Goal: Feedback & Contribution: Submit feedback/report problem

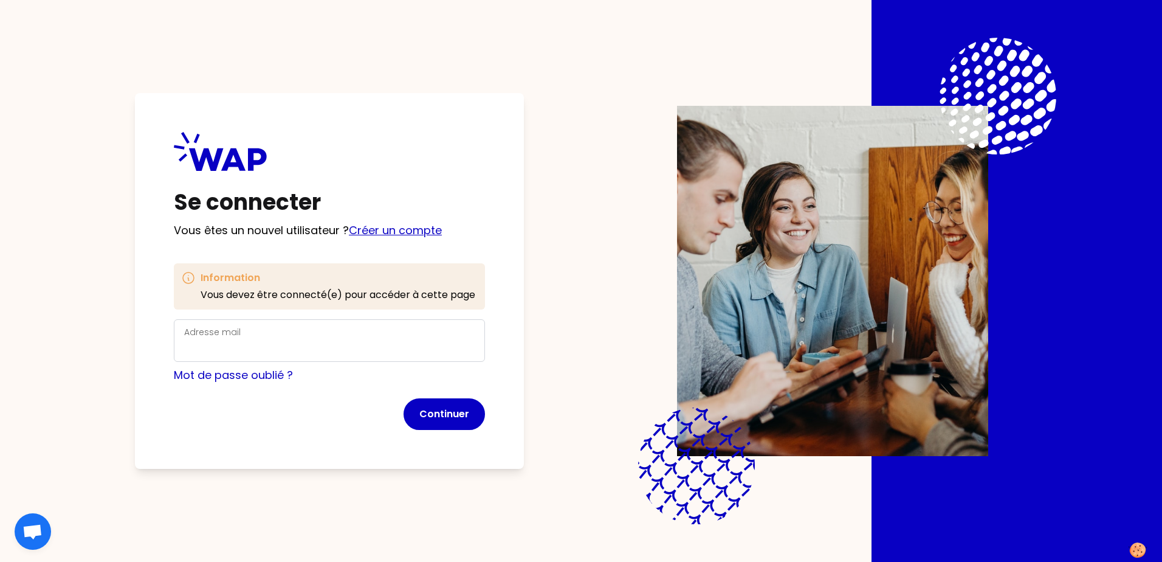
click at [412, 232] on link "Créer un compte" at bounding box center [395, 230] width 93 height 15
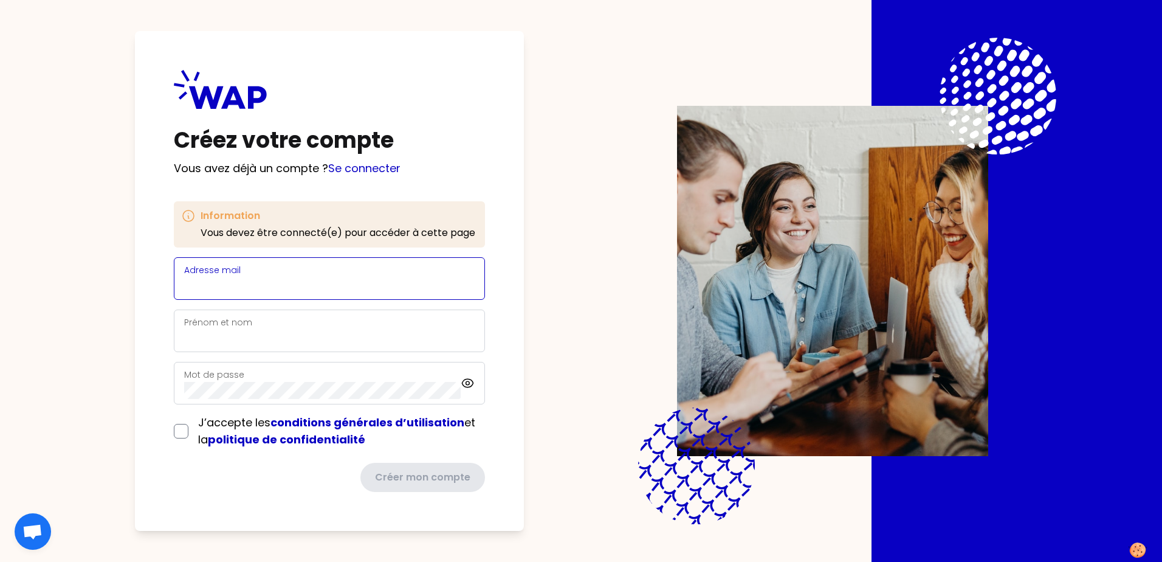
click at [292, 278] on input "Adresse mail" at bounding box center [329, 285] width 291 height 17
type input "[PERSON_NAME][EMAIL_ADDRESS][PERSON_NAME][DOMAIN_NAME]"
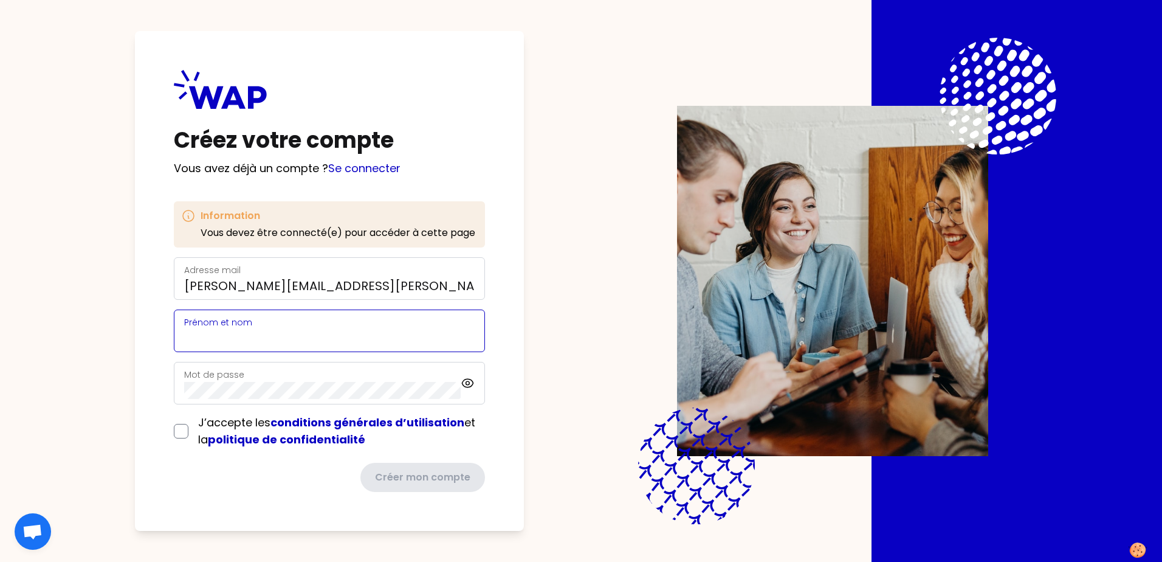
type input "Martin Salome"
click at [179, 433] on input "checkbox" at bounding box center [181, 431] width 15 height 15
checkbox input "true"
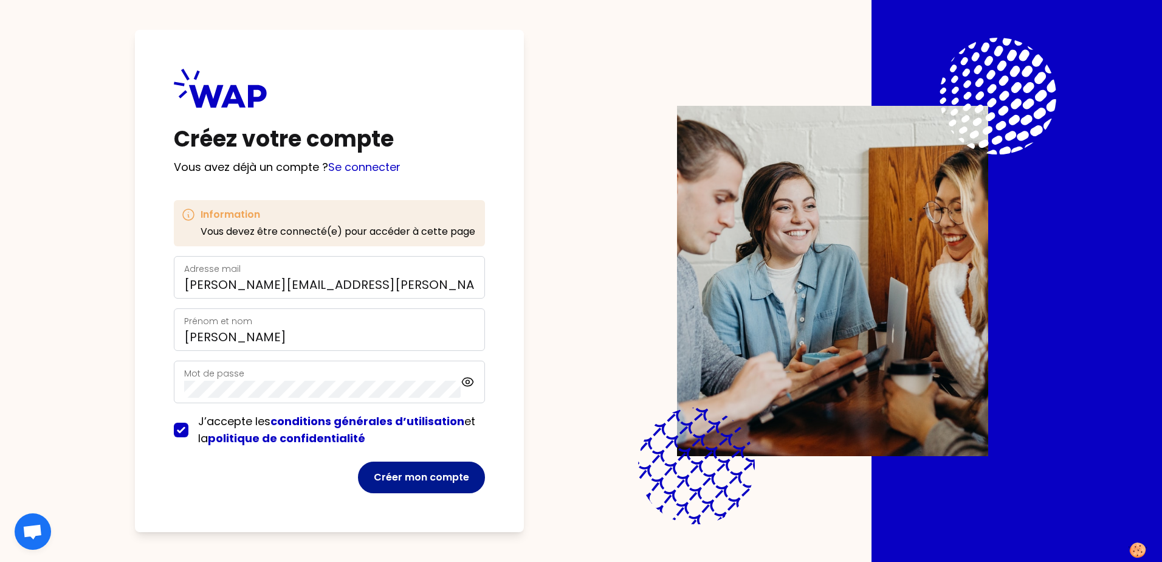
click at [456, 491] on button "Créer mon compte" at bounding box center [421, 477] width 127 height 32
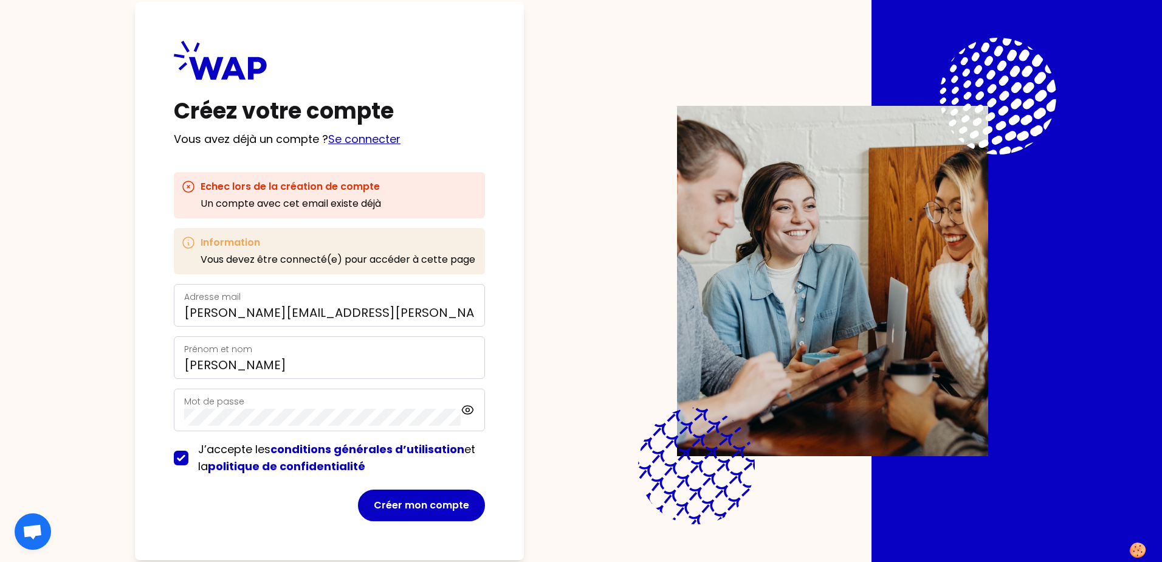
click at [379, 140] on link "Se connecter" at bounding box center [364, 138] width 72 height 15
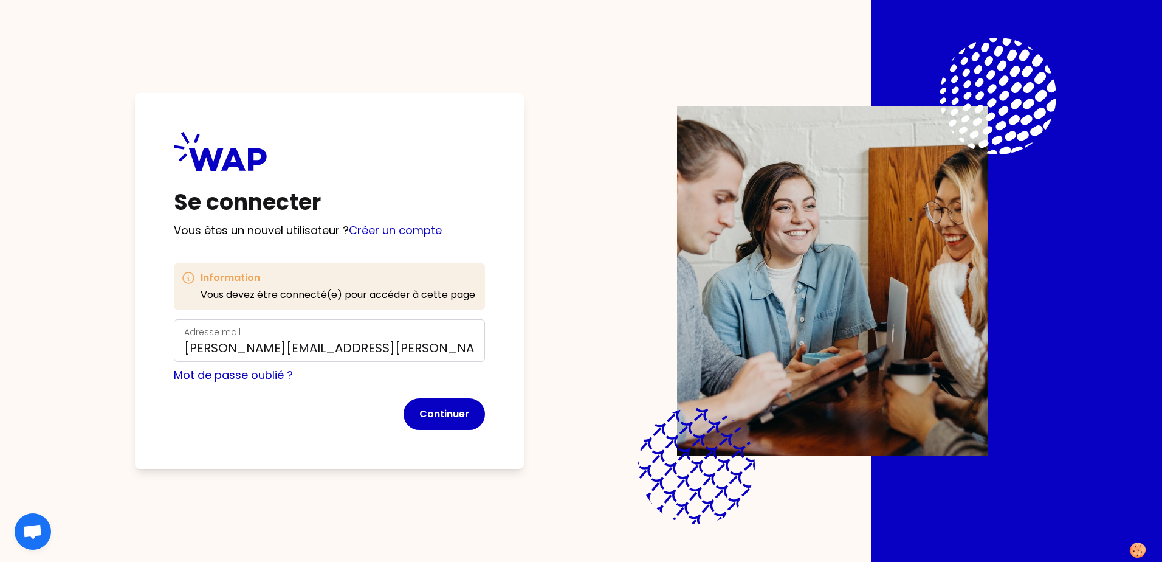
click at [204, 372] on link "Mot de passe oublié ?" at bounding box center [233, 374] width 119 height 15
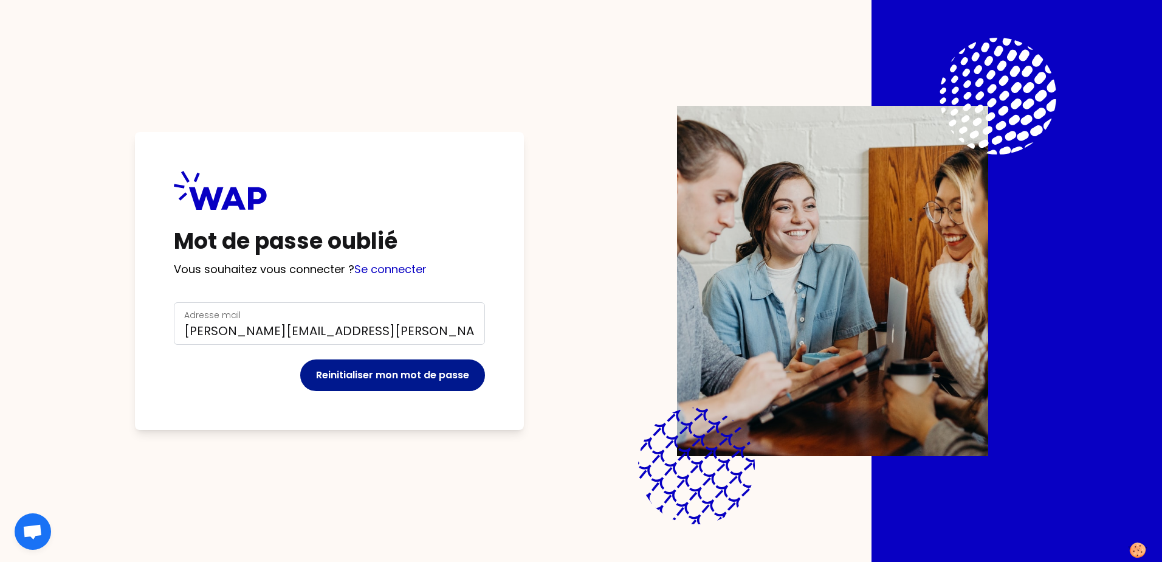
click at [427, 370] on button "Reinitialiser mon mot de passe" at bounding box center [392, 375] width 185 height 32
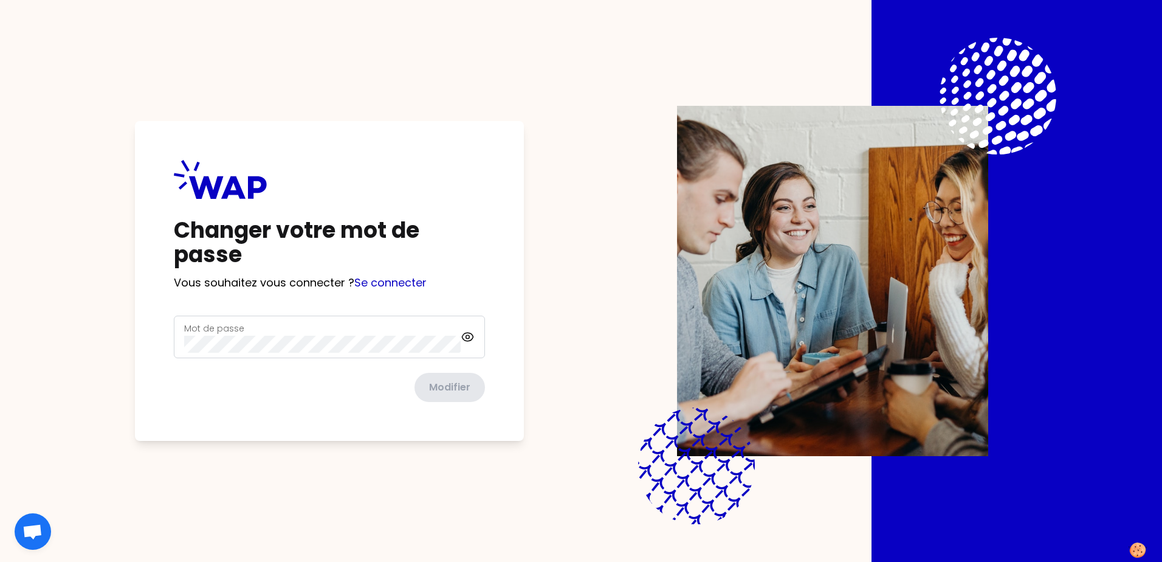
click at [270, 327] on div "Mot de passe" at bounding box center [322, 337] width 277 height 32
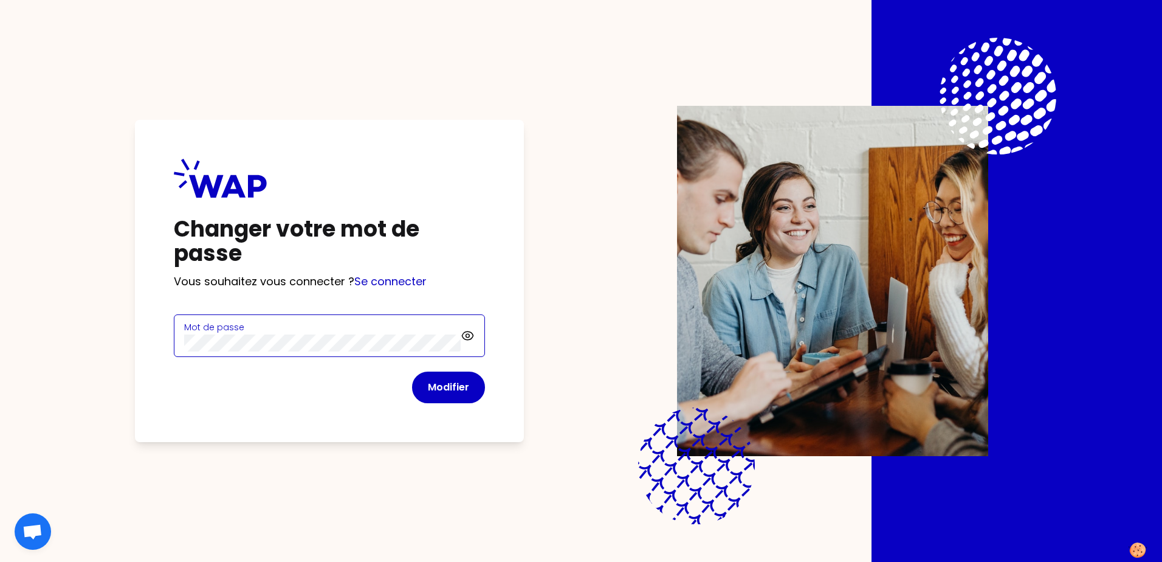
click button "Modifier" at bounding box center [448, 387] width 73 height 32
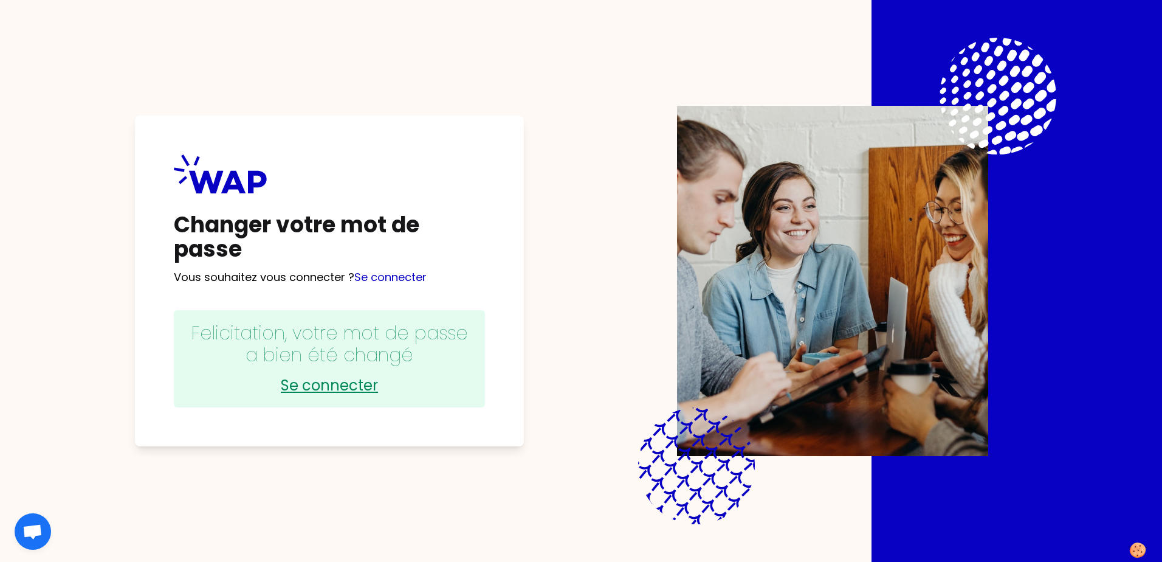
click at [331, 387] on link "Se connecter" at bounding box center [329, 385] width 287 height 19
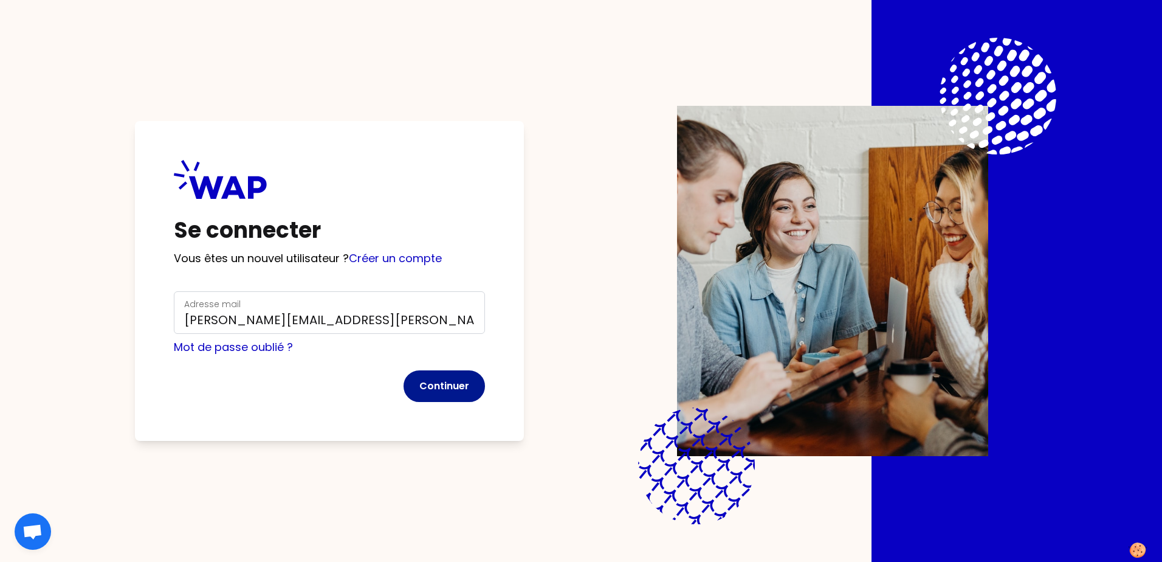
click at [458, 382] on button "Continuer" at bounding box center [444, 386] width 81 height 32
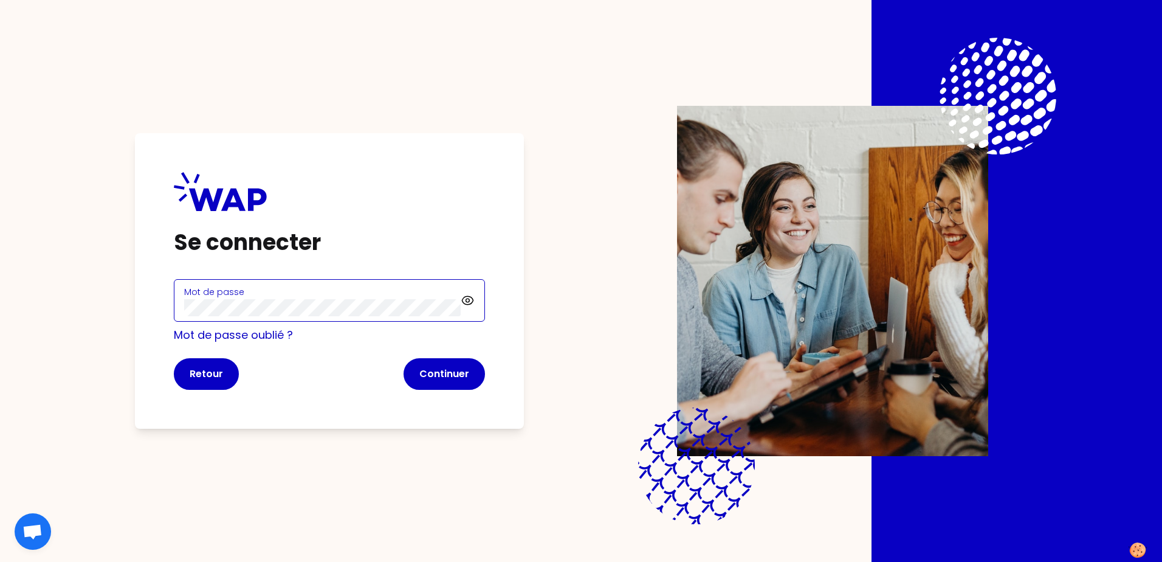
click button "Continuer" at bounding box center [444, 374] width 81 height 32
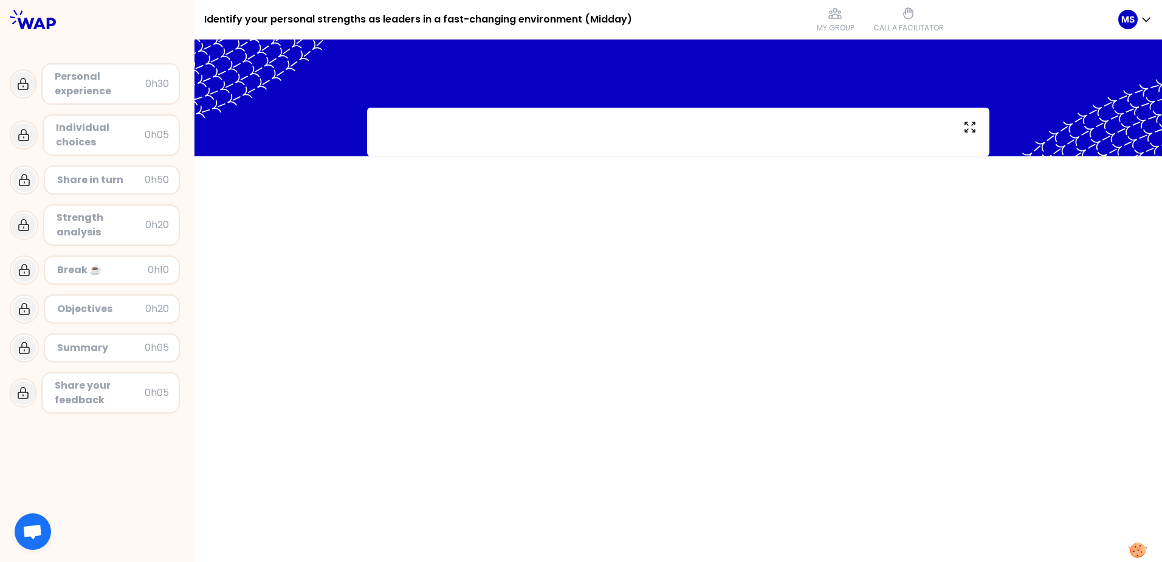
click at [122, 85] on div "Personal experience" at bounding box center [100, 83] width 91 height 29
click at [117, 80] on div "Personal experience" at bounding box center [100, 83] width 91 height 29
click at [27, 86] on icon at bounding box center [23, 84] width 15 height 15
click at [97, 86] on div "Personal experience" at bounding box center [100, 83] width 91 height 29
click at [100, 86] on div "Personal experience" at bounding box center [100, 83] width 91 height 29
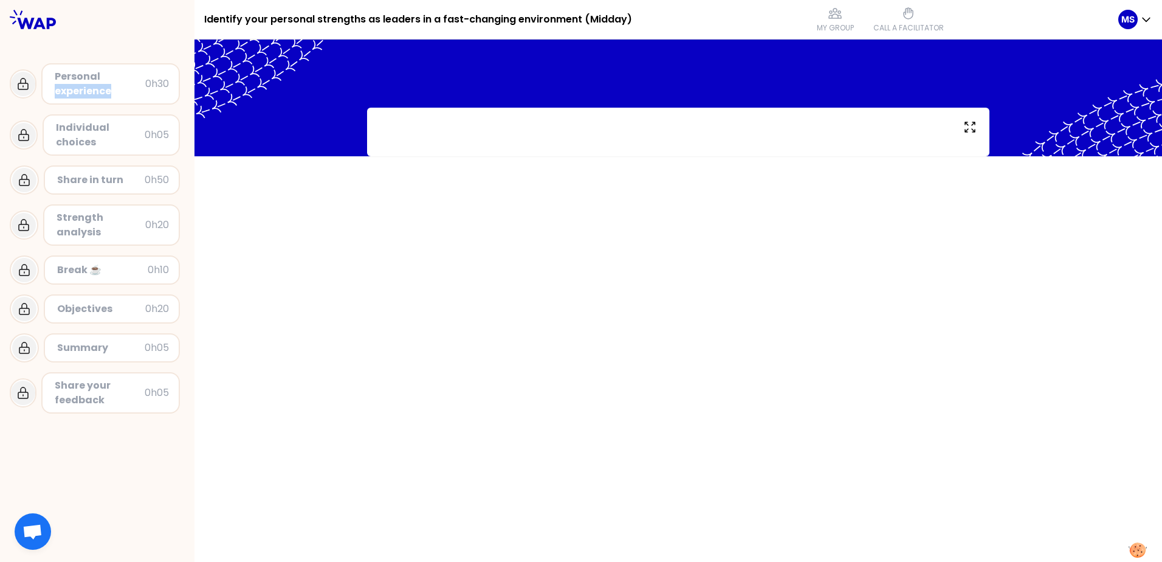
click at [257, 293] on div at bounding box center [679, 301] width 968 height 522
click at [109, 76] on div "Personal experience" at bounding box center [100, 83] width 91 height 29
click at [1125, 20] on p "MS" at bounding box center [1128, 19] width 13 height 12
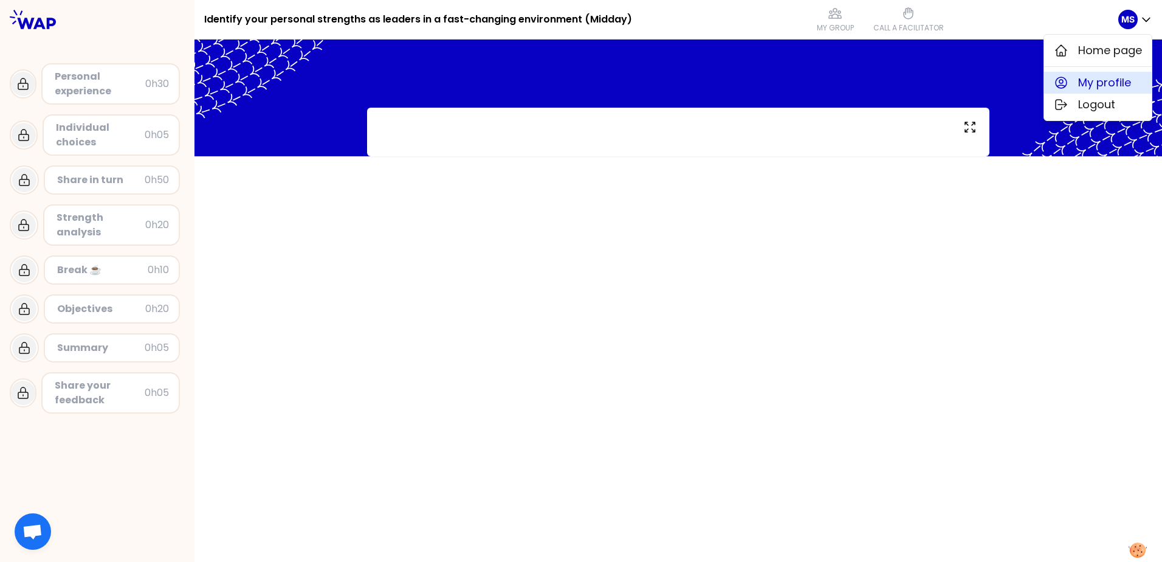
click at [1105, 82] on span "My profile" at bounding box center [1105, 82] width 53 height 17
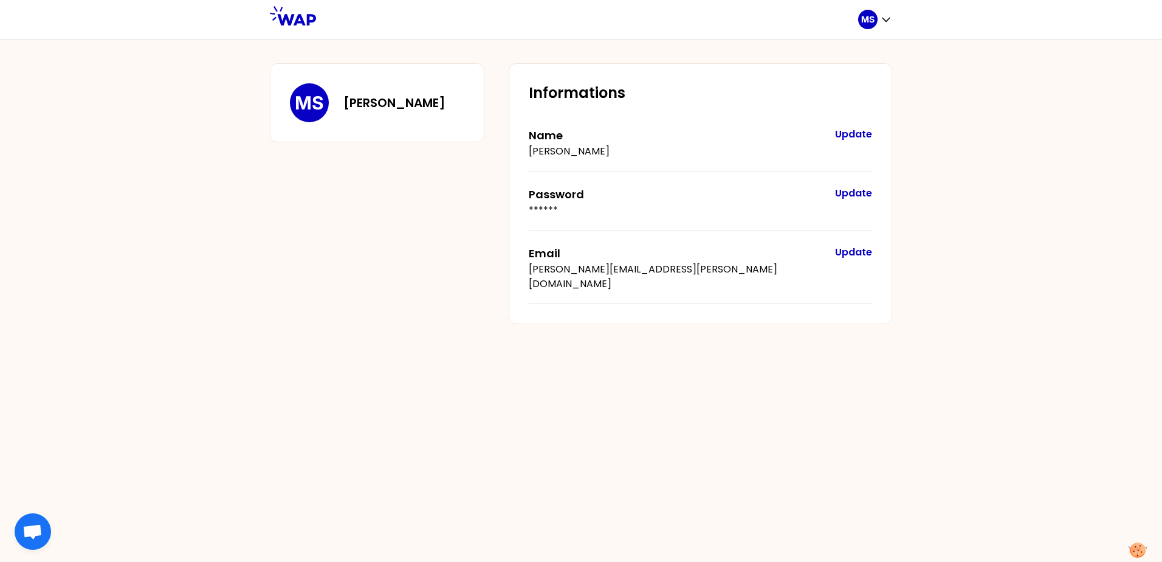
click at [291, 16] on icon at bounding box center [293, 15] width 46 height 19
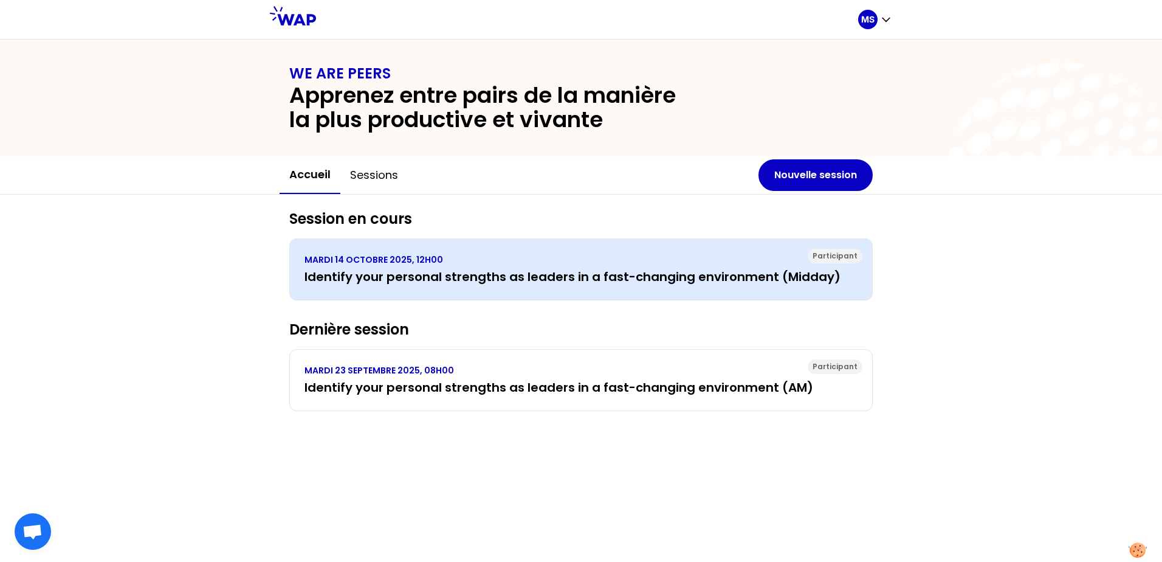
click at [508, 274] on h3 "Identify your personal strengths as leaders in a fast-changing environment (Mid…" at bounding box center [581, 276] width 553 height 17
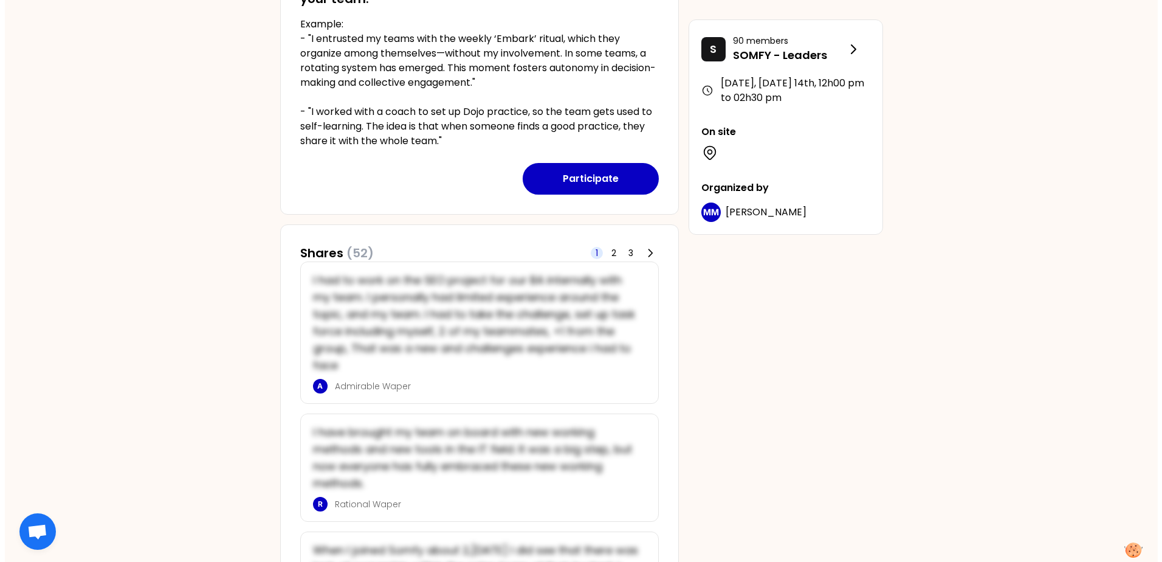
scroll to position [365, 0]
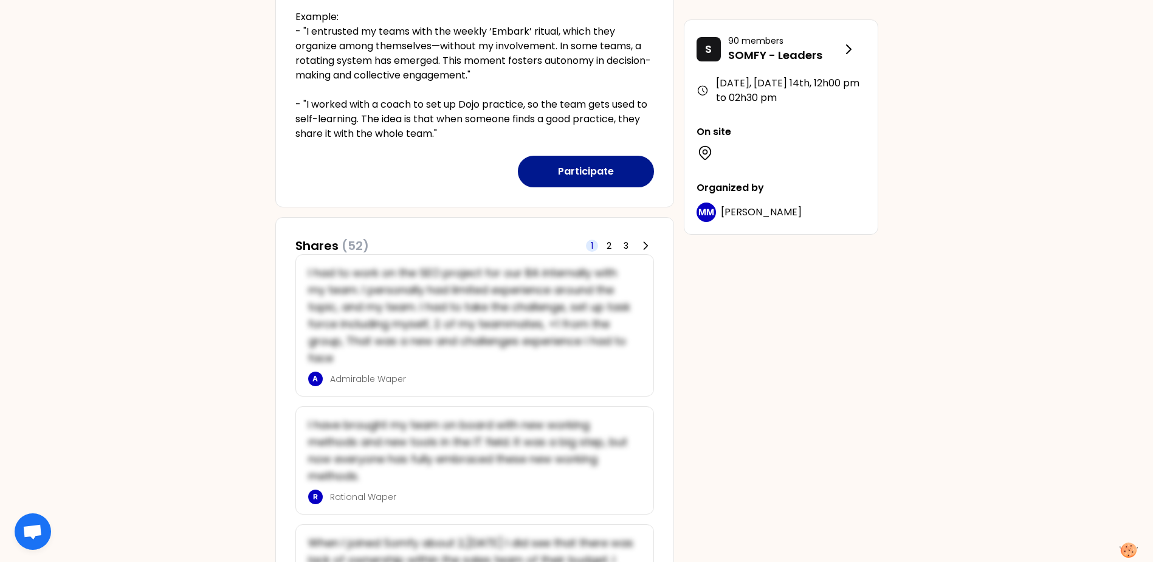
click at [586, 180] on button "Participate" at bounding box center [586, 172] width 136 height 32
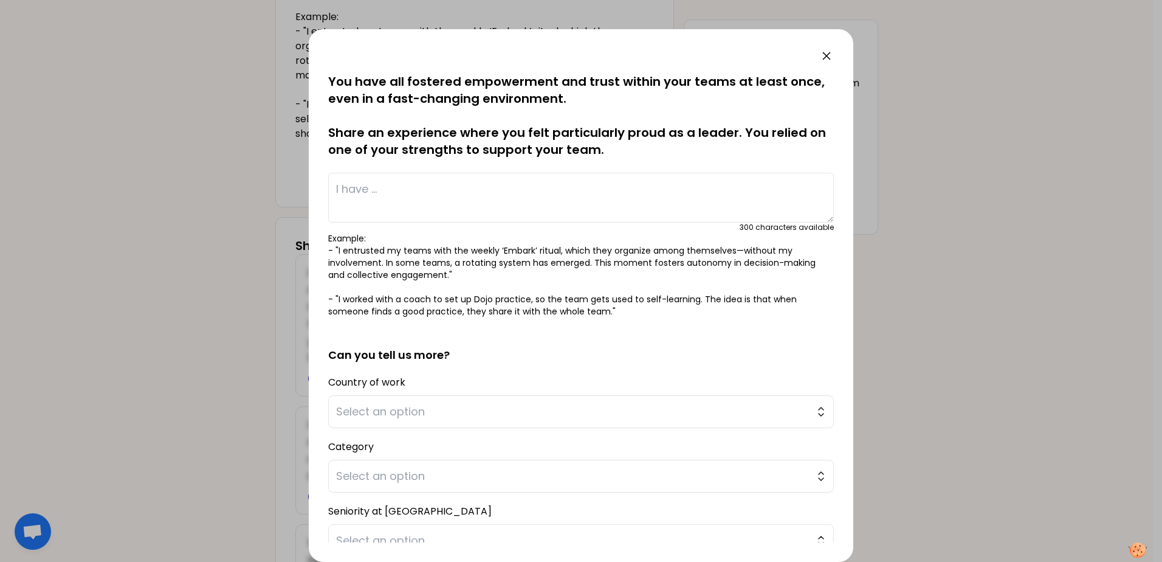
click at [586, 180] on textarea at bounding box center [581, 198] width 506 height 50
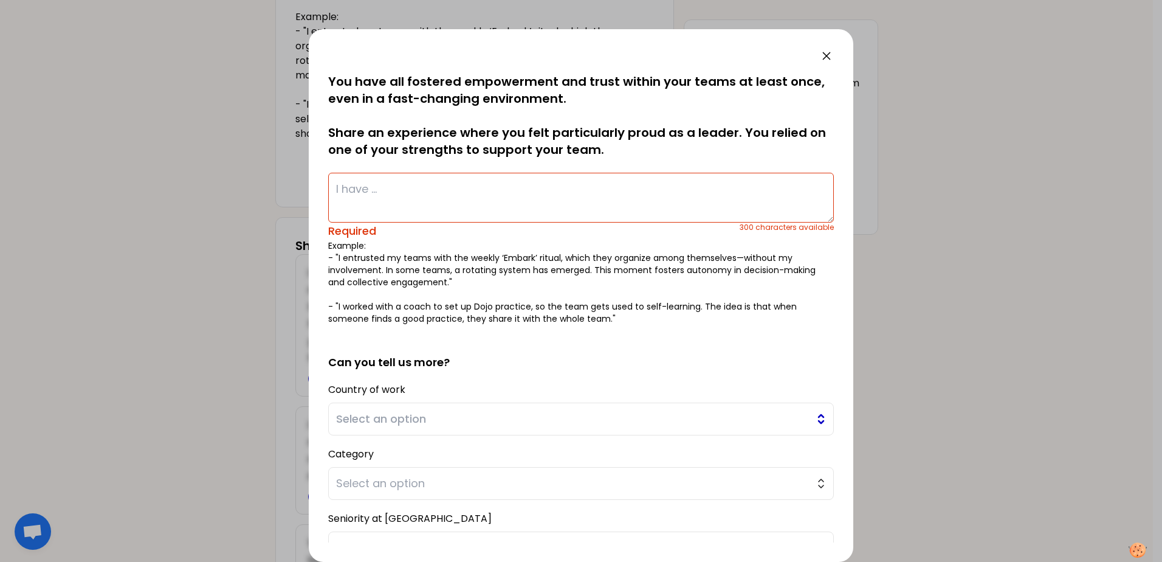
click at [461, 417] on span "Select an option" at bounding box center [572, 418] width 473 height 17
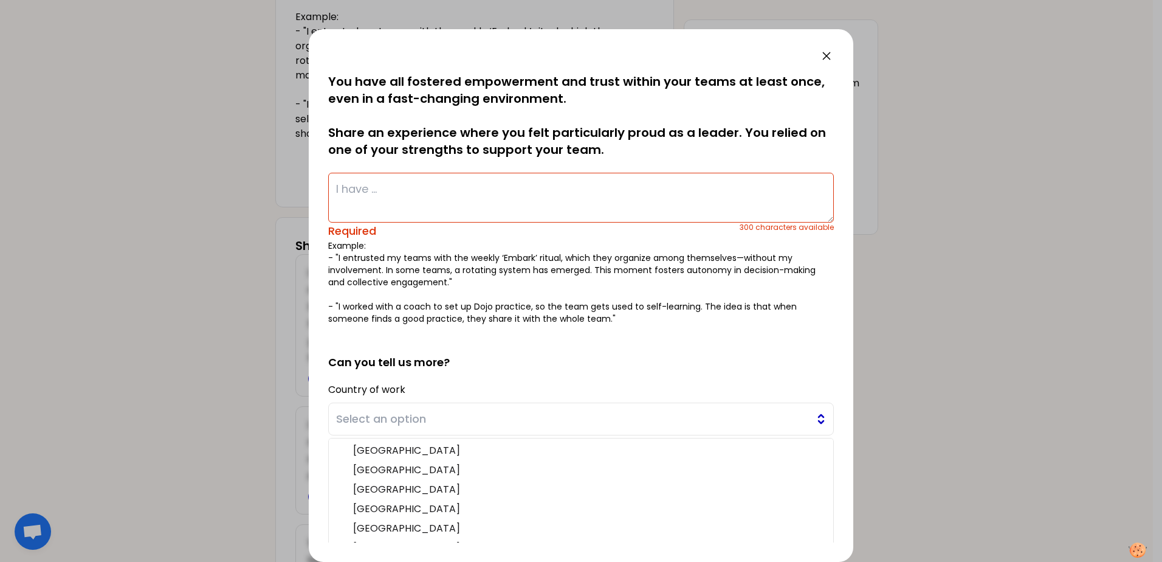
scroll to position [70, 0]
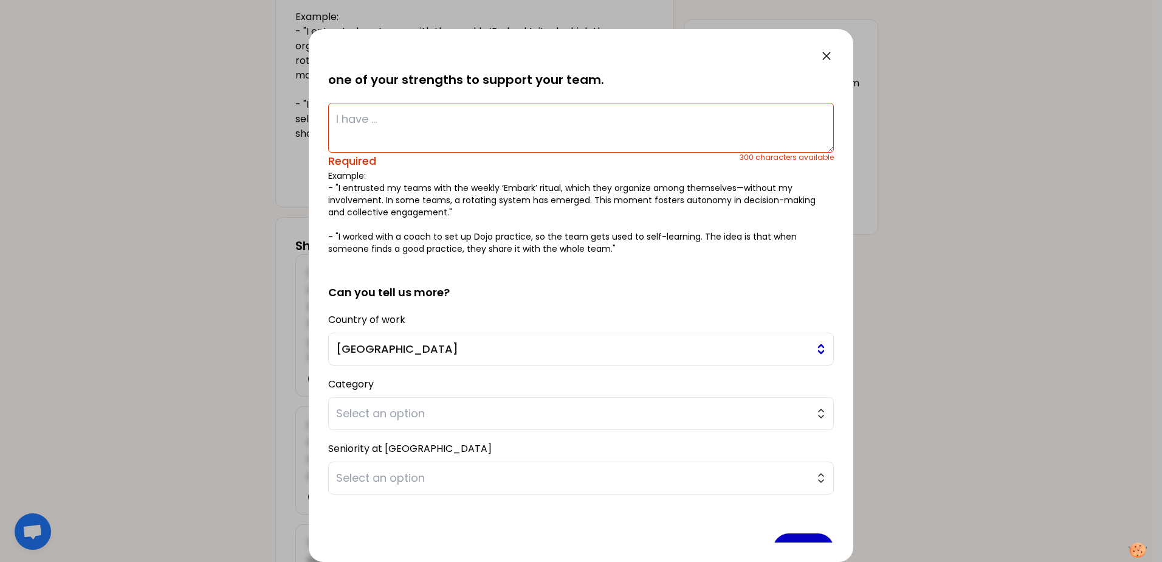
click at [461, 417] on span "Select an option" at bounding box center [572, 413] width 473 height 17
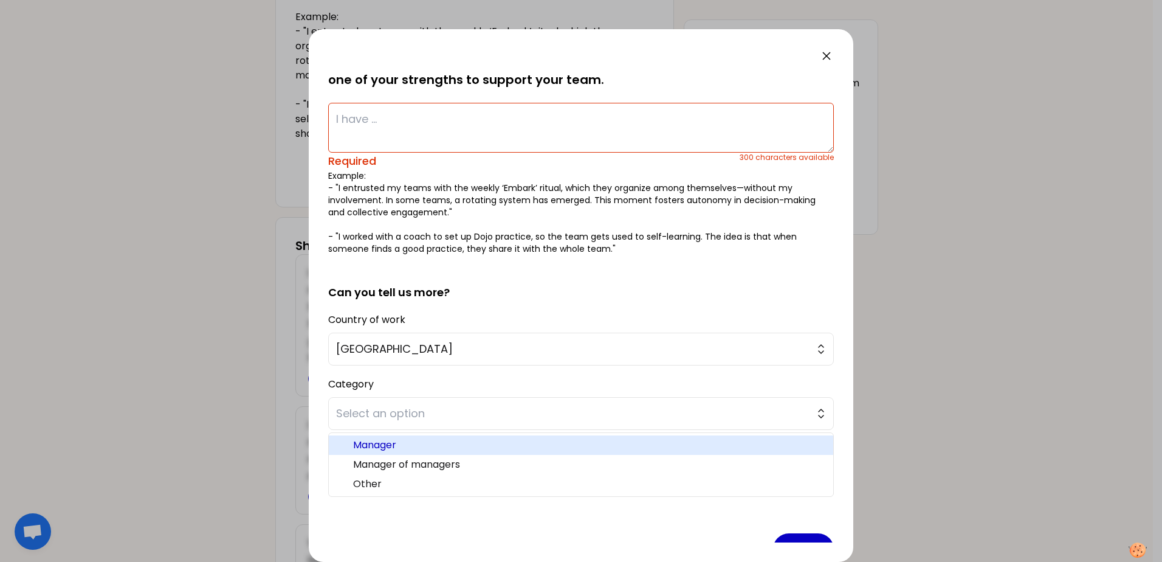
click at [444, 446] on span "Manager" at bounding box center [588, 445] width 471 height 15
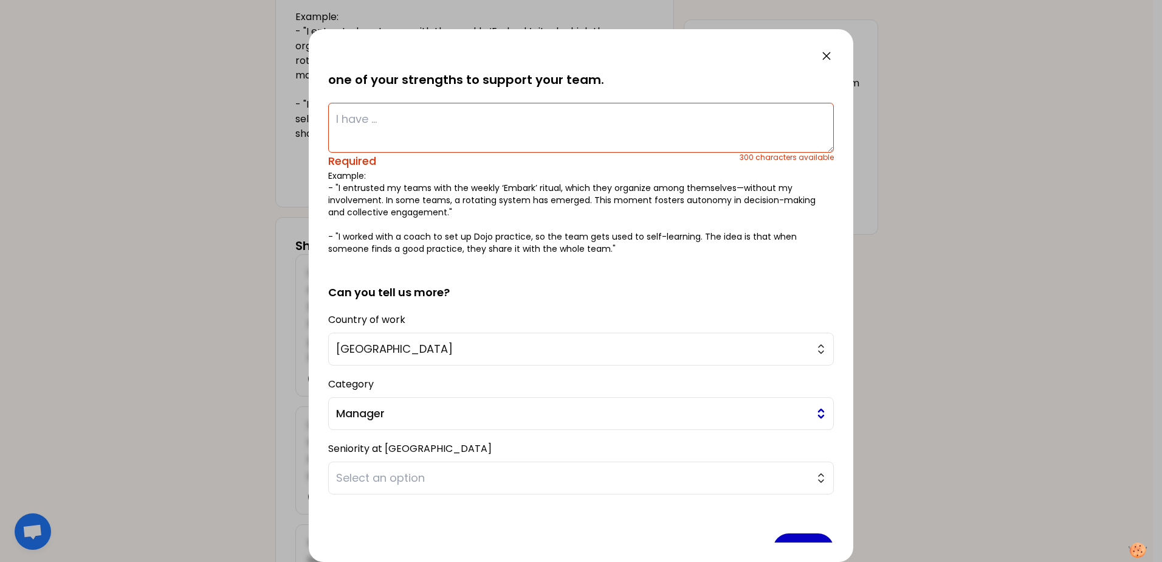
click at [444, 420] on span "Manager" at bounding box center [572, 413] width 473 height 17
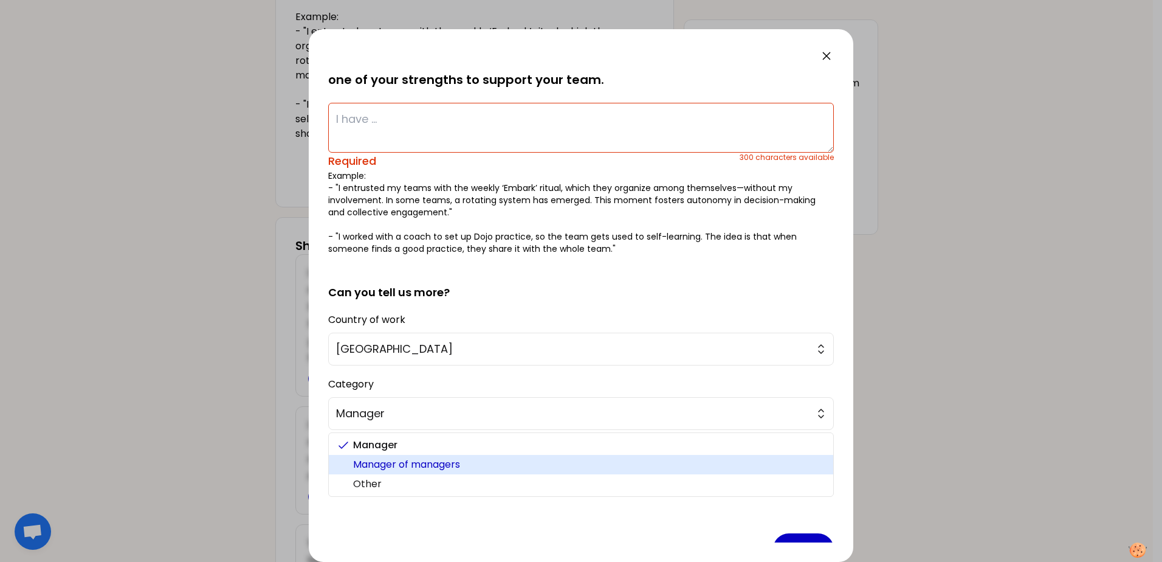
click at [443, 460] on span "Manager of managers" at bounding box center [588, 464] width 471 height 15
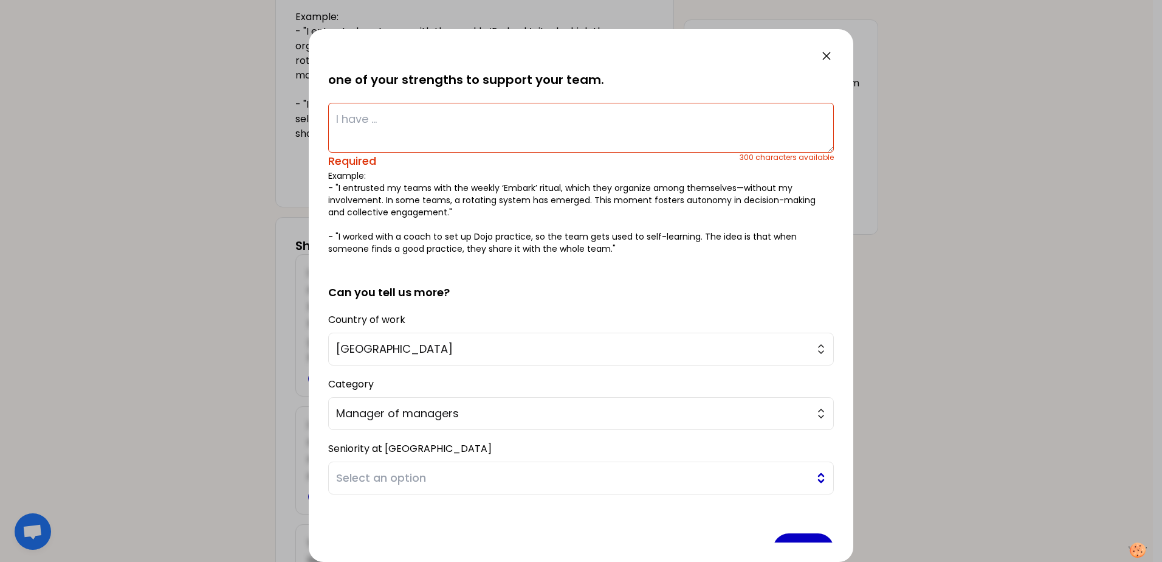
click at [436, 478] on span "Select an option" at bounding box center [572, 477] width 473 height 17
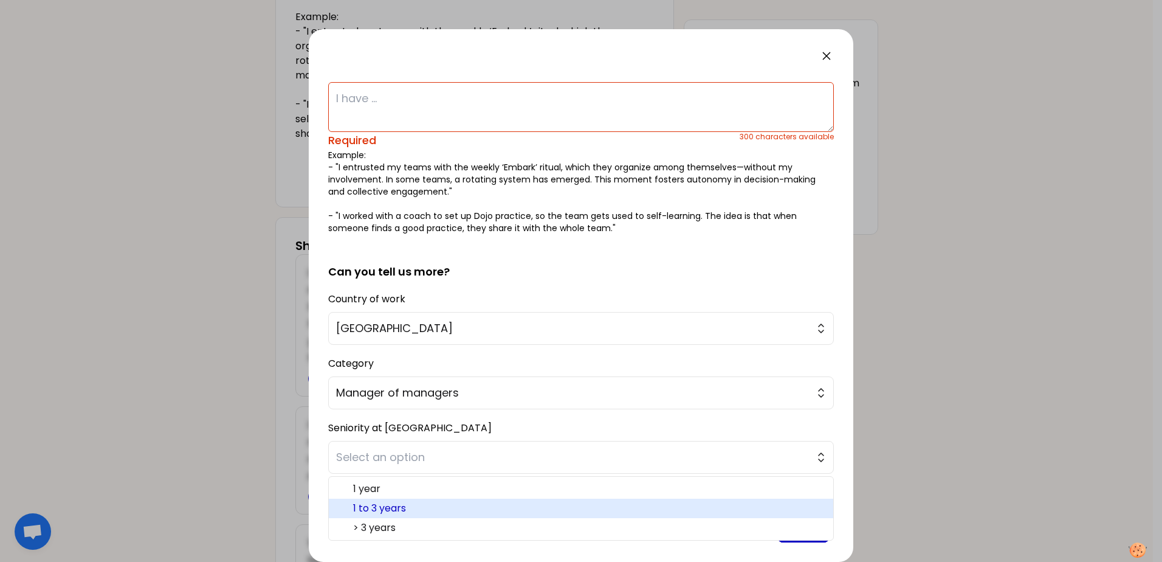
scroll to position [102, 0]
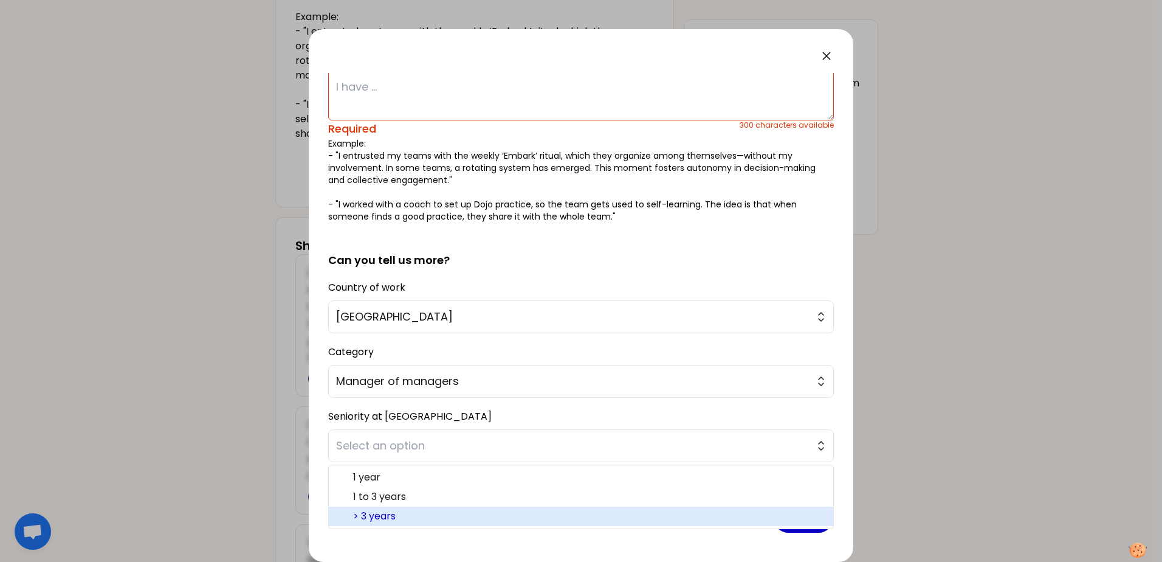
click at [415, 511] on span "> 3 years" at bounding box center [588, 516] width 471 height 15
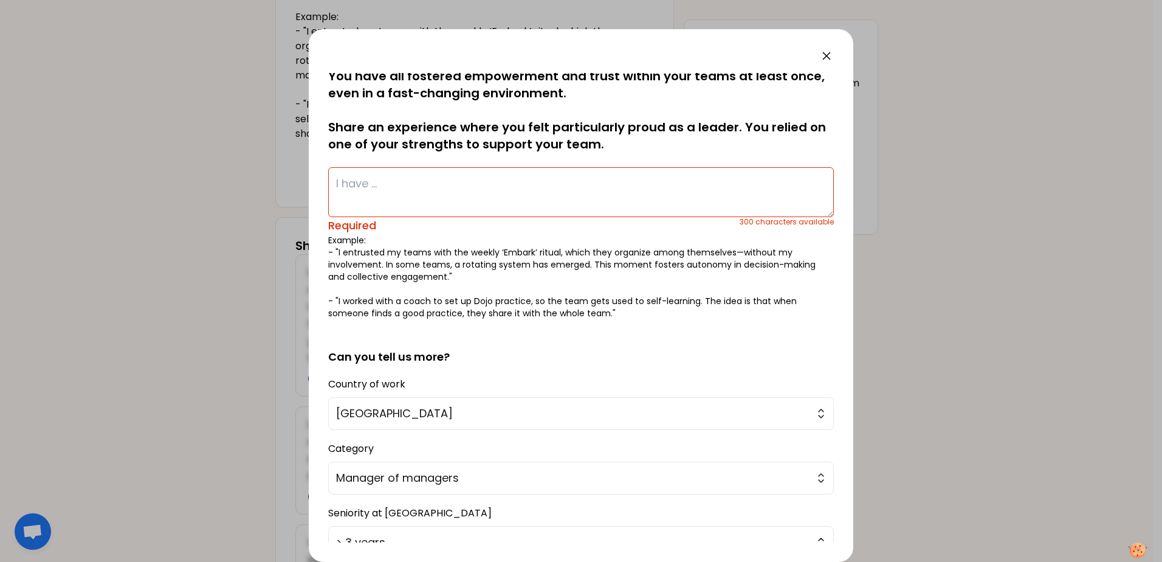
scroll to position [0, 0]
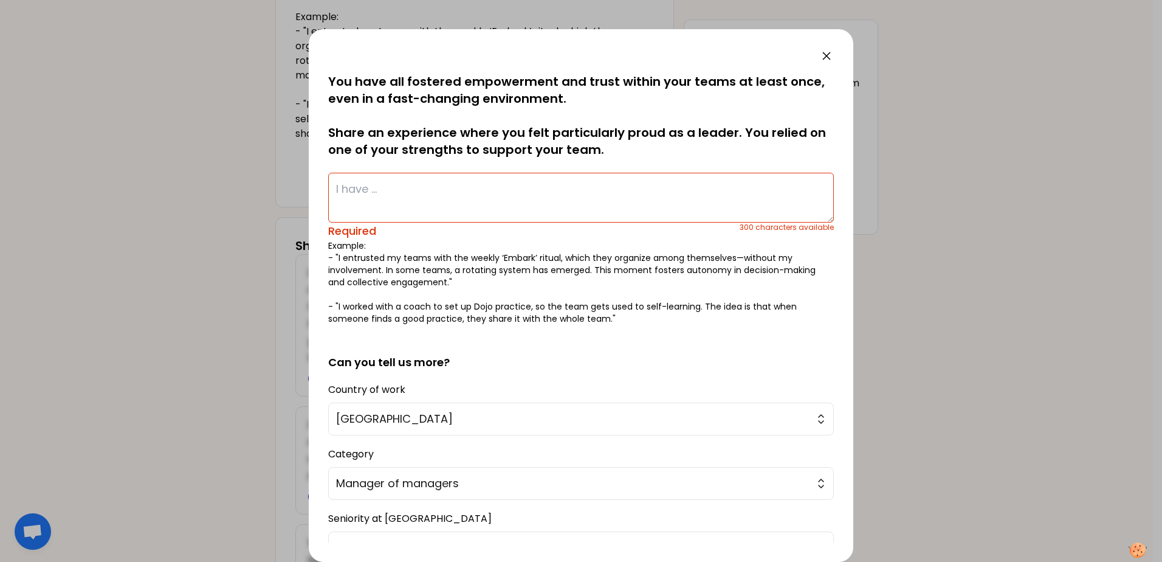
click at [469, 197] on textarea at bounding box center [581, 198] width 506 height 50
click at [384, 198] on textarea at bounding box center [581, 198] width 506 height 50
paste textarea "Last week, I decided to give full ownership to my team by letting them design a…"
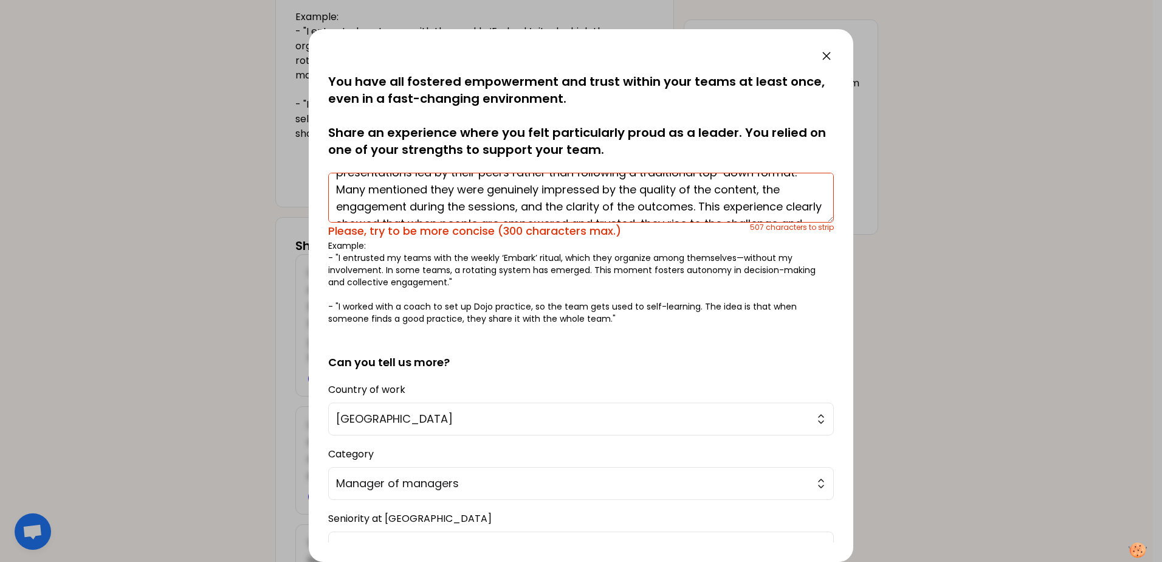
scroll to position [131, 0]
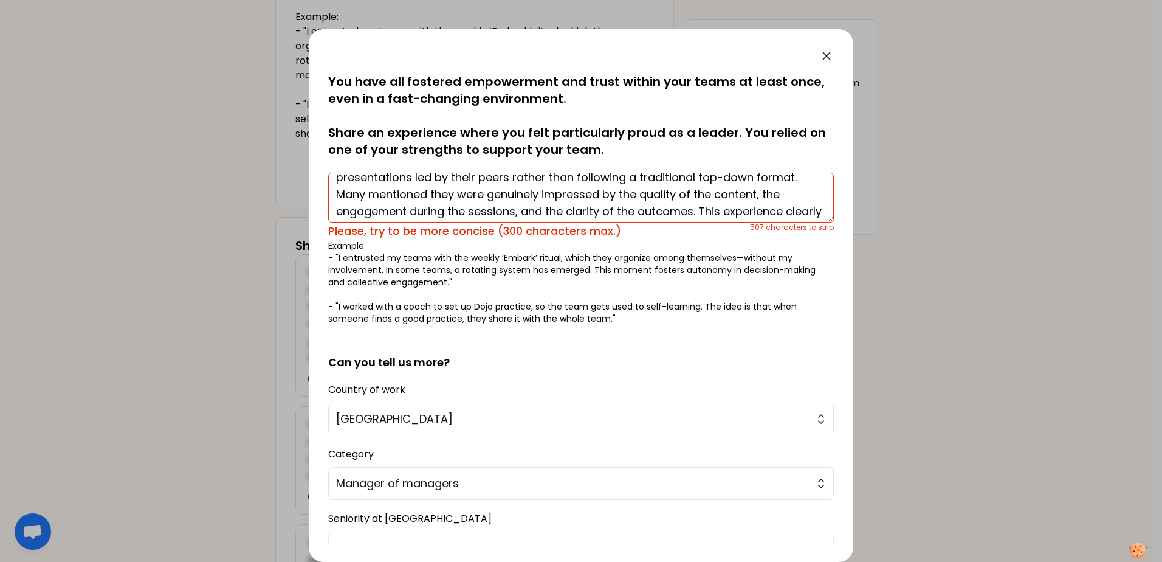
drag, startPoint x: 600, startPoint y: 201, endPoint x: 699, endPoint y: 205, distance: 98.6
click at [699, 205] on textarea "Last week, I decided to give full ownership to my team by letting them design a…" at bounding box center [581, 198] width 506 height 50
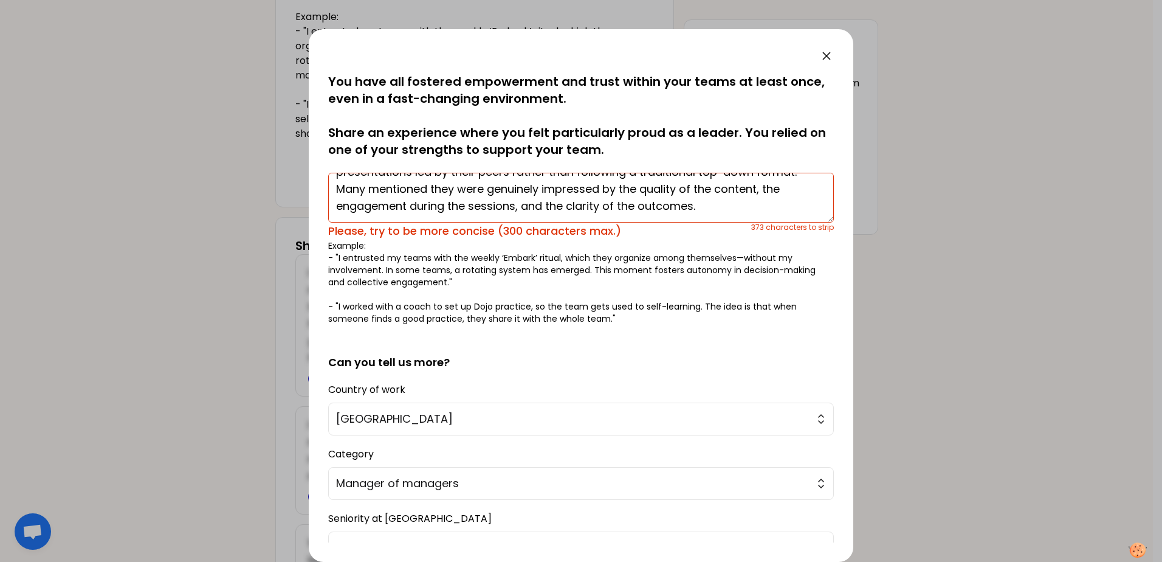
drag, startPoint x: 709, startPoint y: 212, endPoint x: 337, endPoint y: 194, distance: 373.1
click at [337, 194] on textarea "Last week, I decided to give full ownership to my team by letting them design a…" at bounding box center [581, 198] width 506 height 50
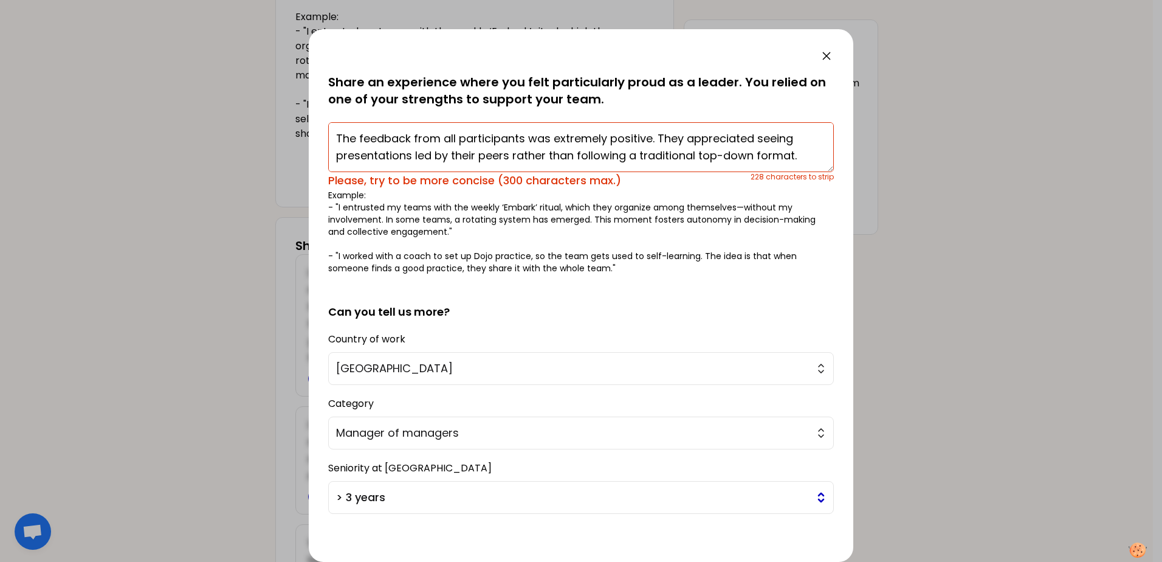
scroll to position [102, 0]
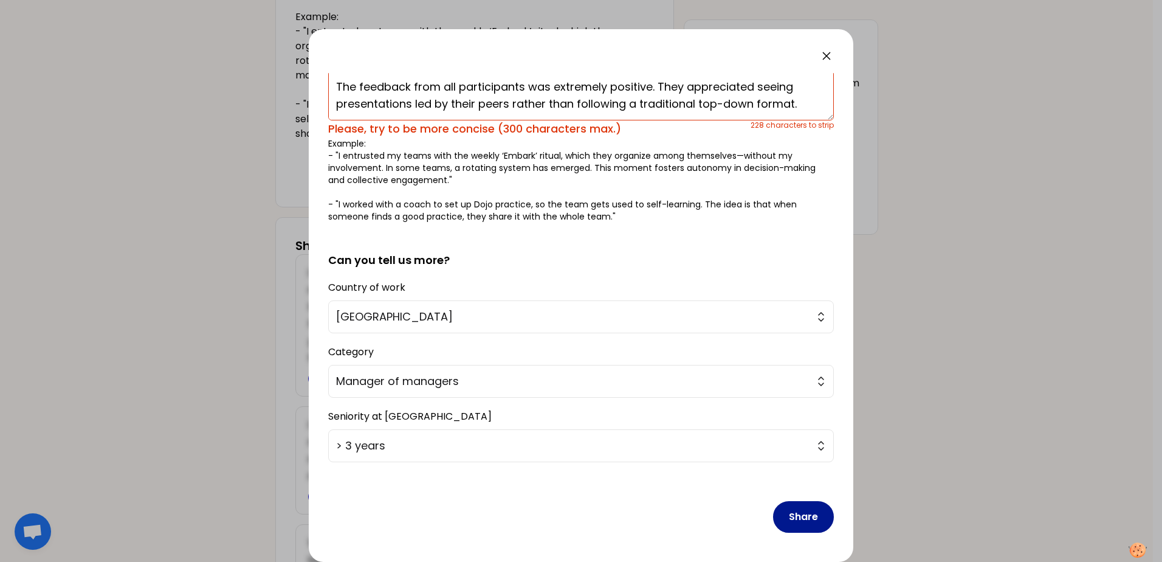
click at [795, 518] on button "Share" at bounding box center [803, 517] width 61 height 32
click at [787, 516] on button "Share" at bounding box center [803, 517] width 61 height 32
click at [801, 517] on button "Share" at bounding box center [803, 517] width 61 height 32
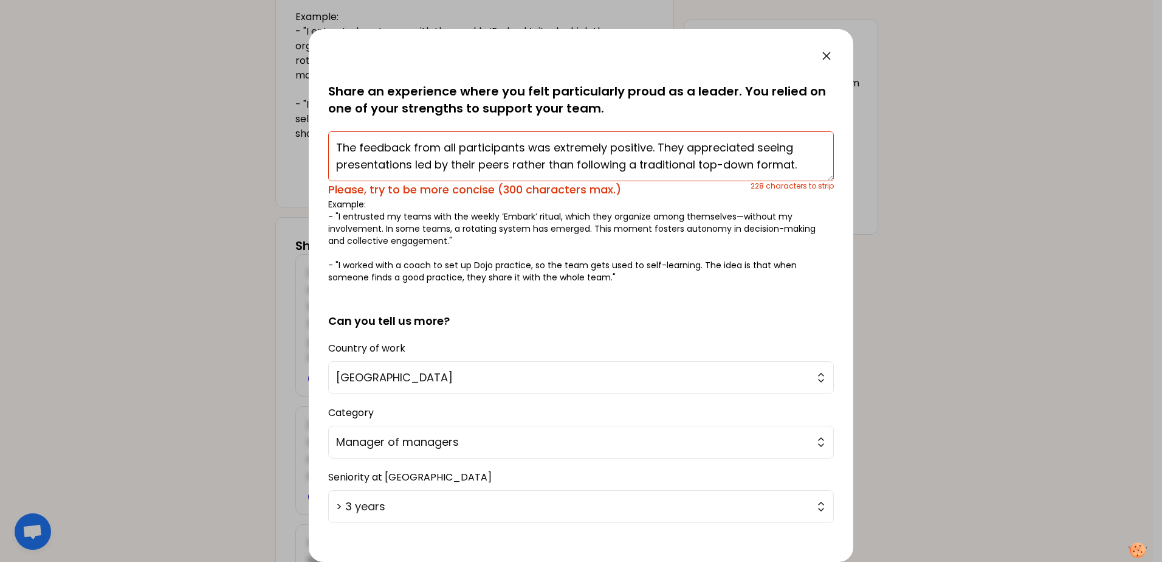
scroll to position [0, 0]
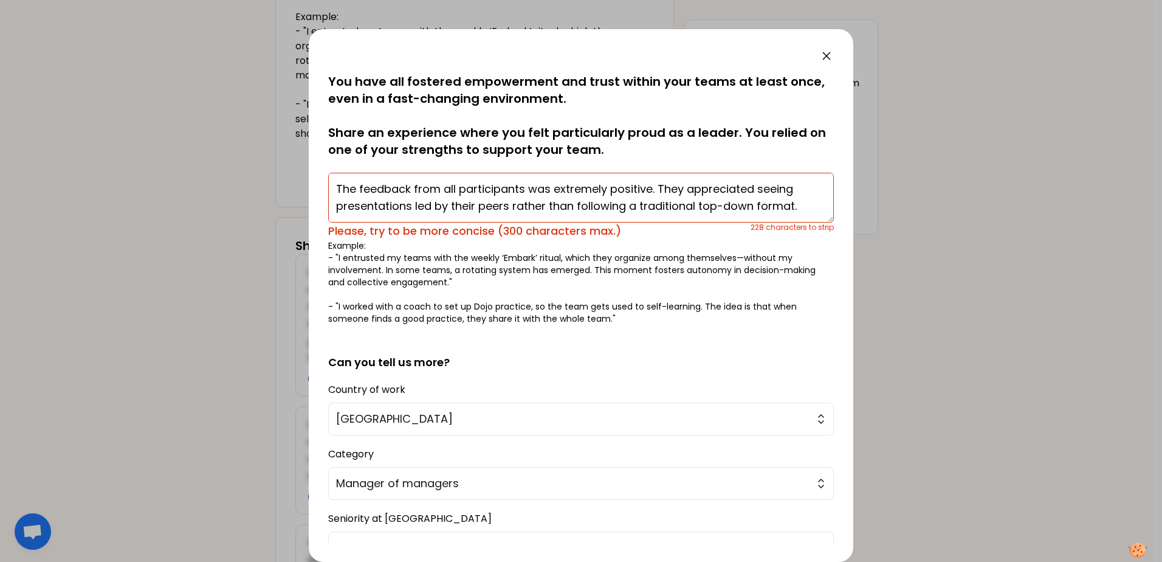
click at [442, 204] on textarea "Last week, I decided to give full ownership to my team by letting them design a…" at bounding box center [581, 198] width 506 height 50
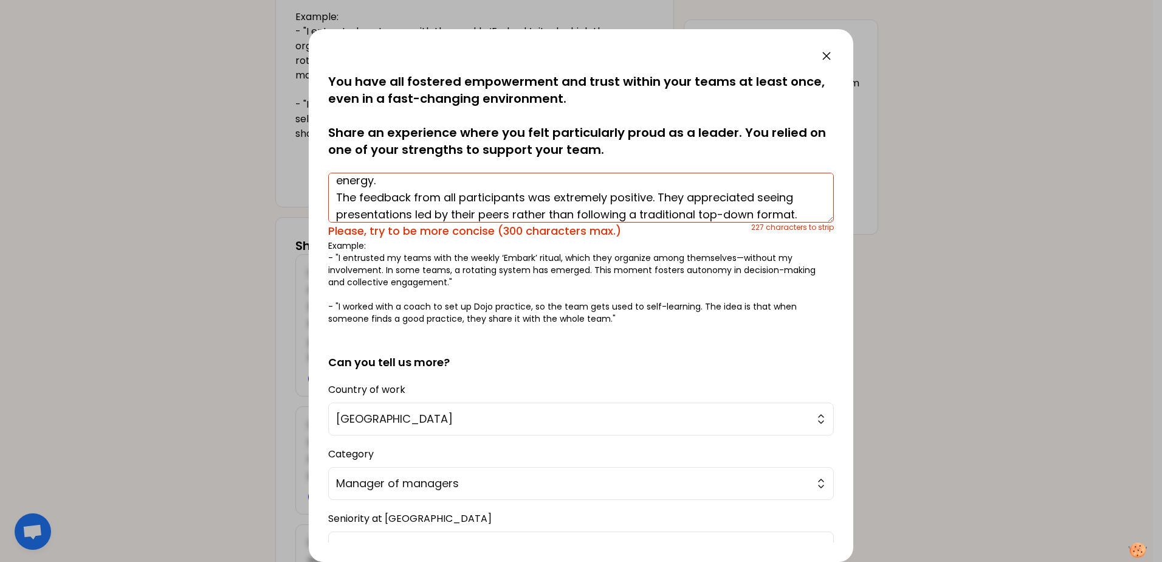
scroll to position [85, 0]
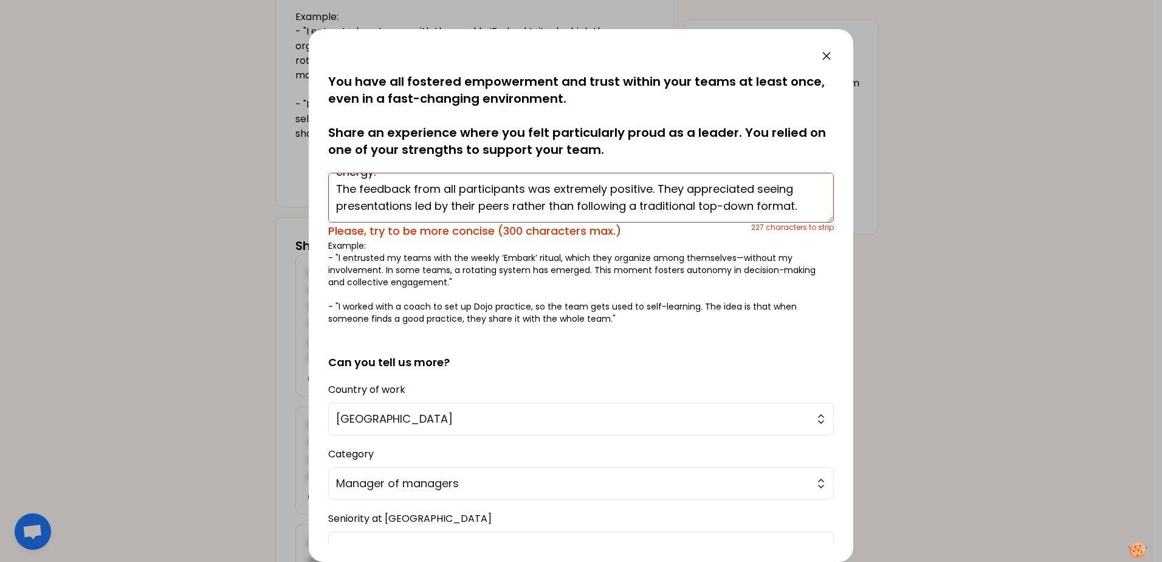
drag, startPoint x: 797, startPoint y: 212, endPoint x: 658, endPoint y: 190, distance: 140.4
click at [658, 190] on textarea "Last week, I decided to give full ownership to my team by letting them design a…" at bounding box center [581, 198] width 506 height 50
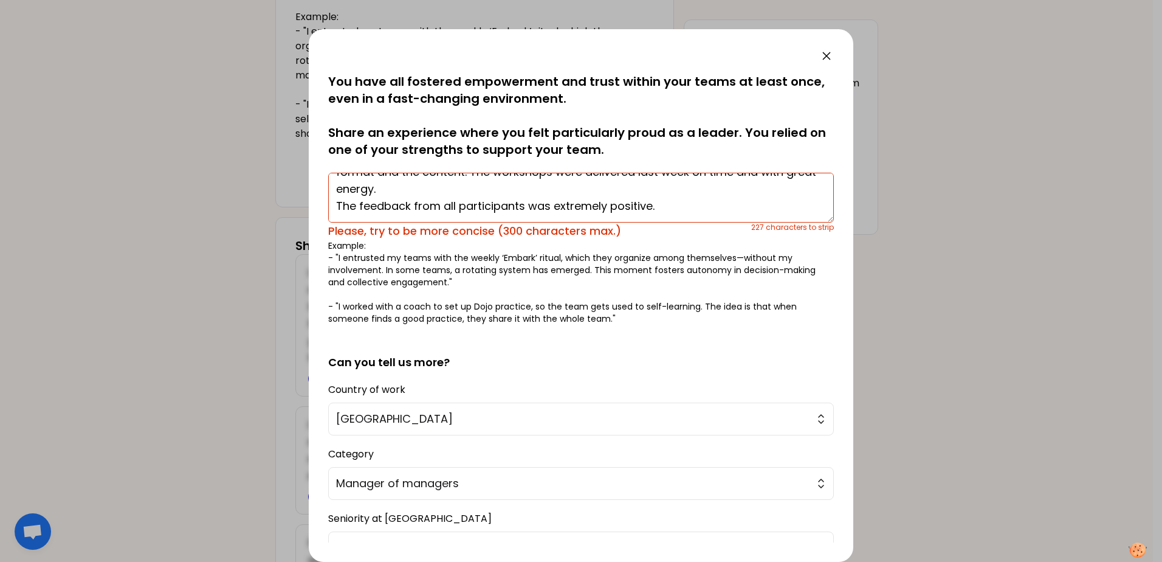
scroll to position [68, 0]
click at [588, 195] on textarea "Last week, I decided to give full ownership to my team by letting them design a…" at bounding box center [581, 198] width 506 height 50
drag, startPoint x: 685, startPoint y: 203, endPoint x: 326, endPoint y: 205, distance: 358.7
click at [326, 205] on div "saved You have all fostered empowerment and trust within your teams at least on…" at bounding box center [581, 295] width 545 height 533
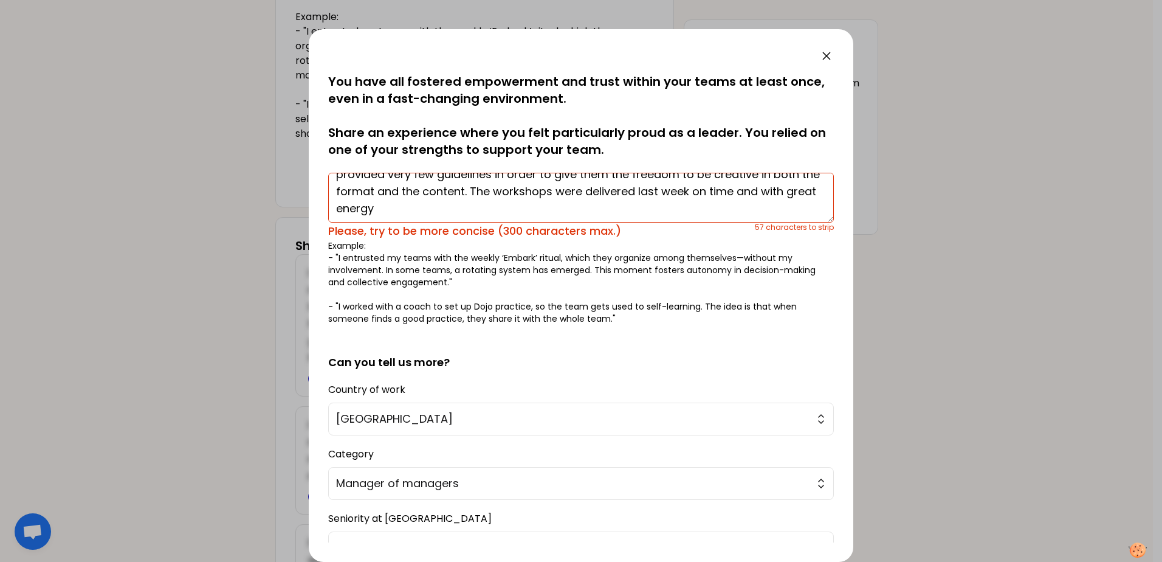
scroll to position [0, 0]
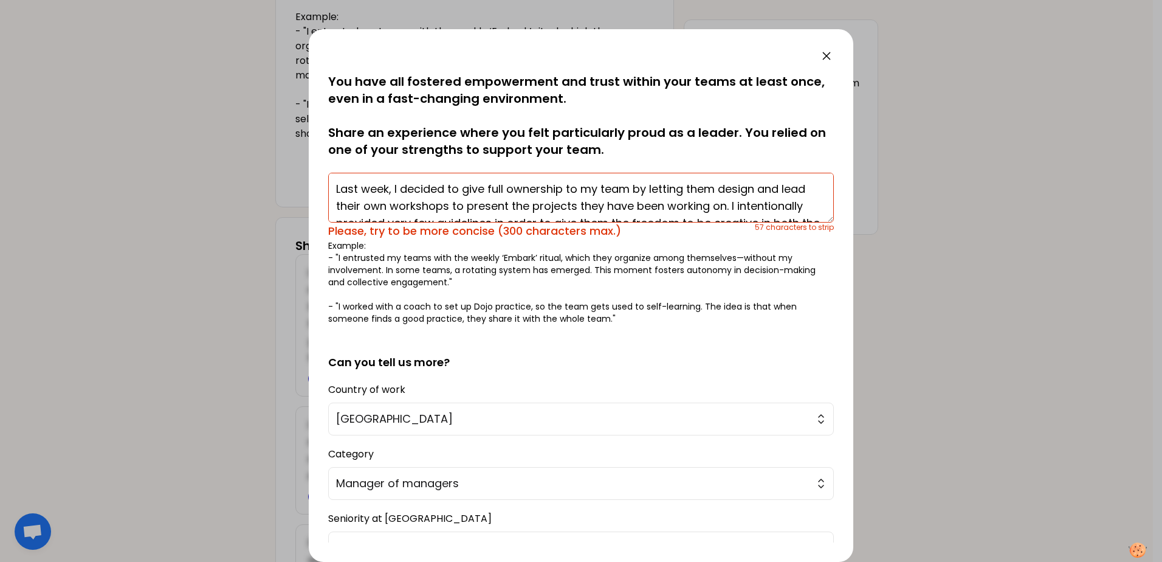
drag, startPoint x: 424, startPoint y: 207, endPoint x: 247, endPoint y: 143, distance: 188.6
click at [247, 143] on div "saved You have all fostered empowerment and trust within your teams at least on…" at bounding box center [581, 281] width 1162 height 562
paste textarea "I empowered my team to lead their own workshops with full creative freedom. Des…"
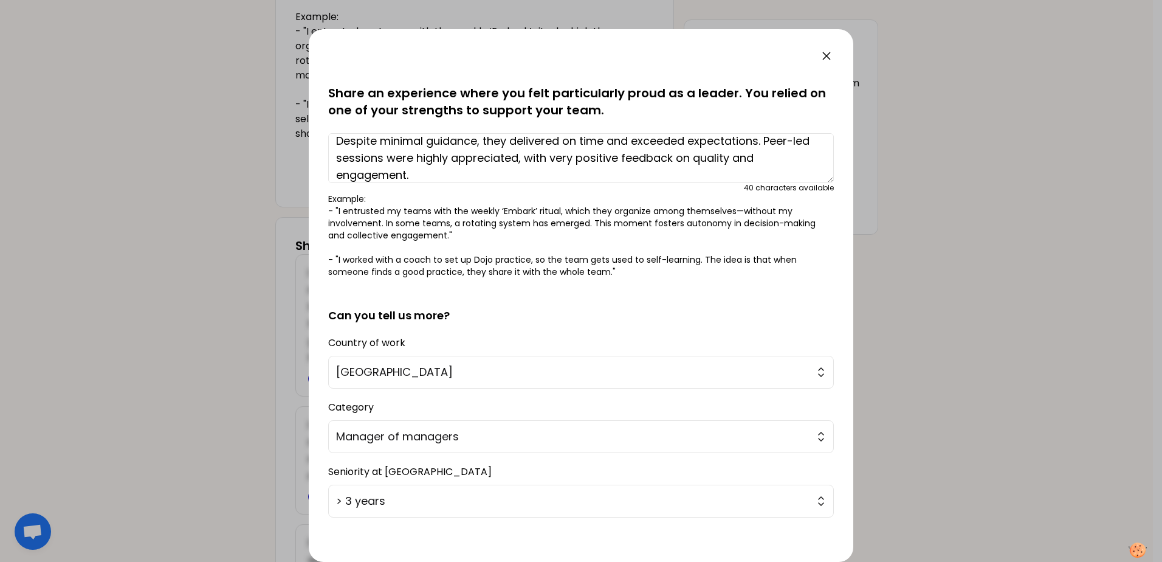
scroll to position [61, 0]
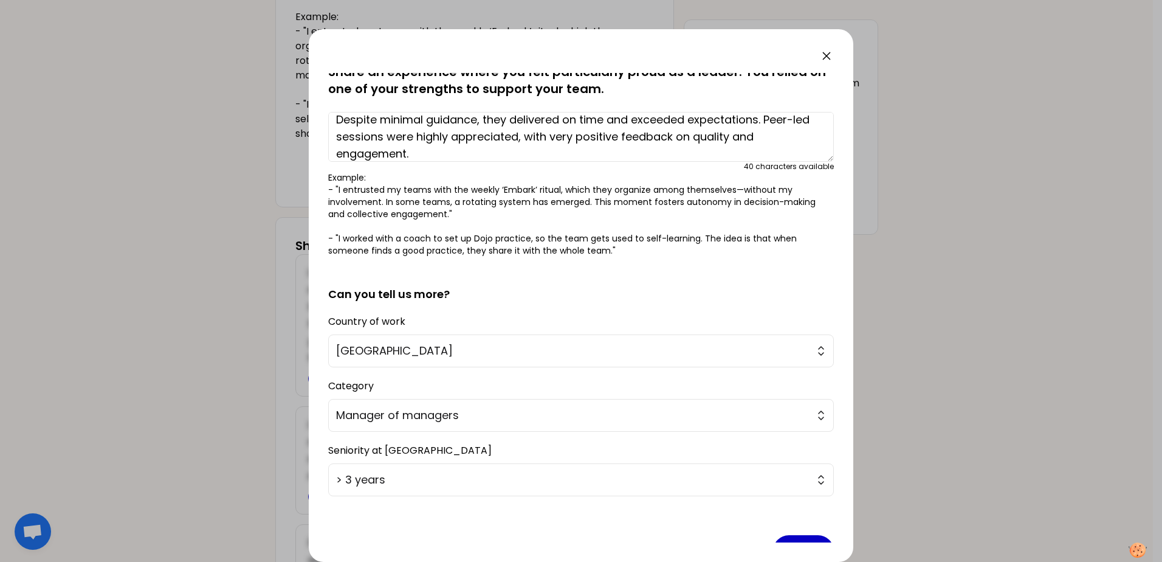
click at [500, 154] on textarea "Last week I empowered my team to lead their own workshops with full creative fr…" at bounding box center [581, 137] width 506 height 50
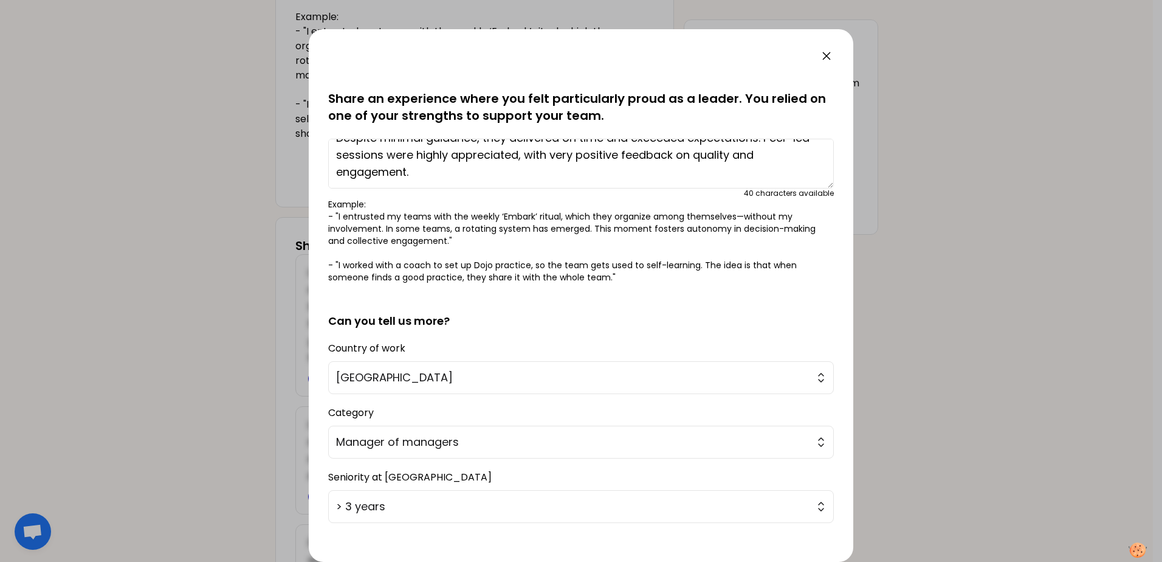
scroll to position [95, 0]
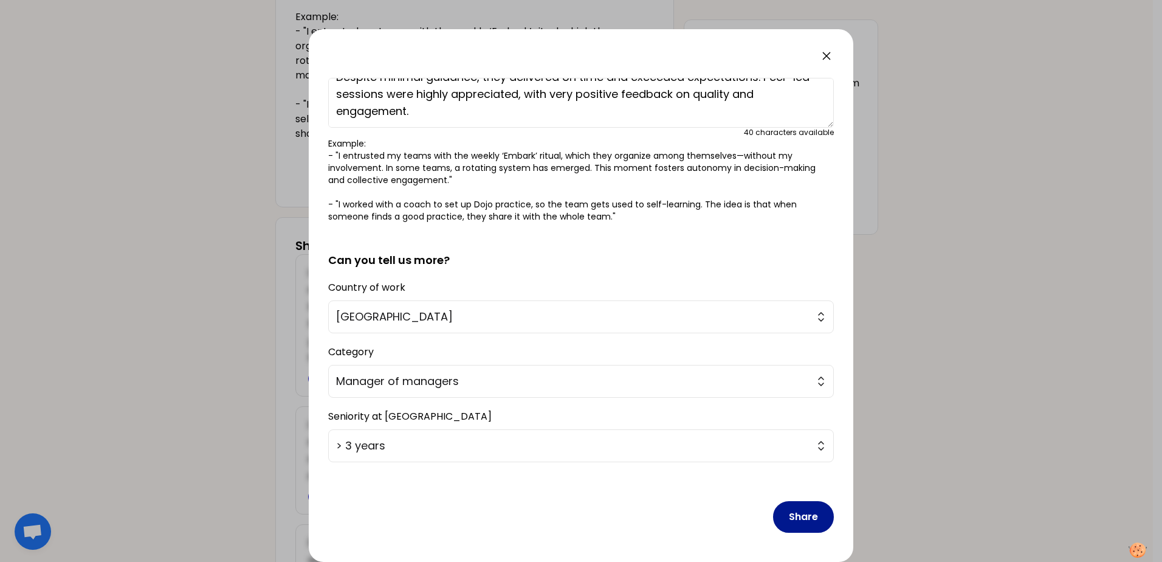
type textarea "Last week I empowered my team to lead their own workshops with full creative fr…"
click at [799, 514] on button "Share" at bounding box center [803, 517] width 61 height 32
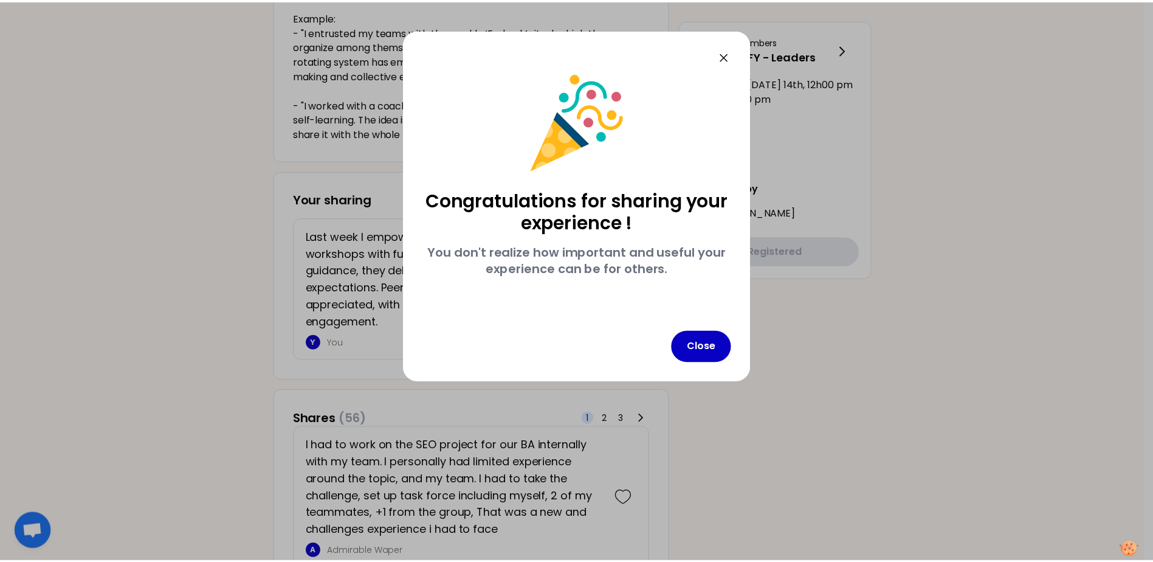
scroll to position [0, 0]
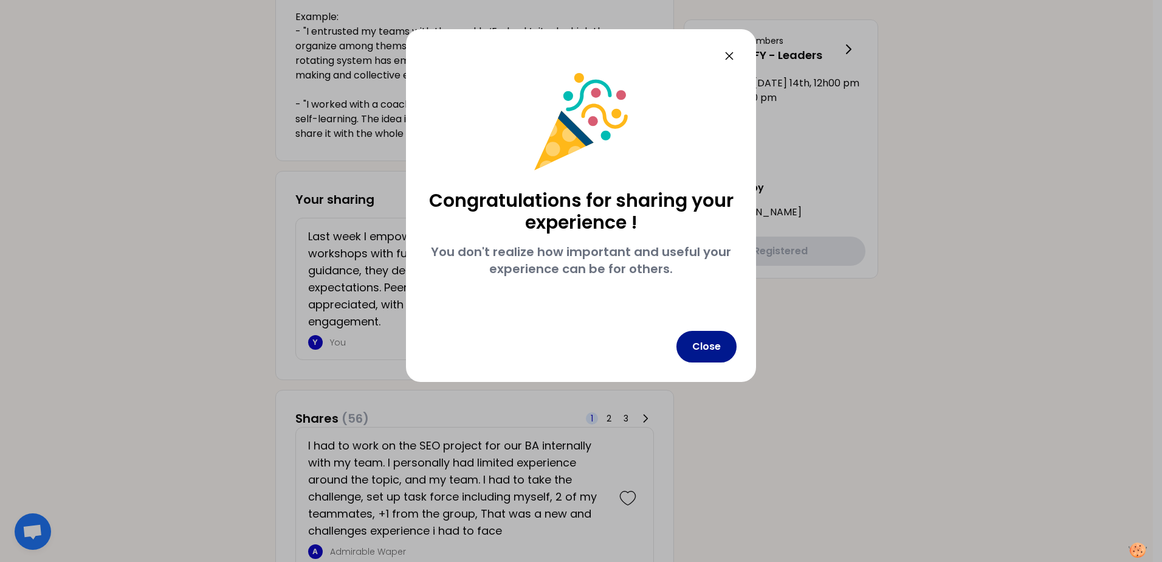
click at [705, 347] on button "Close" at bounding box center [707, 347] width 60 height 32
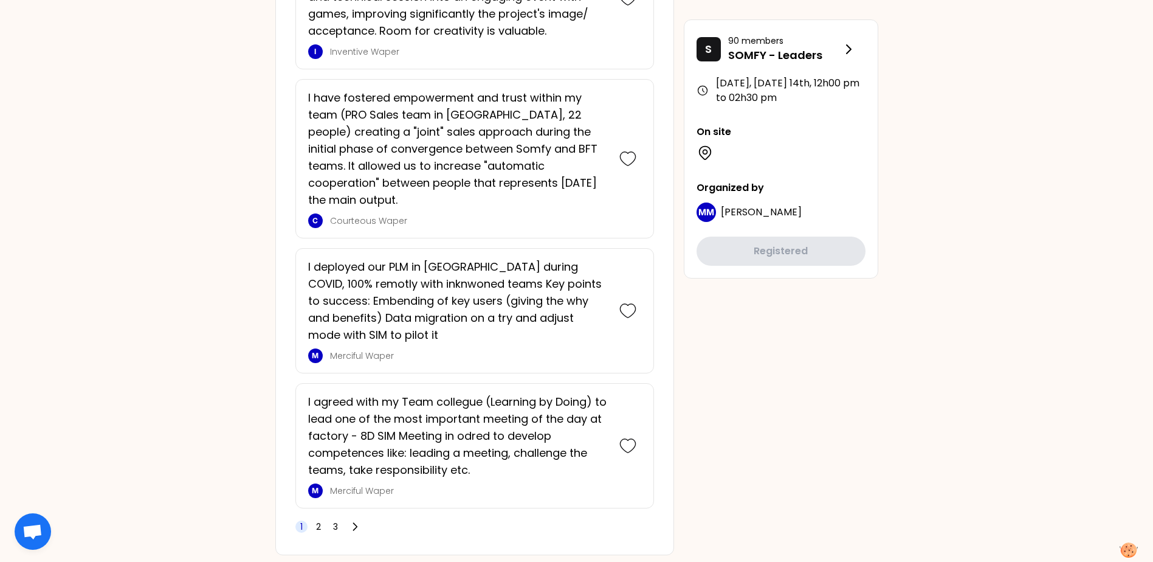
scroll to position [3090, 0]
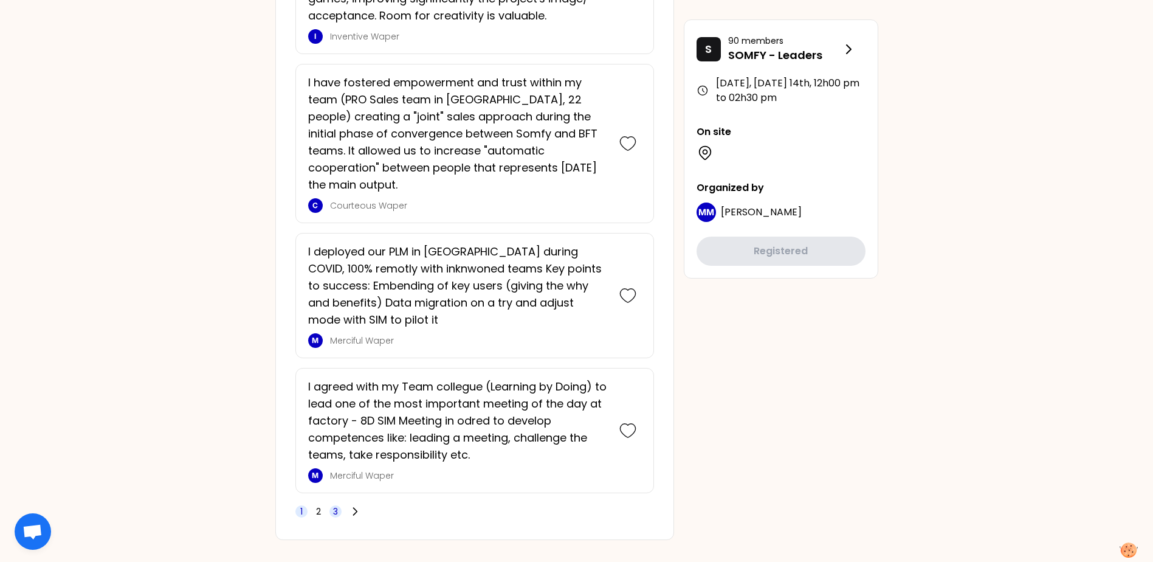
click at [337, 505] on span "3" at bounding box center [335, 511] width 5 height 12
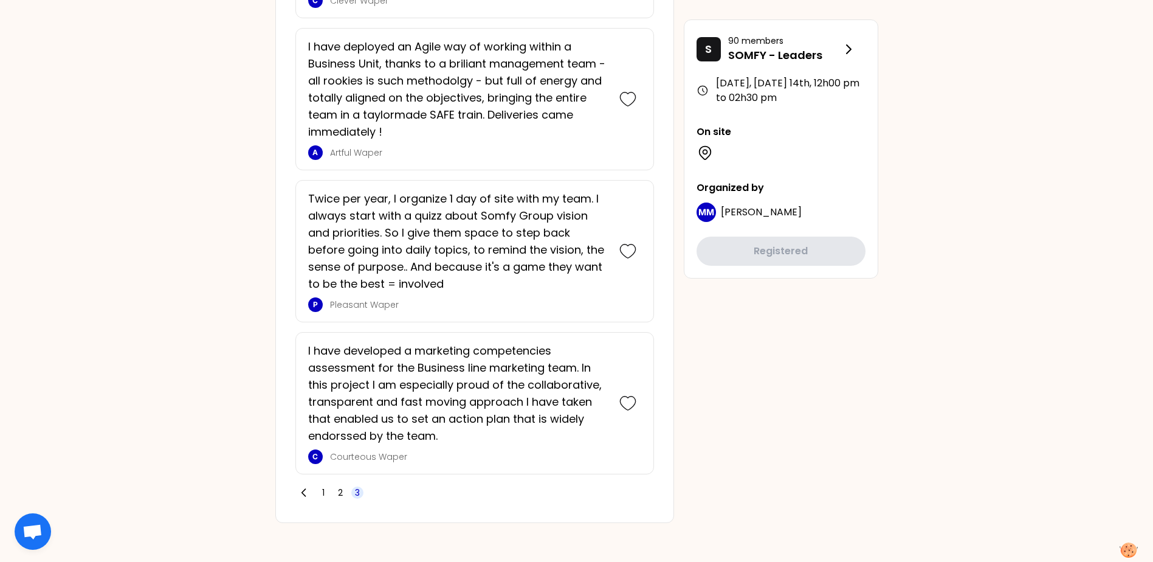
scroll to position [2586, 0]
click at [356, 492] on span "3" at bounding box center [357, 492] width 5 height 12
click at [343, 495] on span "2" at bounding box center [340, 492] width 12 height 12
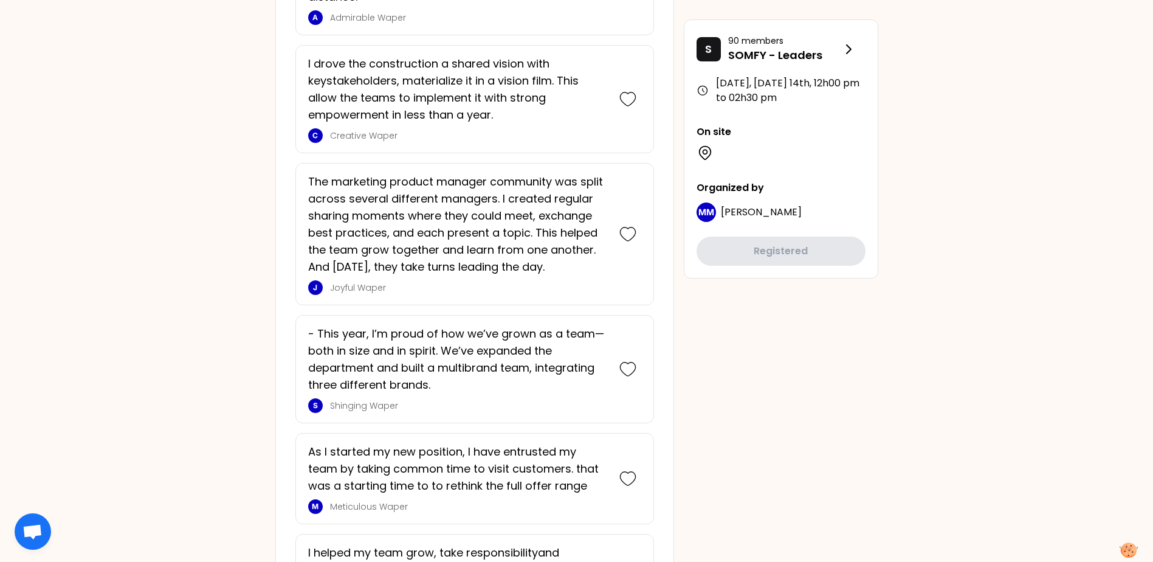
scroll to position [3024, 0]
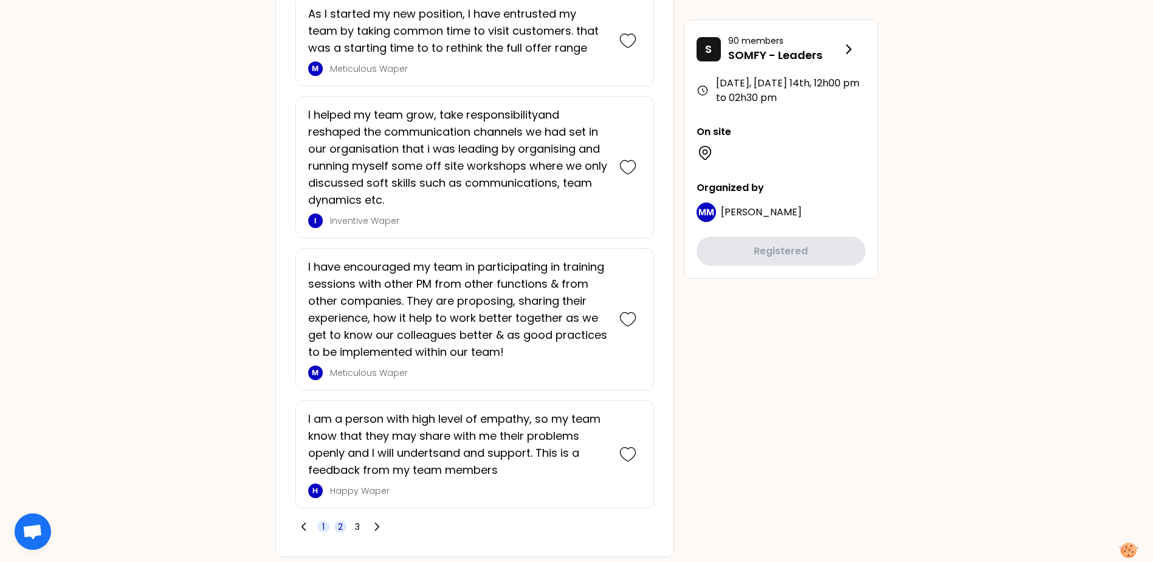
click at [324, 520] on span "1" at bounding box center [323, 526] width 2 height 12
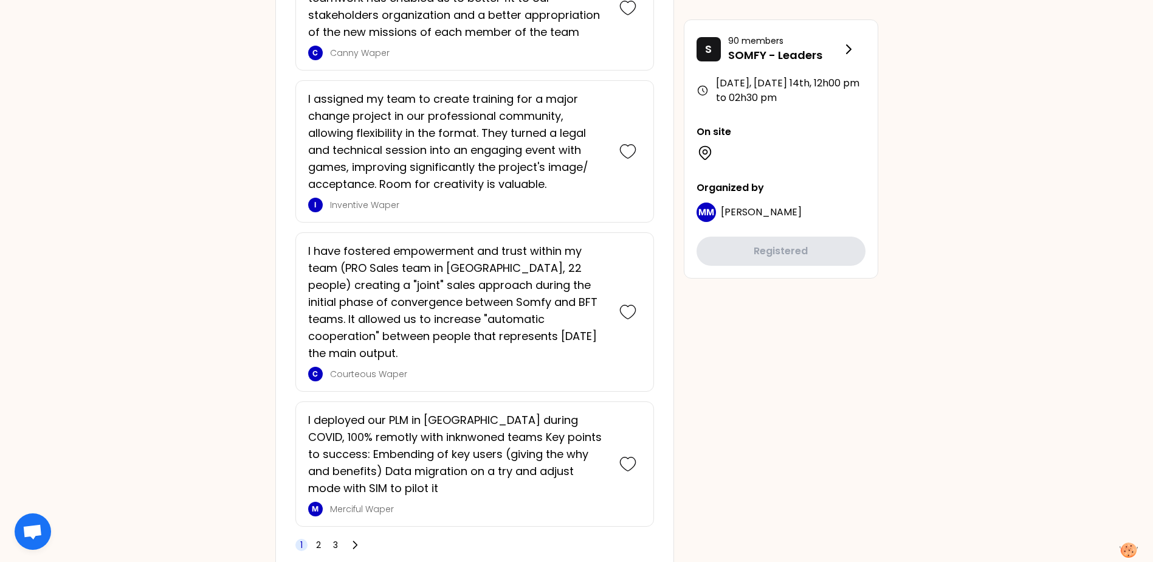
scroll to position [3107, 0]
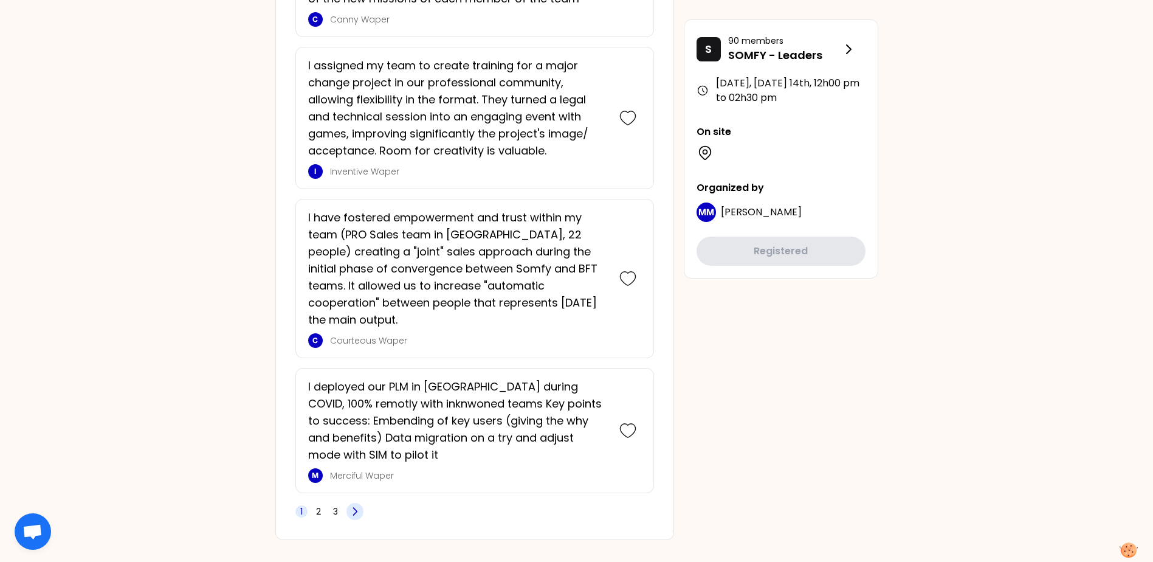
click at [358, 505] on icon at bounding box center [355, 511] width 12 height 12
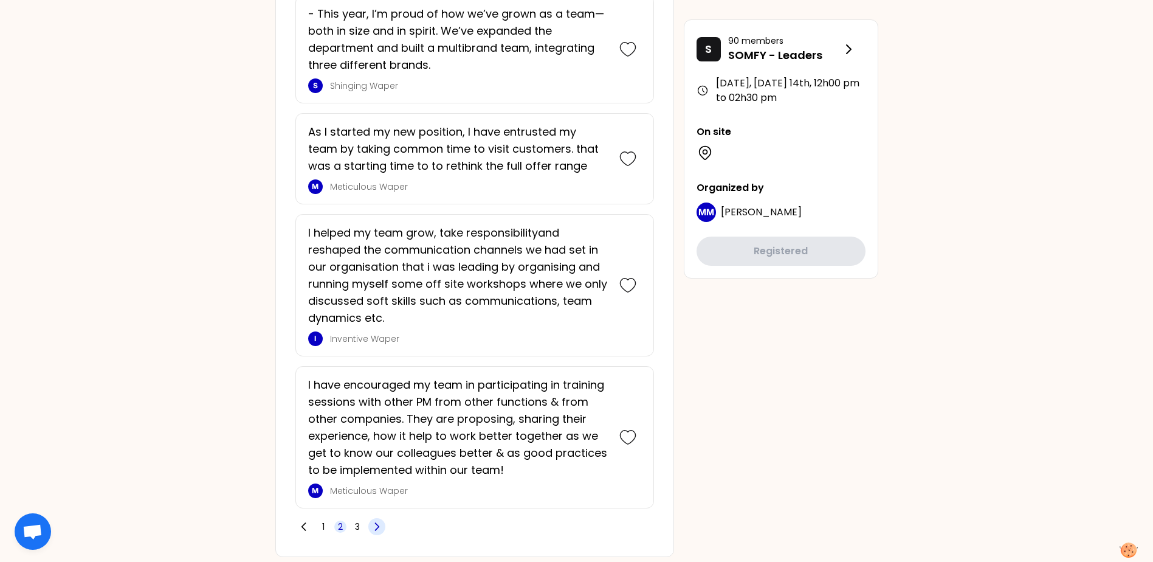
click at [376, 520] on icon at bounding box center [377, 526] width 12 height 12
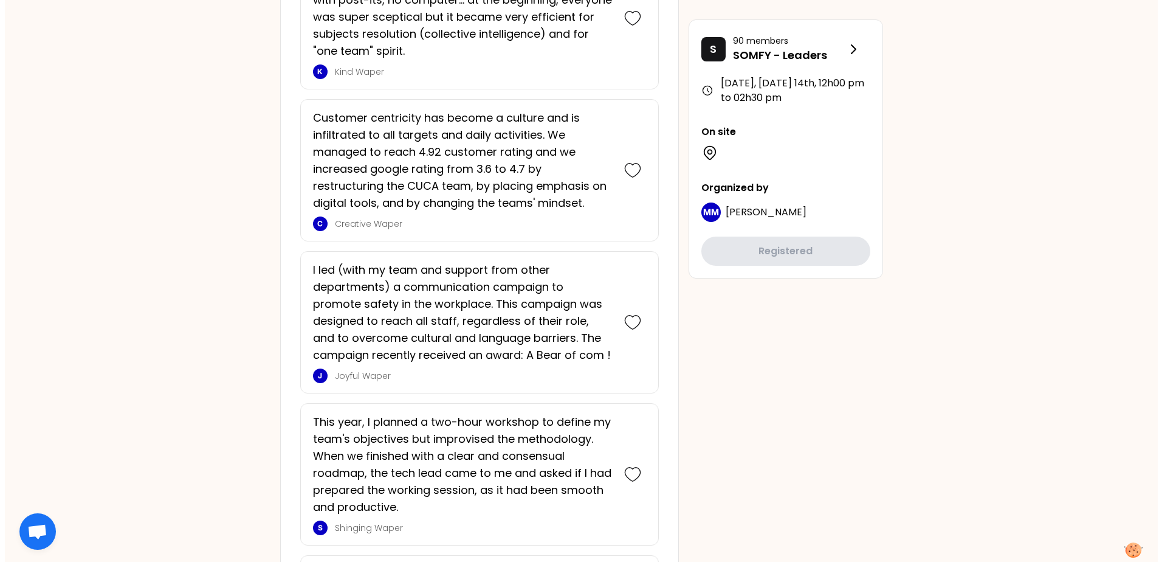
scroll to position [0, 0]
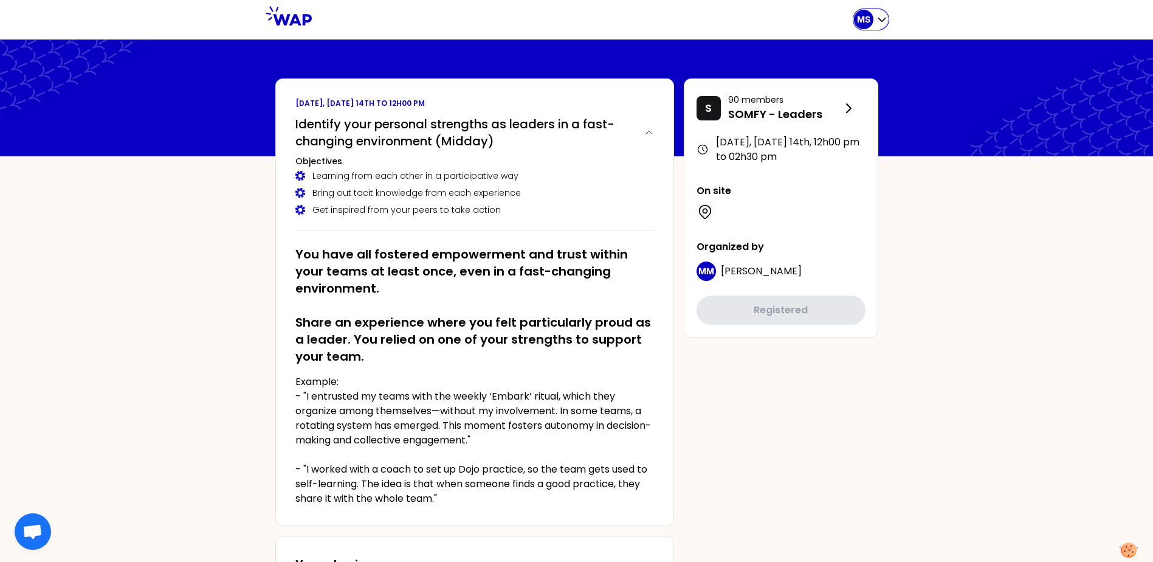
click at [880, 17] on icon "button" at bounding box center [882, 19] width 12 height 12
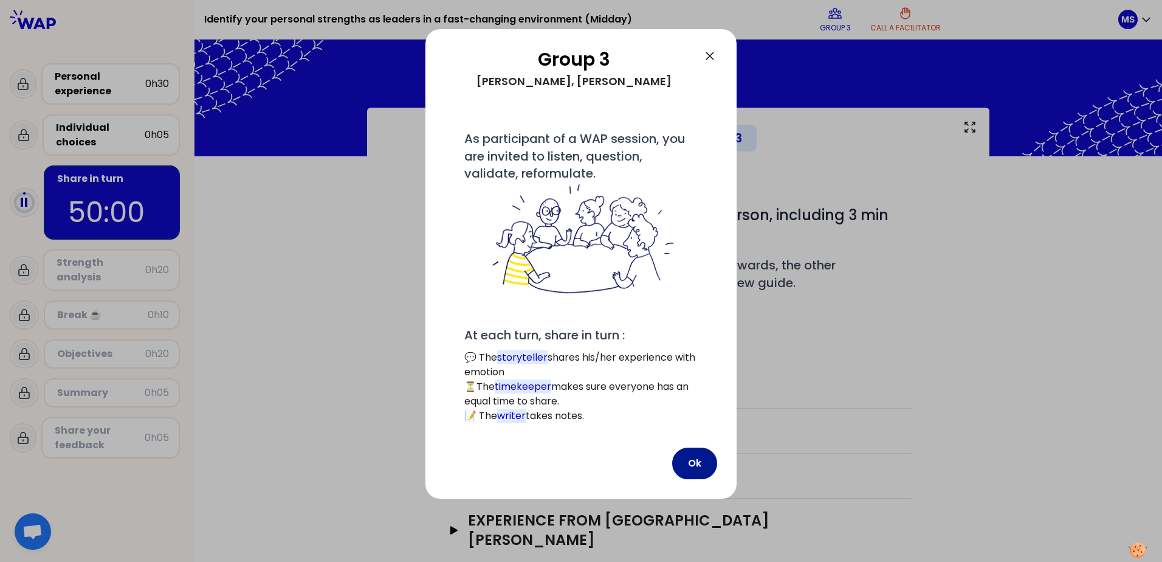
click at [706, 458] on button "Ok" at bounding box center [694, 463] width 45 height 32
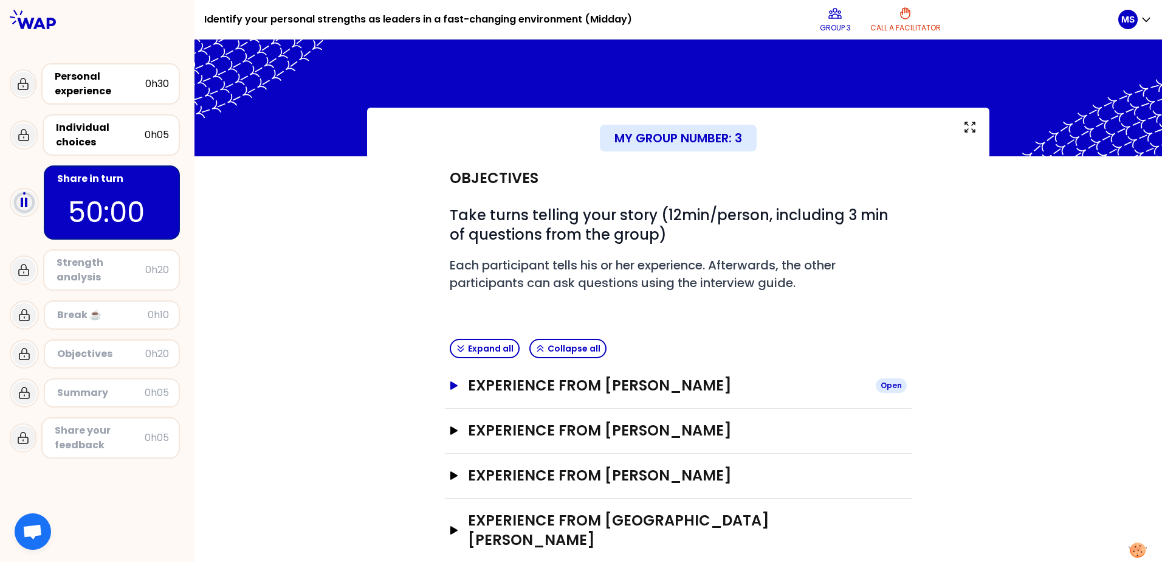
click at [450, 387] on icon "button" at bounding box center [453, 385] width 7 height 9
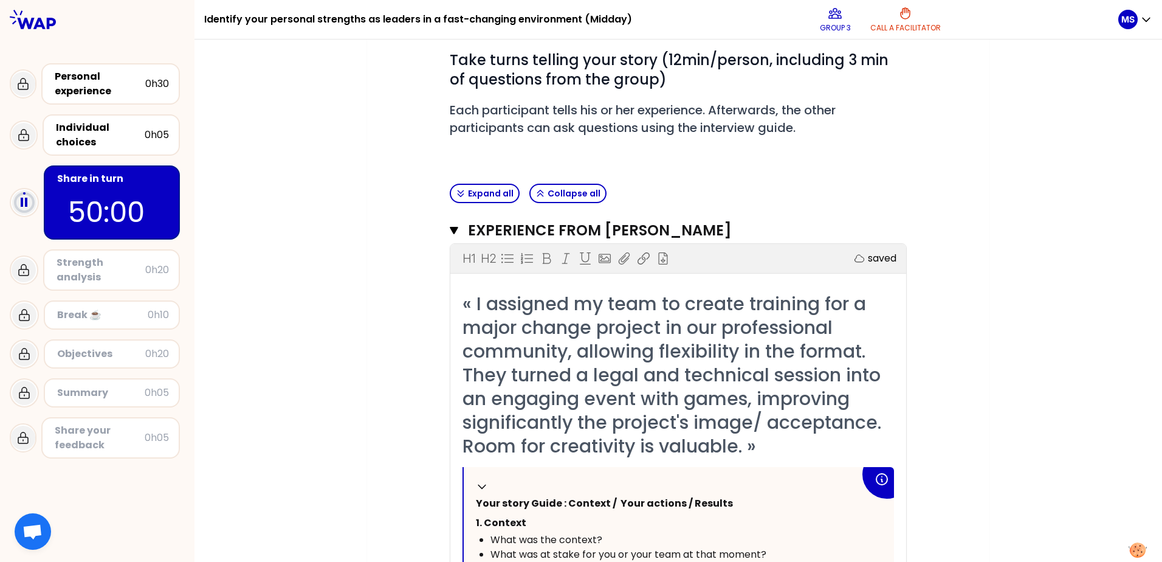
scroll to position [182, 0]
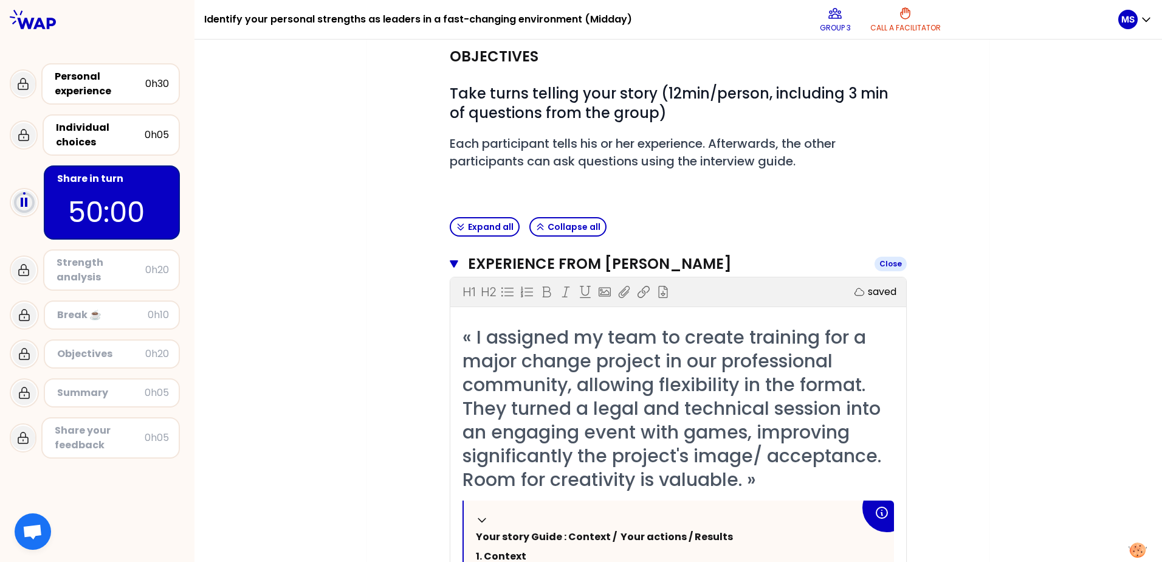
click at [450, 260] on icon "button" at bounding box center [454, 263] width 9 height 7
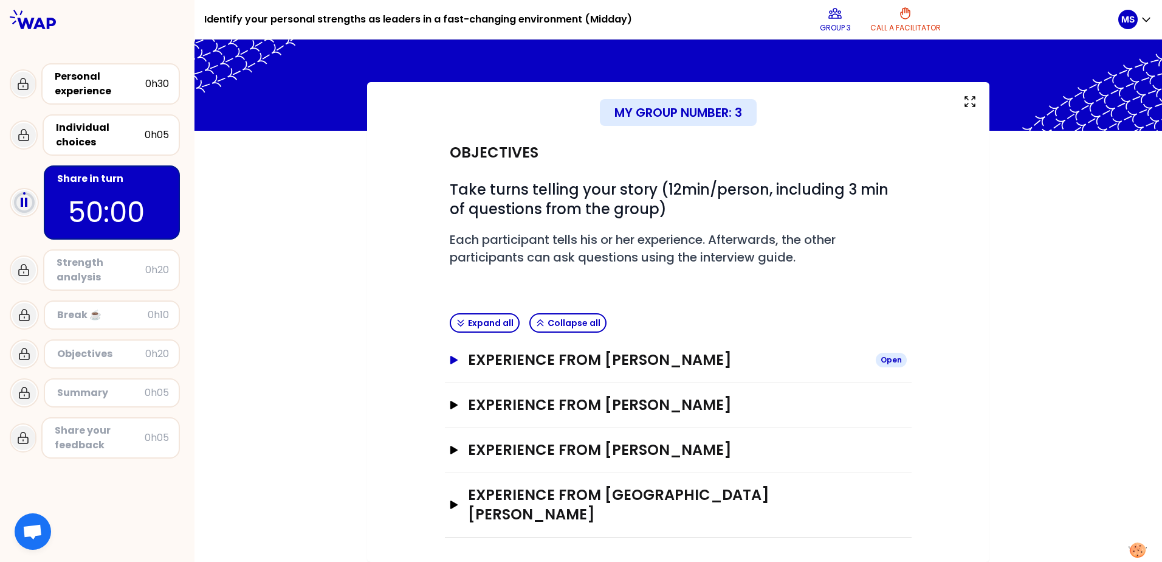
scroll to position [6, 0]
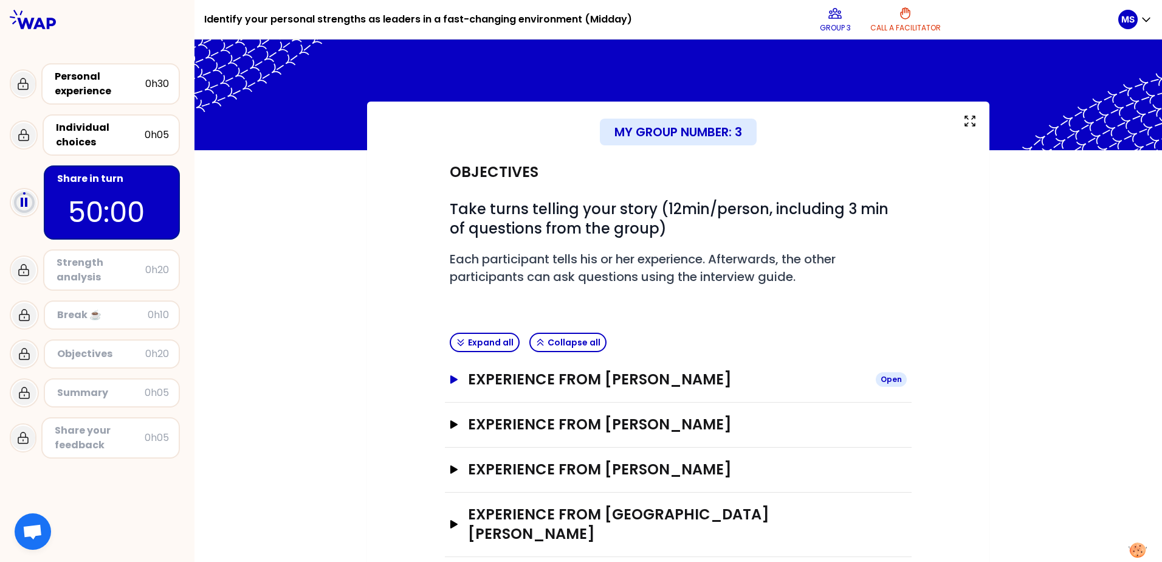
click at [450, 378] on icon "button" at bounding box center [453, 379] width 7 height 9
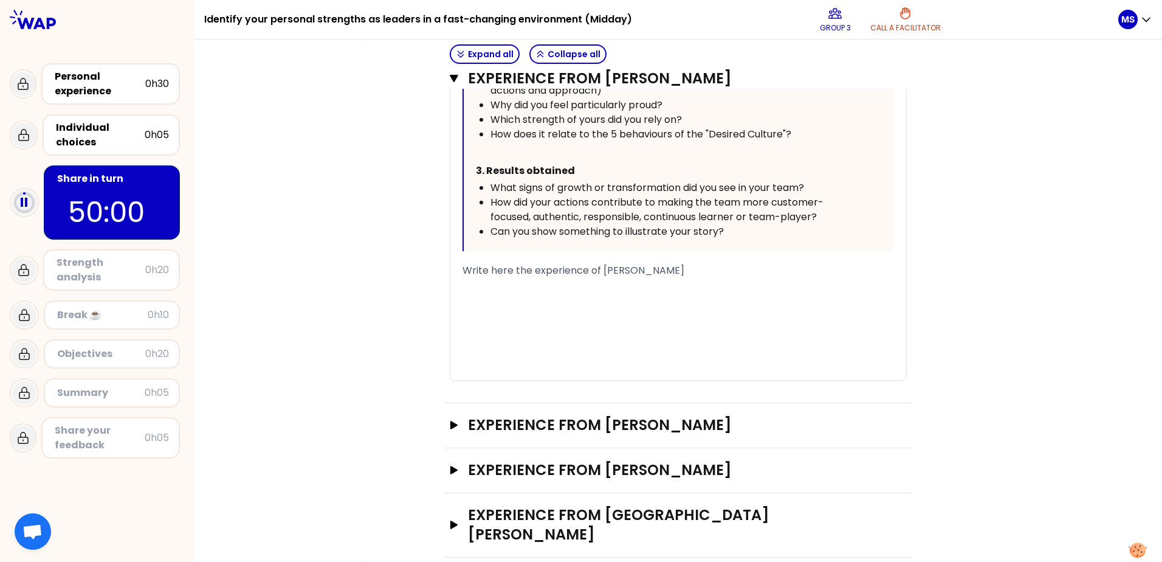
scroll to position [702, 0]
click at [471, 283] on div "﻿" at bounding box center [679, 284] width 432 height 15
click at [481, 264] on span "Write here the experience of Célia HENRY" at bounding box center [574, 270] width 222 height 14
click at [472, 272] on span "Write here the experience of Célia HENRY" at bounding box center [574, 270] width 222 height 14
click at [466, 271] on span "Write here the experience of Célia HENRY" at bounding box center [574, 270] width 222 height 14
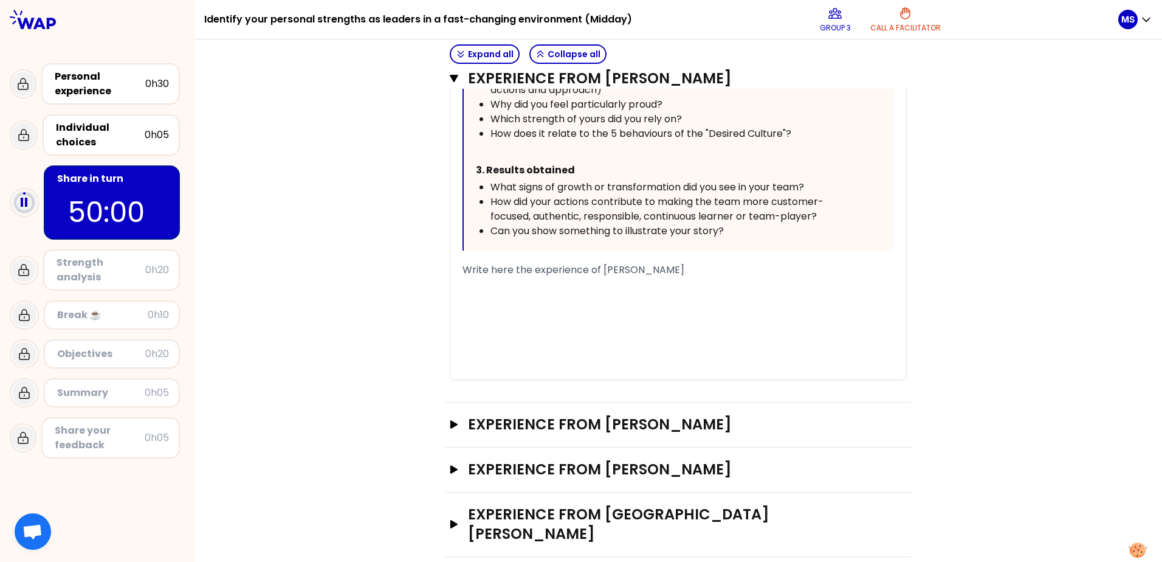
click at [474, 278] on div "﻿" at bounding box center [679, 284] width 432 height 15
click at [465, 272] on span "Write here the experience of Célia HENRY" at bounding box center [574, 270] width 222 height 14
click at [457, 266] on div "« I assigned my team to create training for a major change project in our profe…" at bounding box center [678, 62] width 456 height 635
click at [463, 267] on span "Write here the experience of Célia HENRY" at bounding box center [574, 270] width 222 height 14
click at [463, 274] on span "Write here the experience of Célia HENRY" at bounding box center [574, 270] width 222 height 14
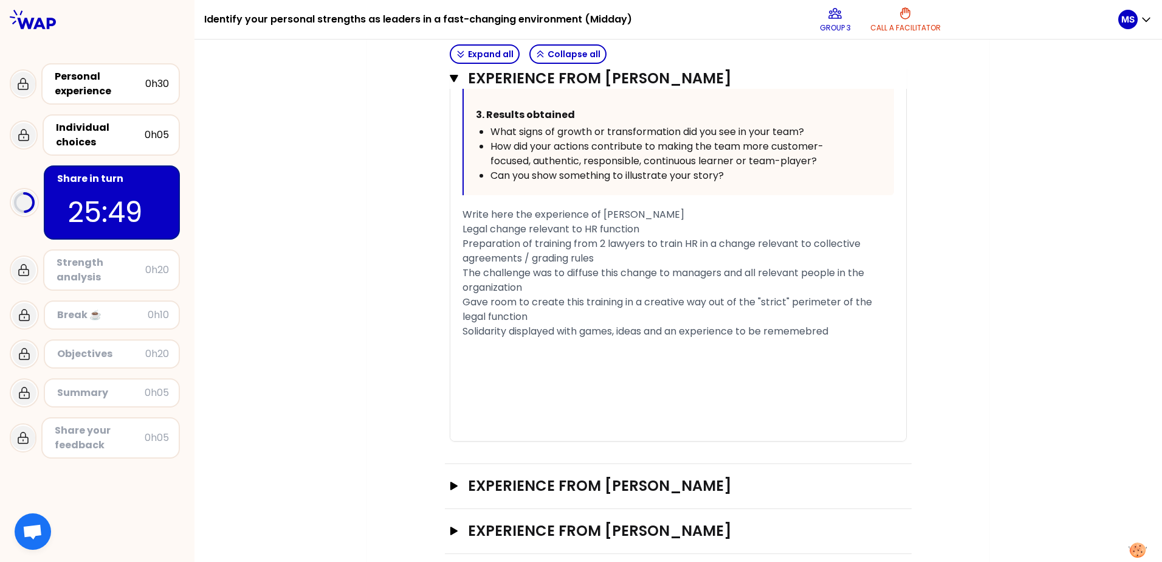
scroll to position [819, 0]
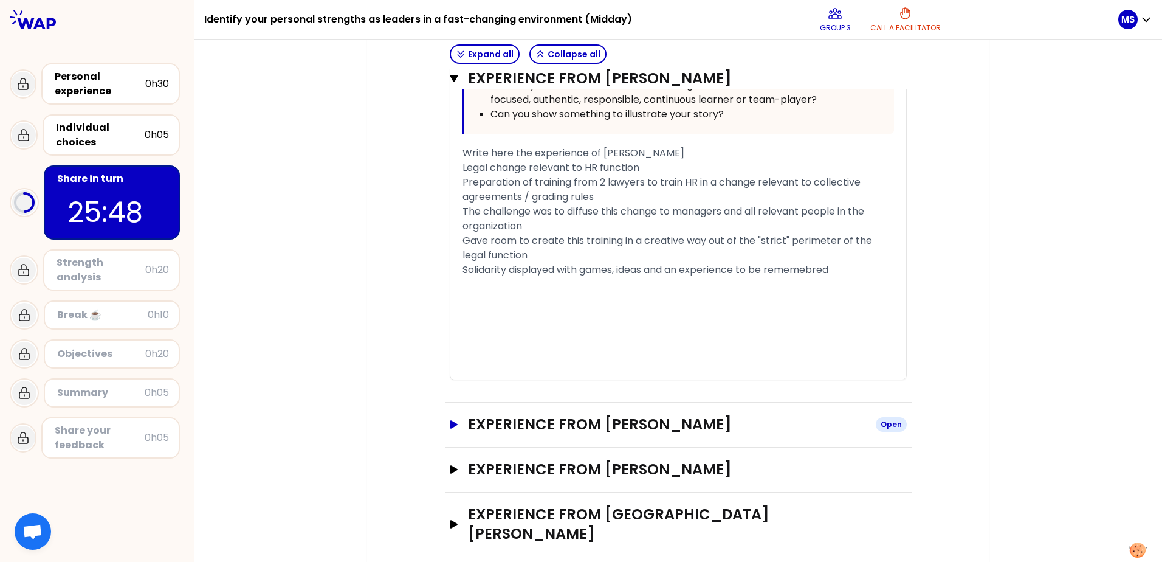
click at [450, 424] on icon "button" at bounding box center [453, 424] width 7 height 9
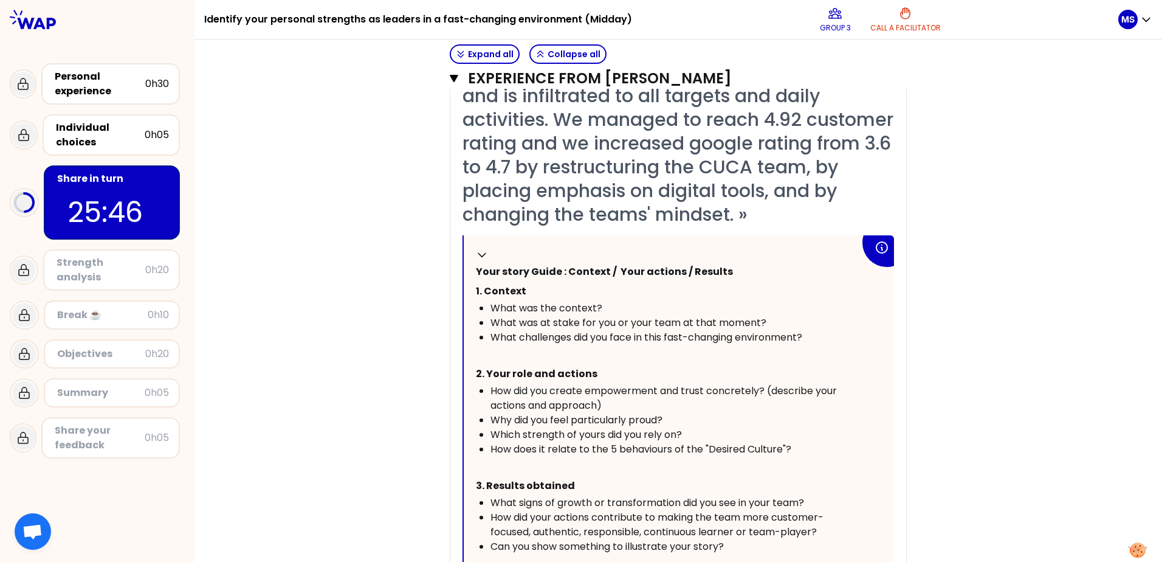
scroll to position [1488, 0]
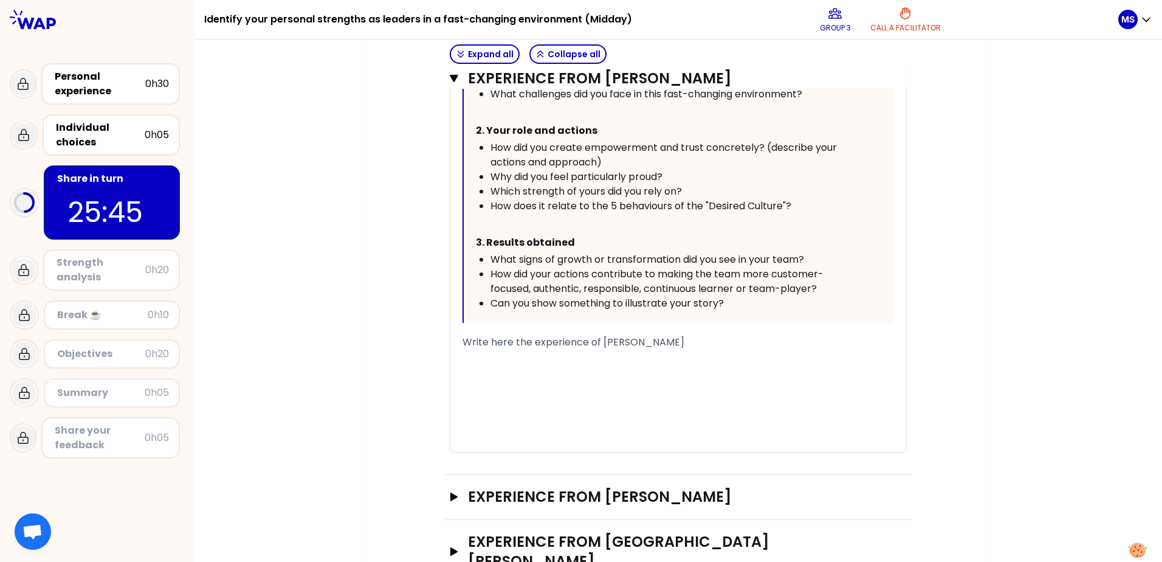
click at [475, 356] on div "﻿" at bounding box center [679, 357] width 432 height 15
click at [474, 340] on span "Write here the experience of KONSTANTINOS TSOURAPAS" at bounding box center [574, 342] width 222 height 14
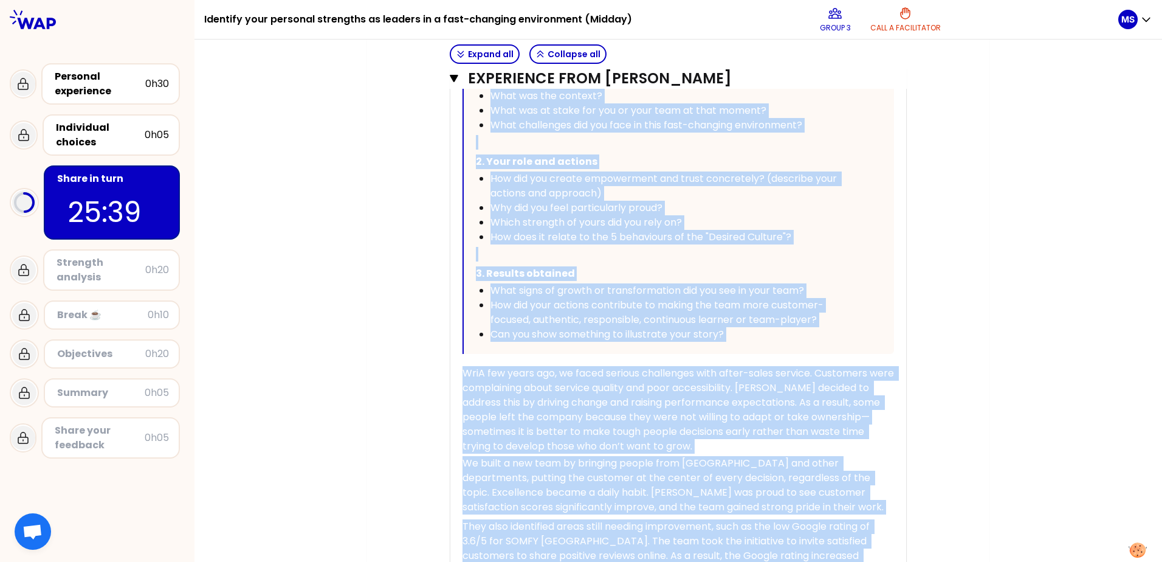
scroll to position [1379, 0]
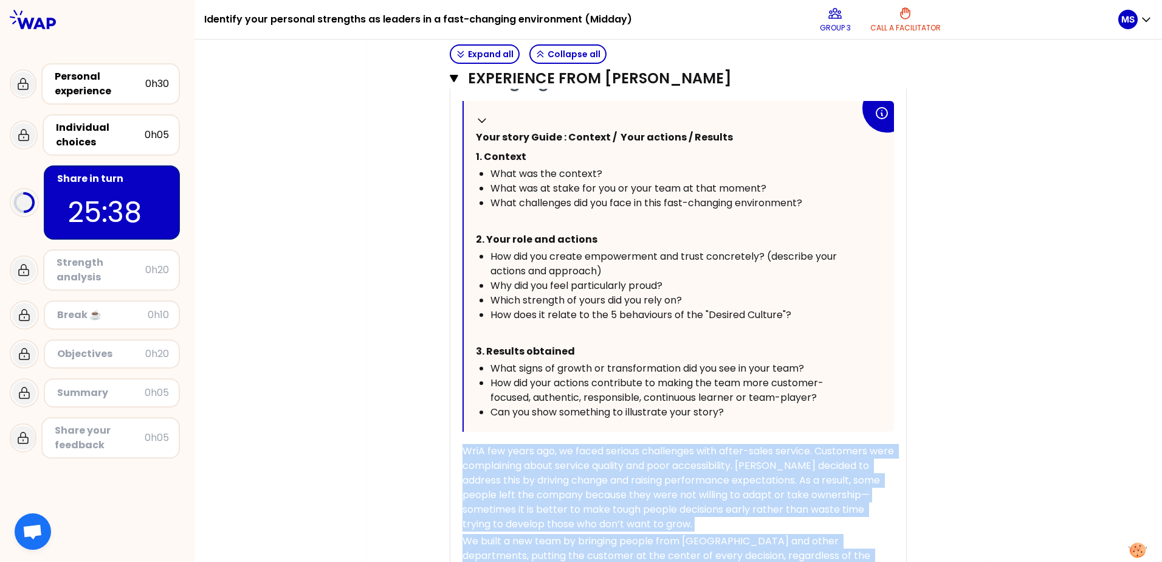
drag, startPoint x: 749, startPoint y: 334, endPoint x: 426, endPoint y: 447, distance: 342.3
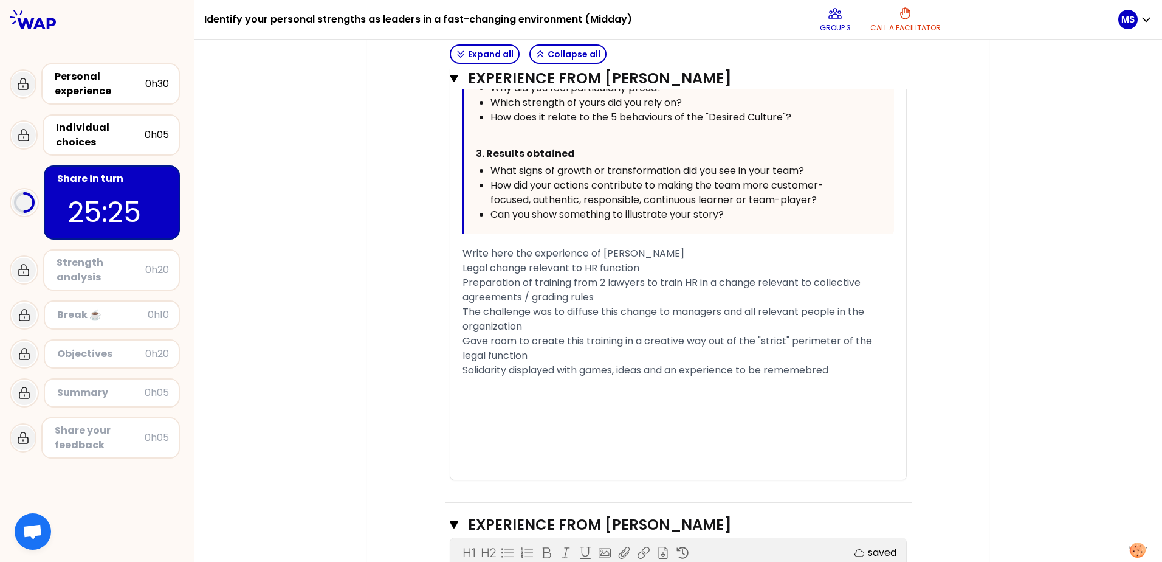
scroll to position [214, 0]
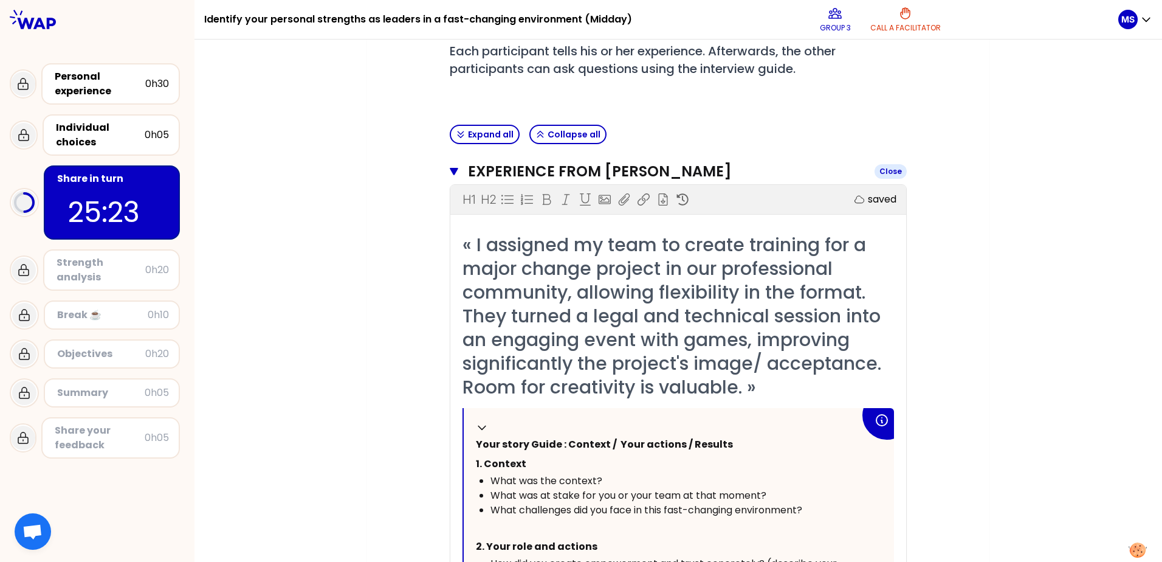
click at [450, 169] on icon "button" at bounding box center [454, 171] width 9 height 7
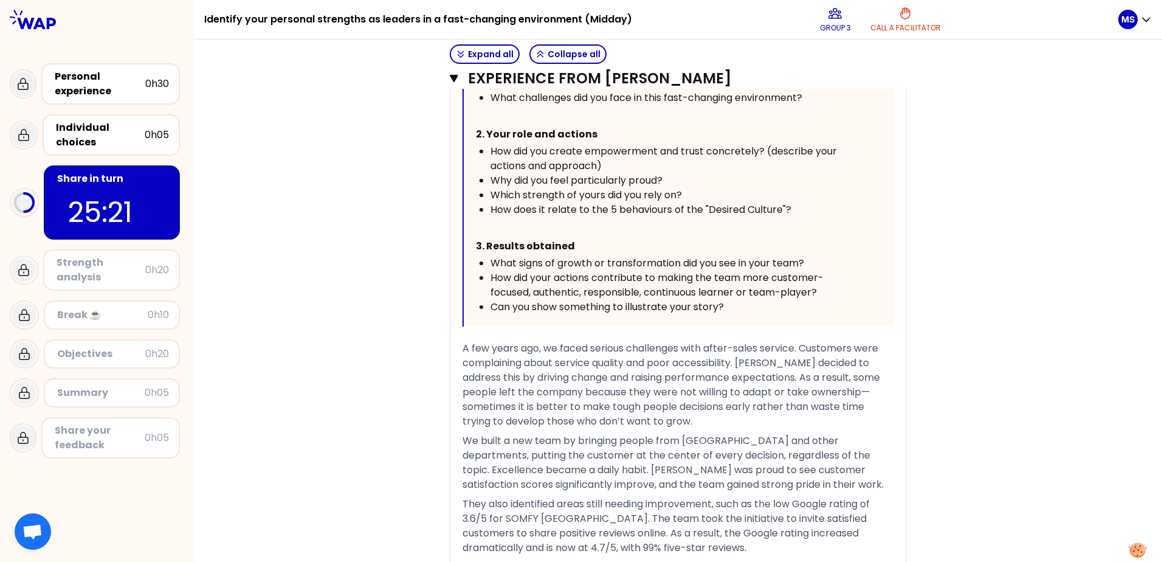
scroll to position [761, 0]
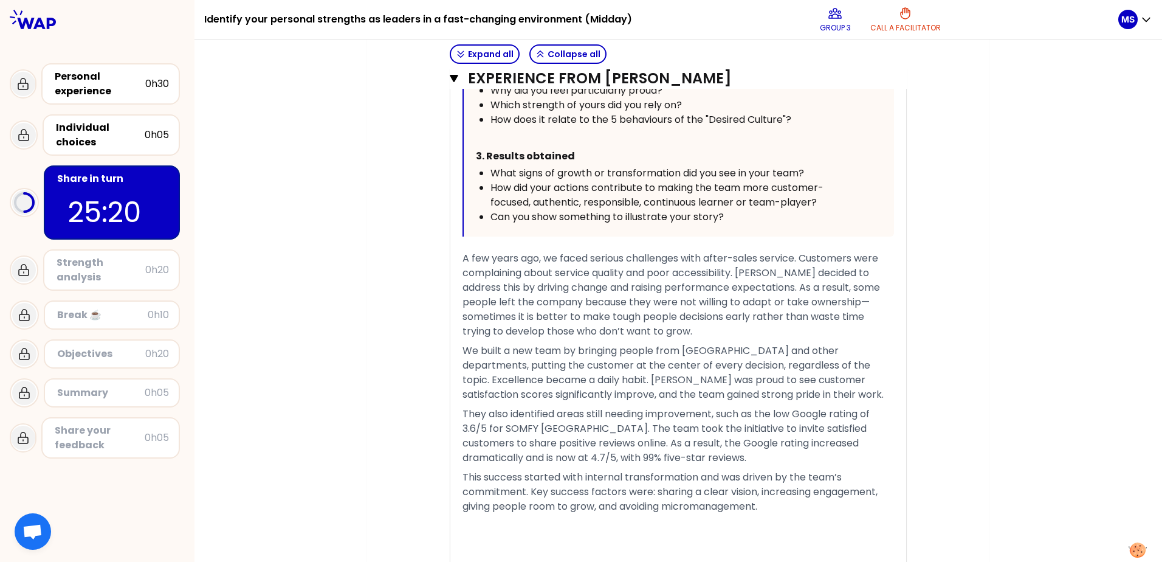
click at [528, 282] on span "A few years ago, we faced serious challenges with after-sales service. Customer…" at bounding box center [673, 294] width 420 height 87
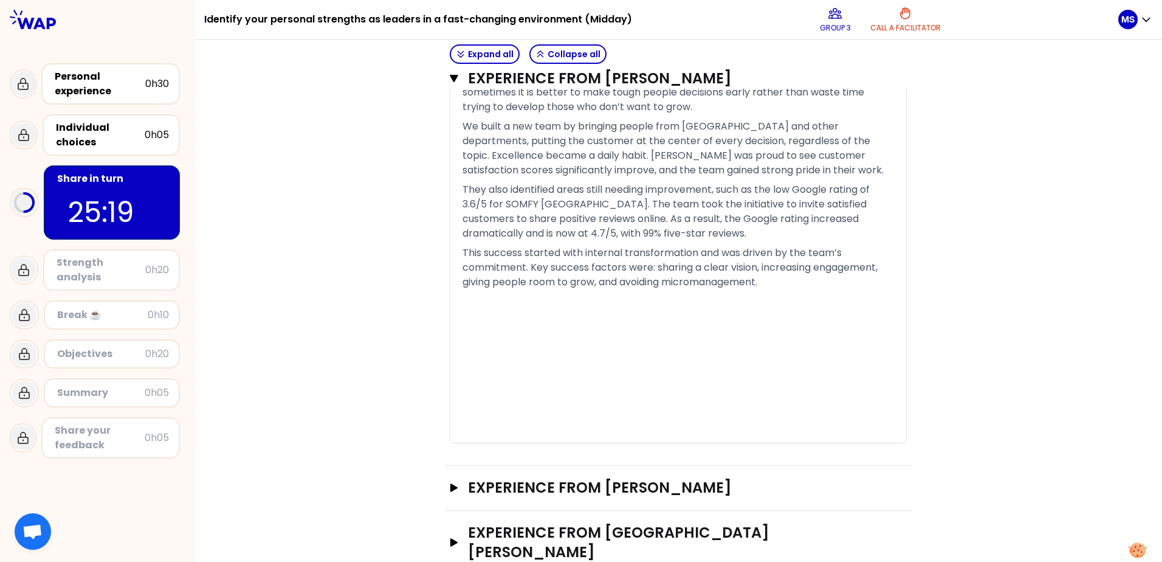
scroll to position [1004, 0]
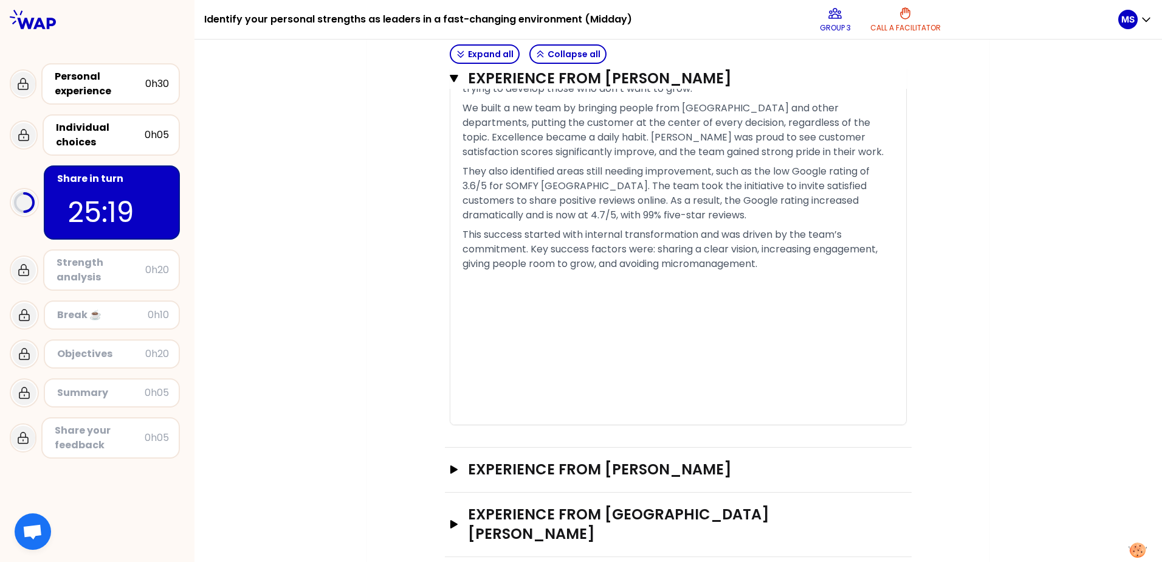
click at [502, 333] on div "﻿" at bounding box center [679, 329] width 432 height 15
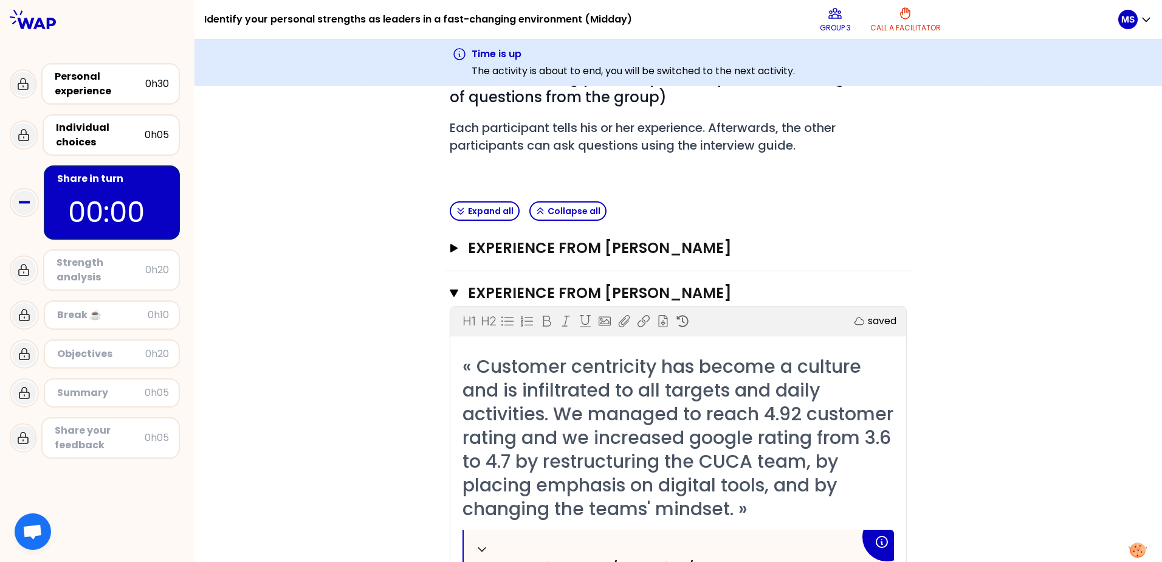
scroll to position [243, 0]
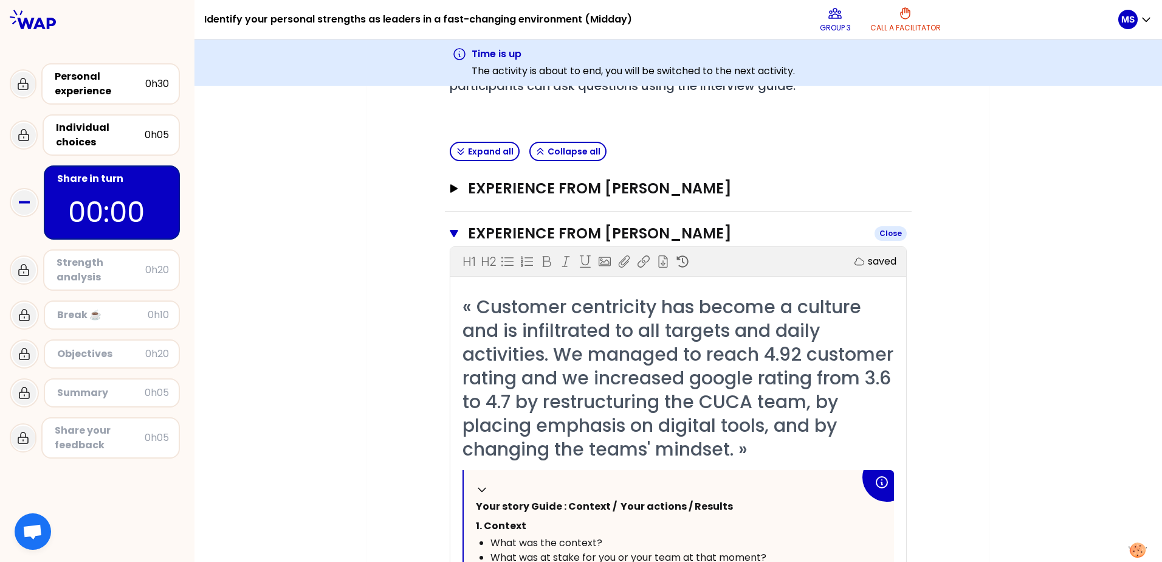
click at [450, 231] on icon "button" at bounding box center [454, 233] width 9 height 7
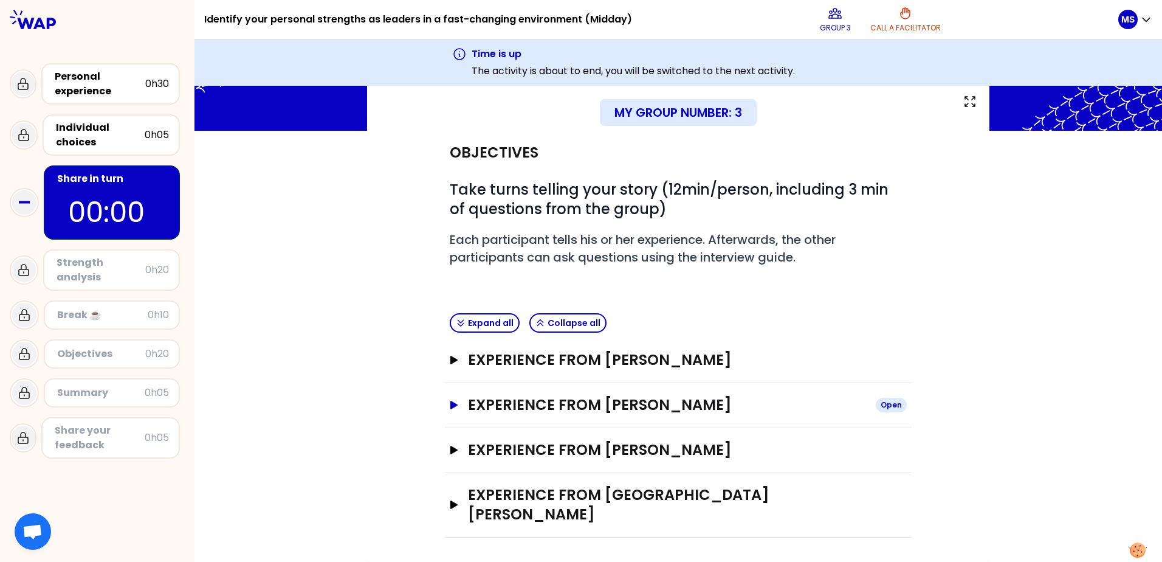
scroll to position [52, 0]
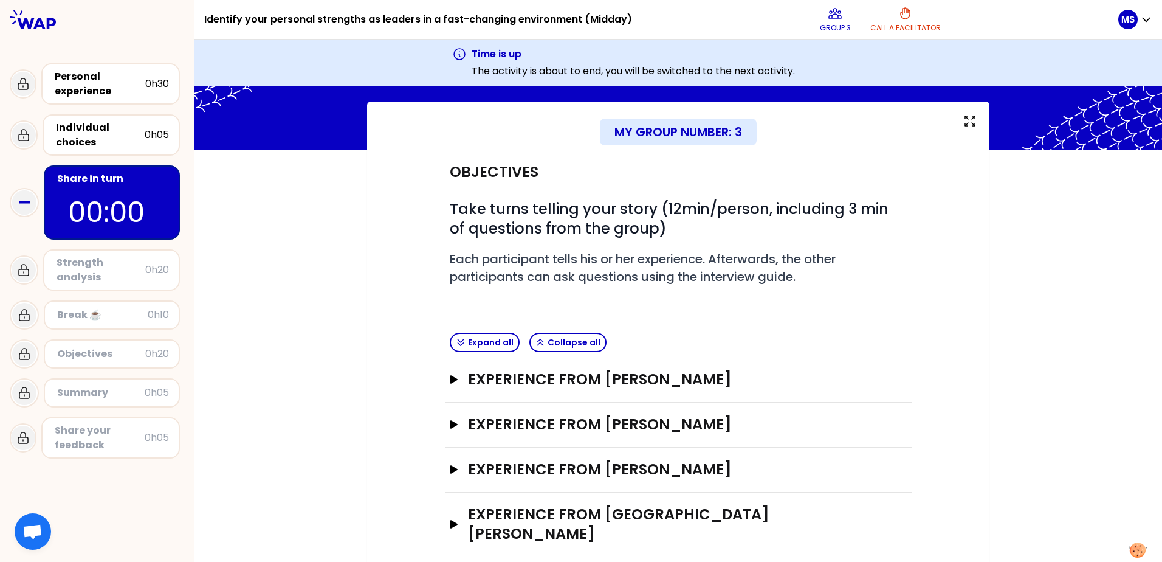
click at [445, 469] on div "Experience from Martin SALOME Open" at bounding box center [678, 469] width 467 height 45
click at [450, 469] on icon "button" at bounding box center [453, 469] width 7 height 9
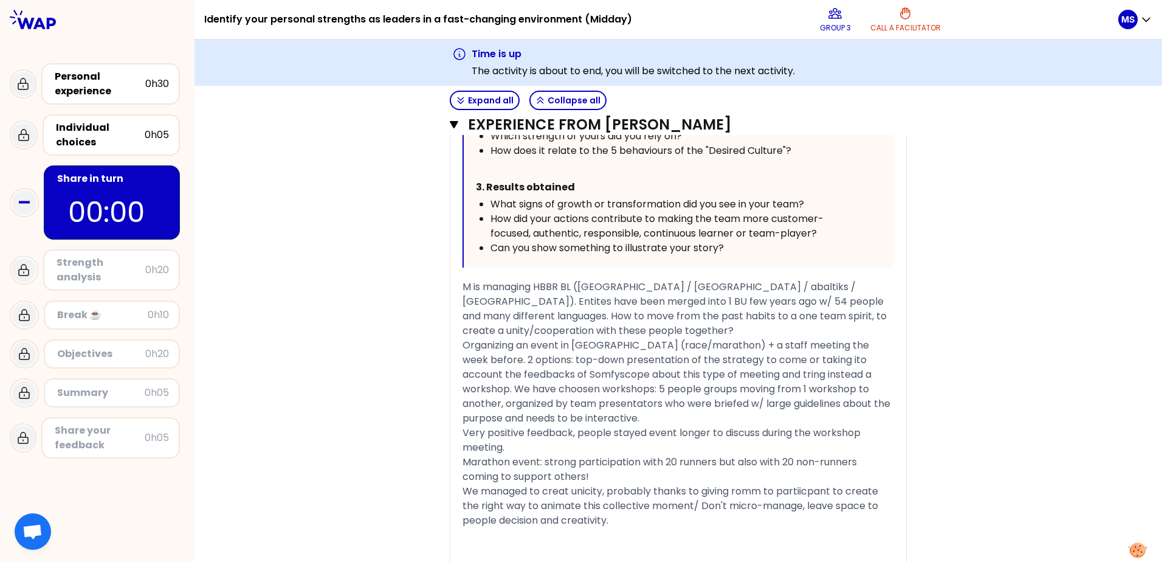
scroll to position [843, 0]
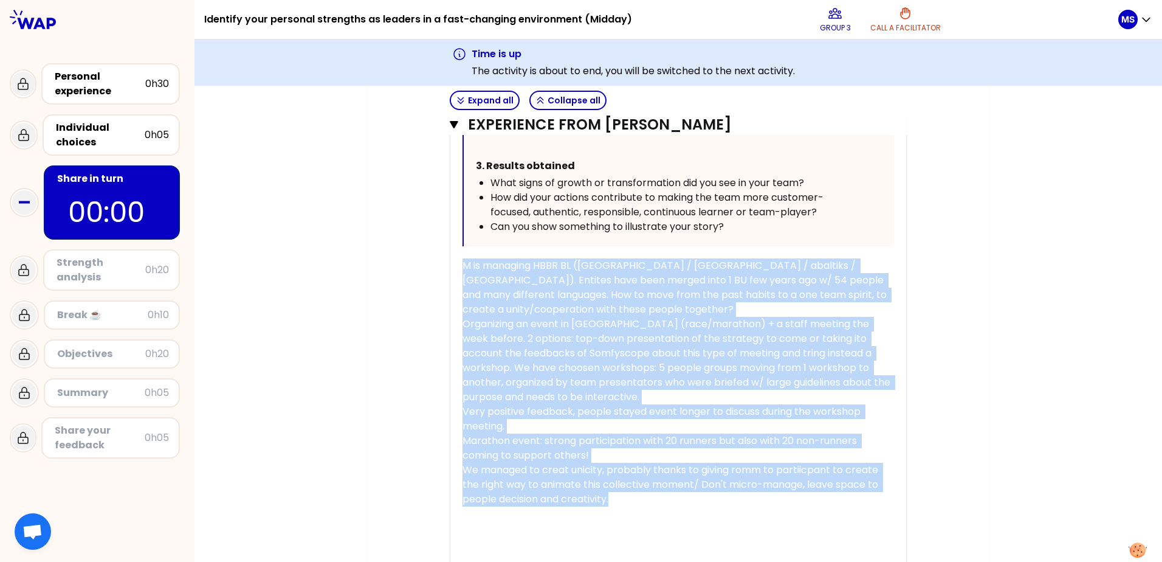
drag, startPoint x: 458, startPoint y: 263, endPoint x: 625, endPoint y: 502, distance: 290.8
click at [625, 502] on div "« Last week I empowered my team to lead their own workshops with full creative …" at bounding box center [679, 174] width 432 height 868
copy div "M is managing HBBR BL (Hungary / Balkans / abaltiks / Romania). Entites have be…"
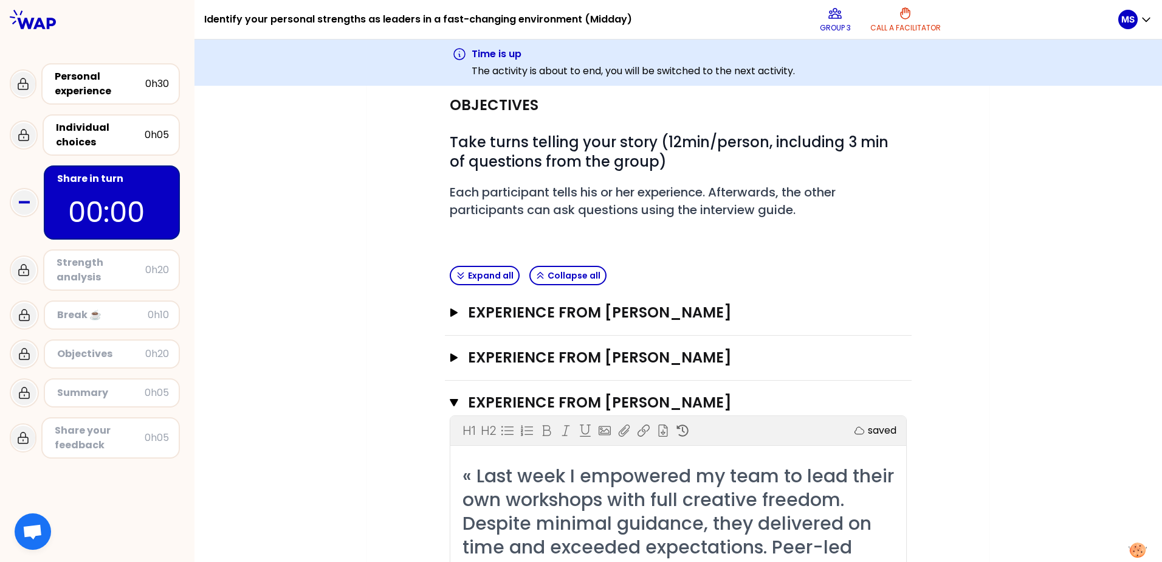
scroll to position [113, 0]
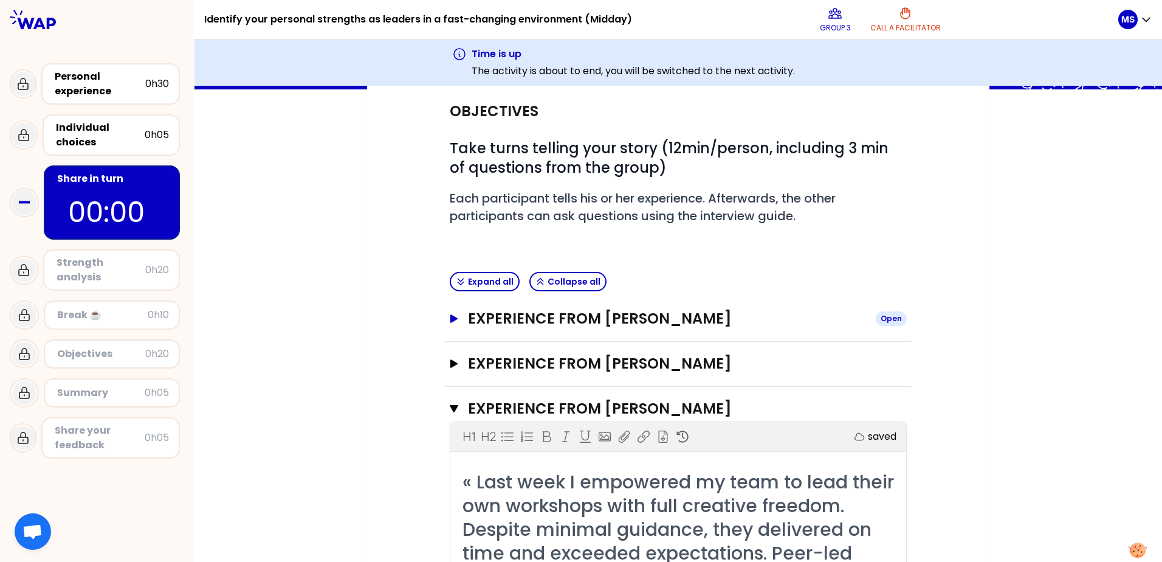
click at [451, 318] on icon "button" at bounding box center [453, 318] width 7 height 9
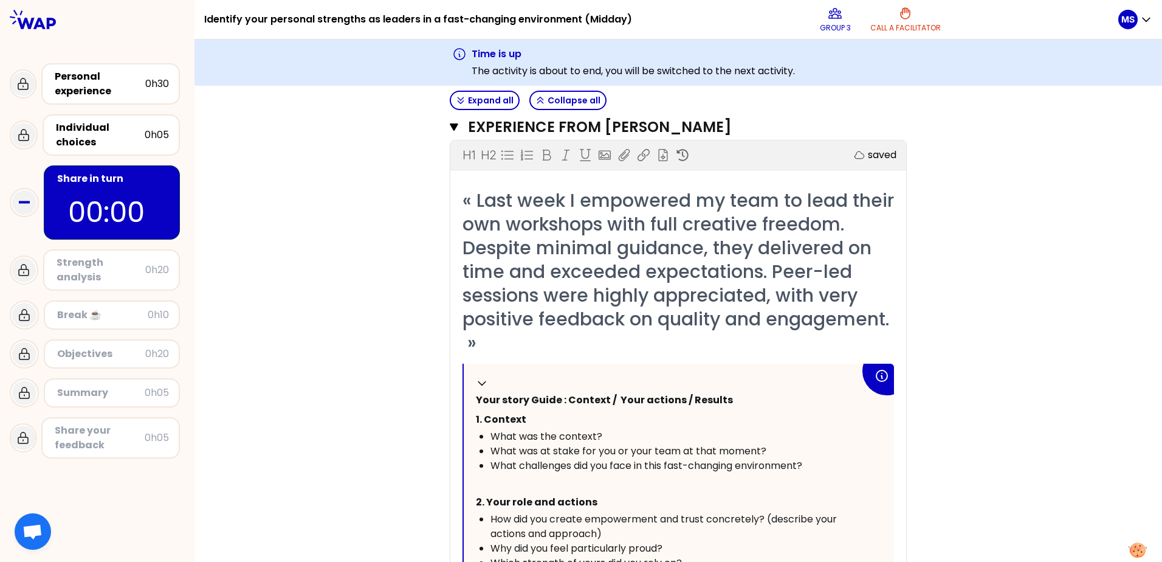
scroll to position [1147, 0]
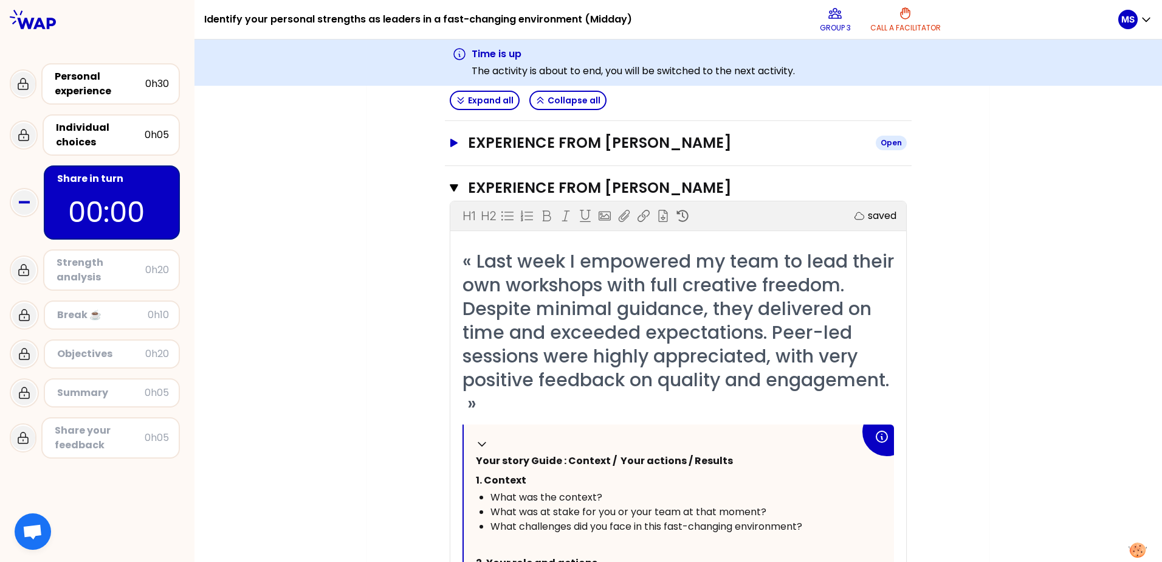
click at [450, 141] on icon "button" at bounding box center [453, 143] width 7 height 9
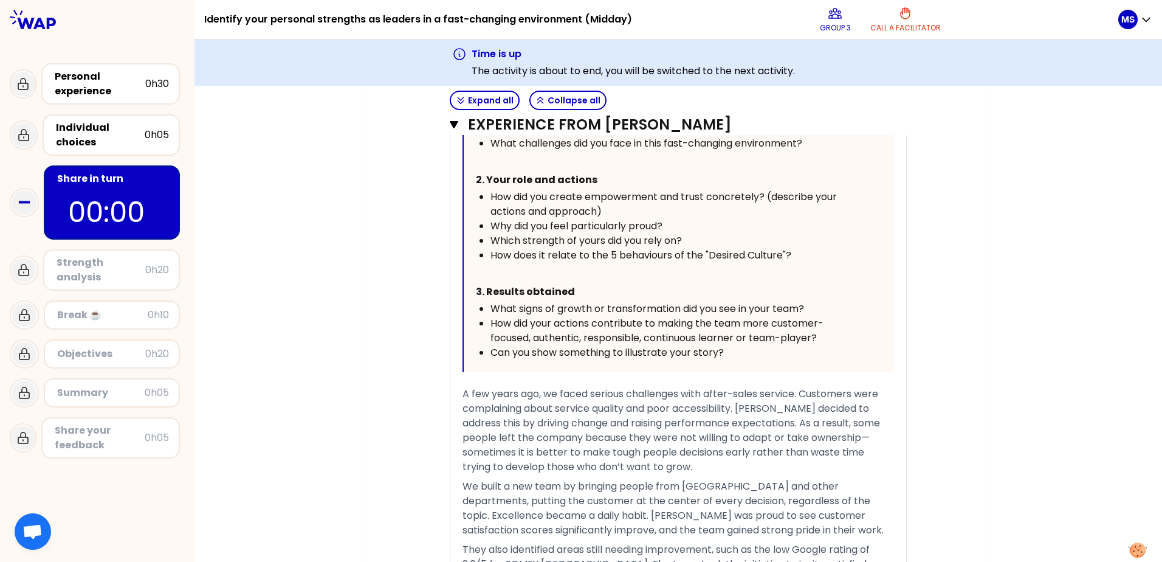
scroll to position [1633, 0]
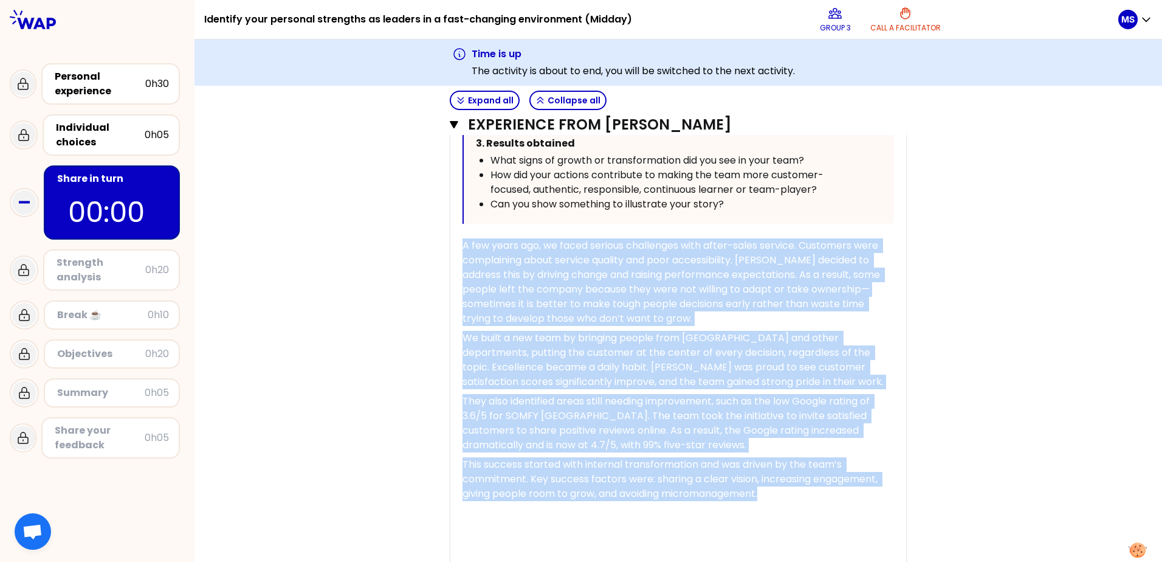
drag, startPoint x: 776, startPoint y: 495, endPoint x: 420, endPoint y: 236, distance: 440.4
click at [420, 236] on div "Objectives # Take turns telling your story (12min/person, including 3 min of qu…" at bounding box center [679, 142] width 574 height 3147
copy div "A few years ago, we faced serious challenges with after-sales service. Customer…"
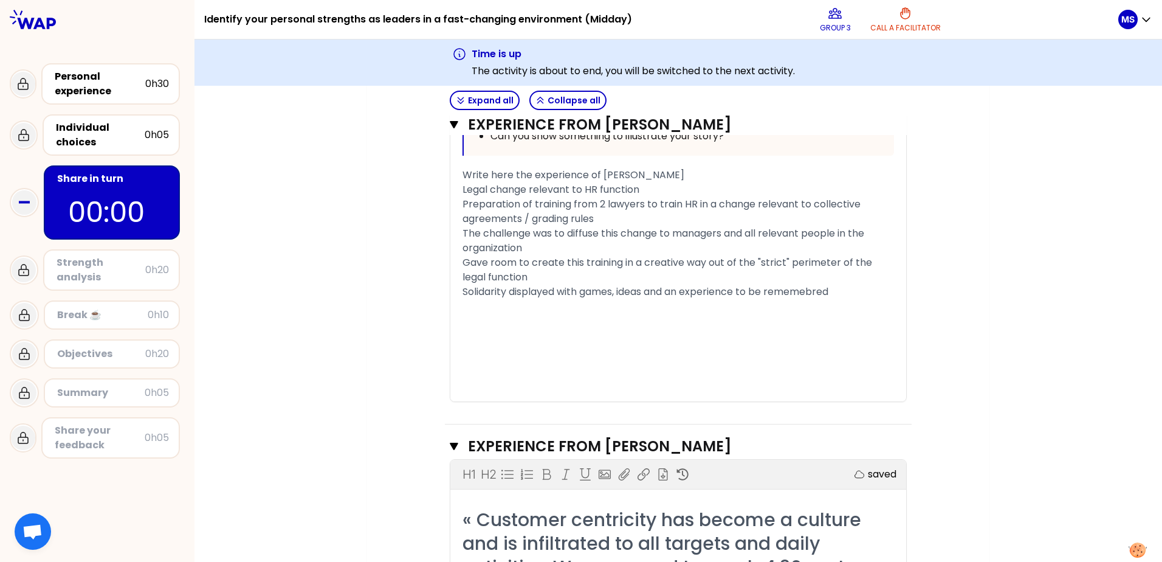
scroll to position [843, 0]
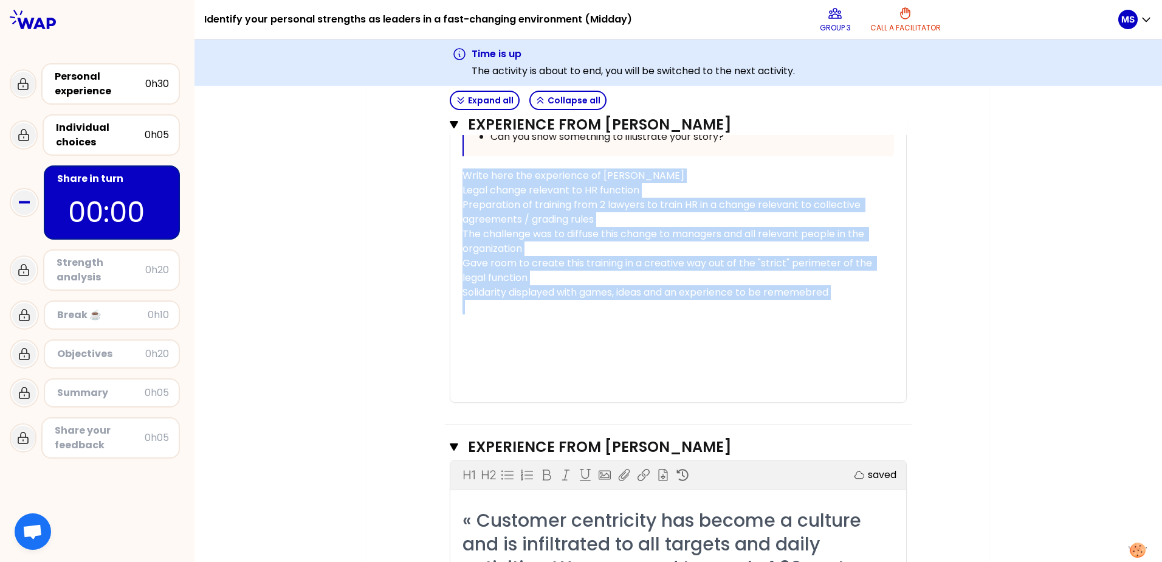
drag, startPoint x: 856, startPoint y: 316, endPoint x: 425, endPoint y: 168, distance: 455.6
copy div "Write here the experience of Célia HENRY Legal change relevant to HR function P…"
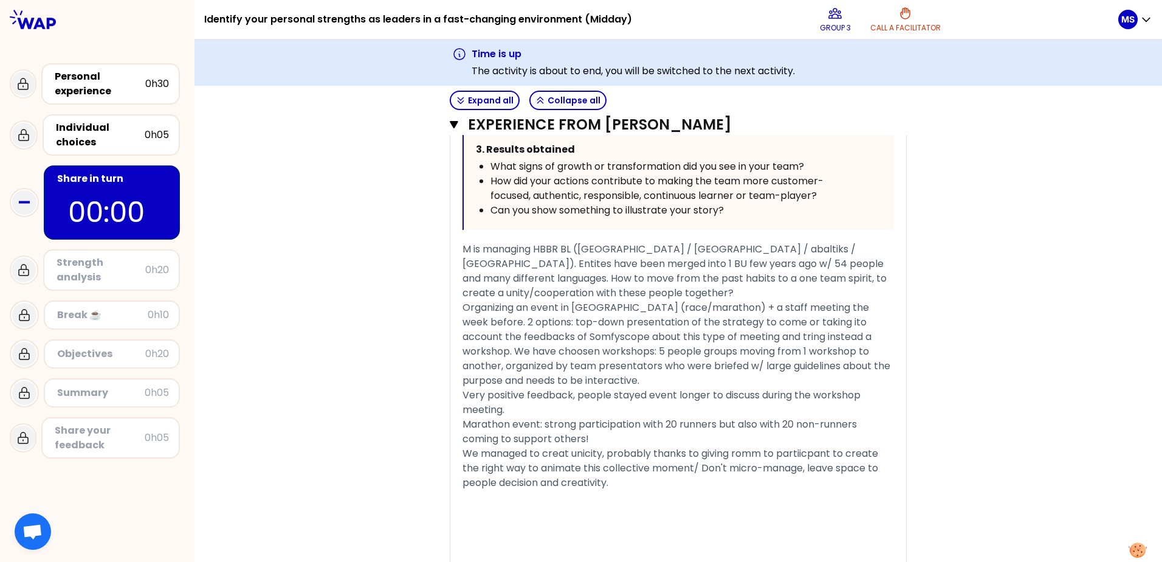
scroll to position [2675, 0]
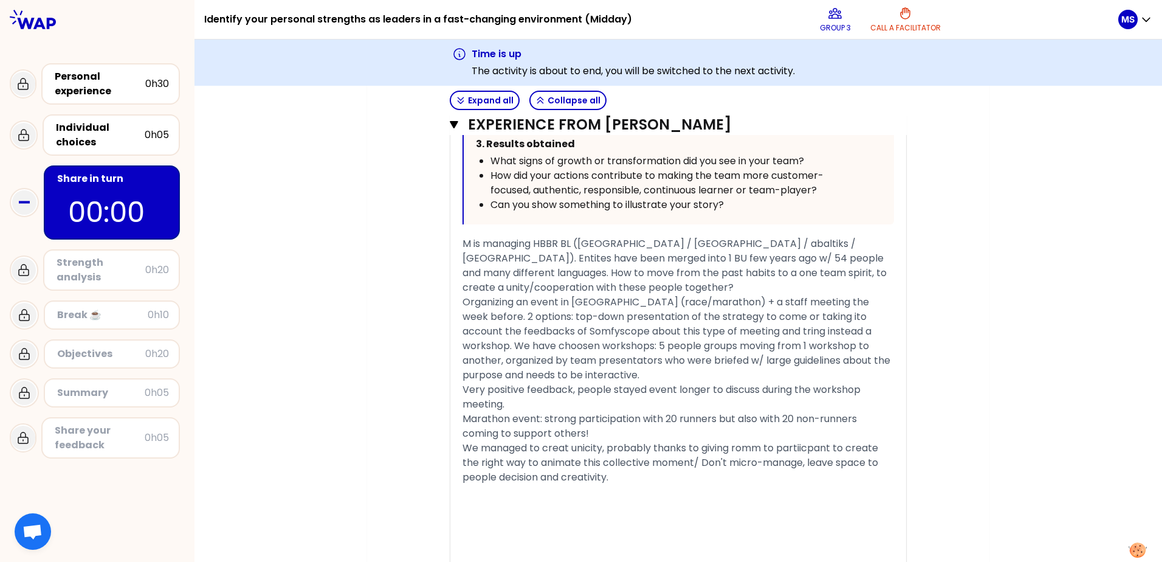
drag, startPoint x: 662, startPoint y: 484, endPoint x: 655, endPoint y: 482, distance: 6.9
click at [655, 482] on div "We managed to creat unicity, probably thanks to giving romm to partiicpant to c…" at bounding box center [679, 463] width 432 height 44
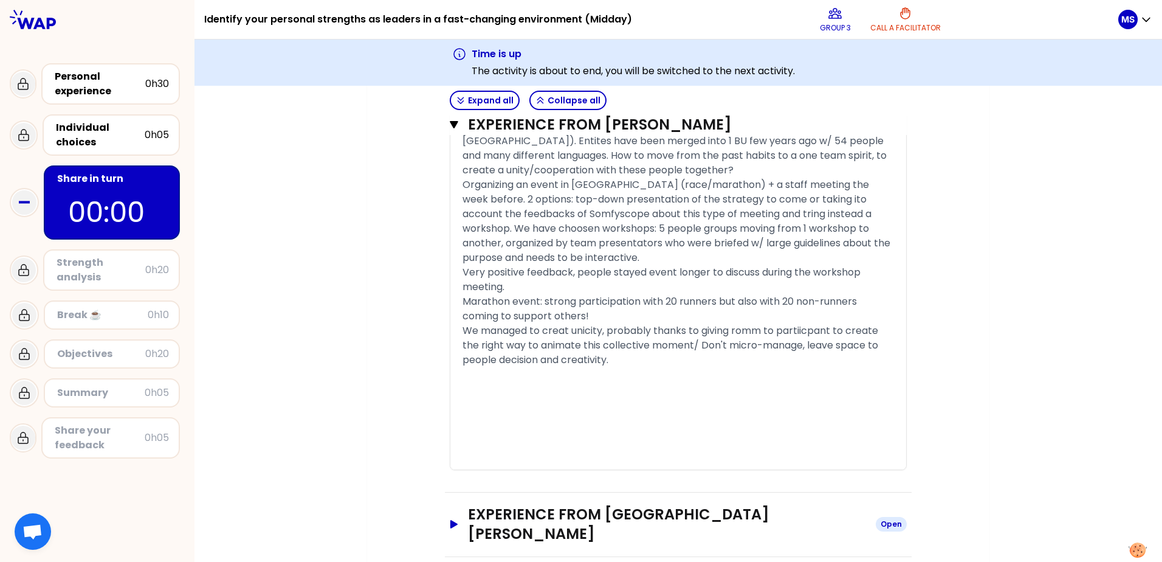
click at [449, 520] on icon "button" at bounding box center [454, 524] width 10 height 9
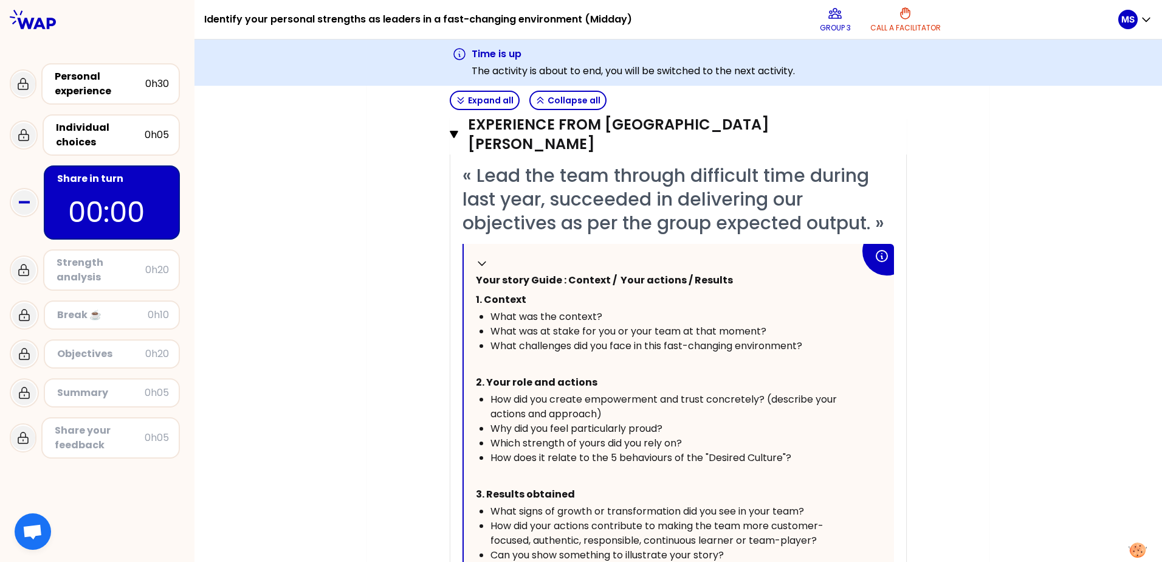
scroll to position [3461, 0]
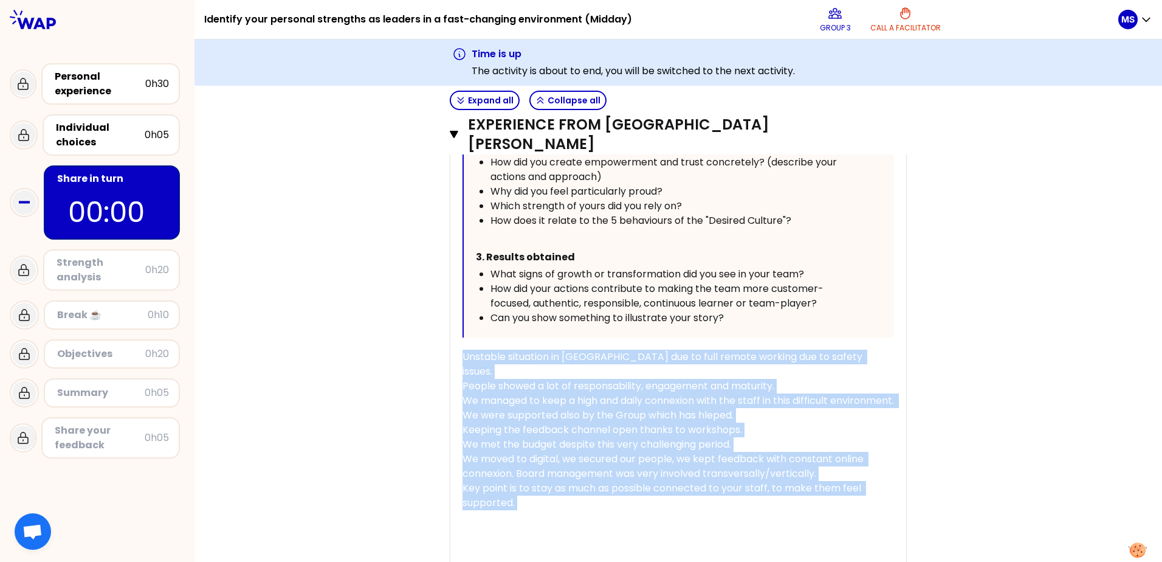
drag, startPoint x: 514, startPoint y: 444, endPoint x: 437, endPoint y: 321, distance: 145.6
copy div "Unstable situation in Lebanon due to full remote working due to safety issues. …"
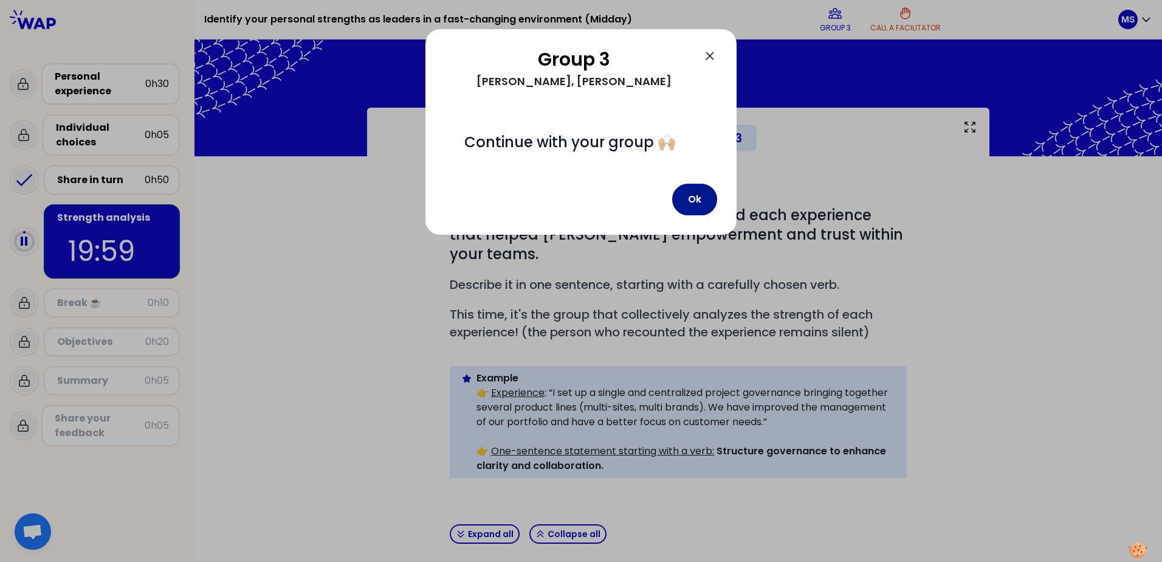
click at [703, 198] on button "Ok" at bounding box center [694, 200] width 45 height 32
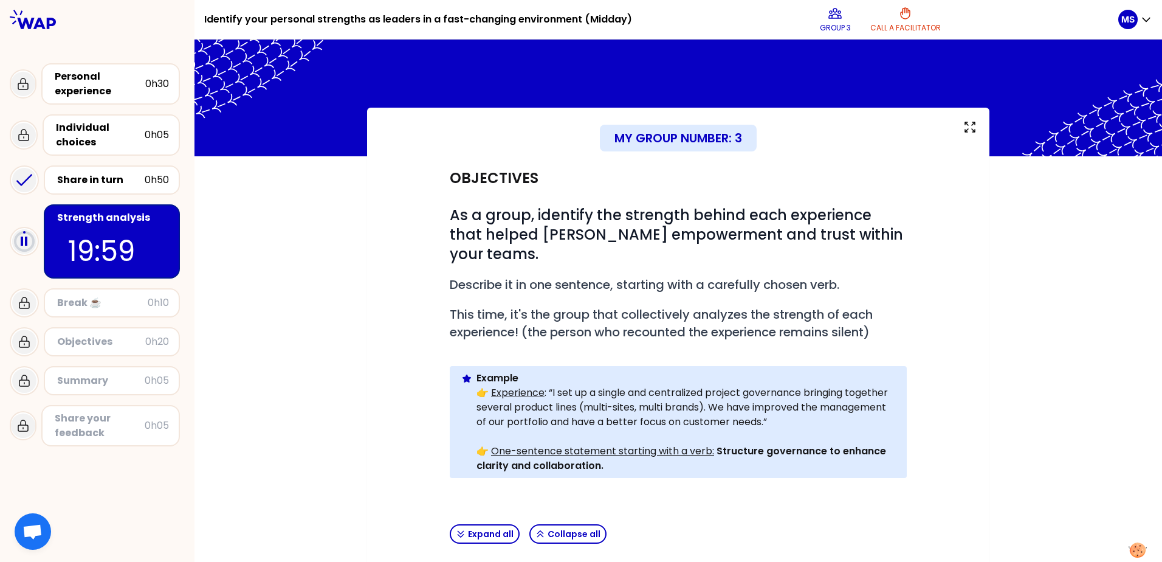
scroll to position [61, 0]
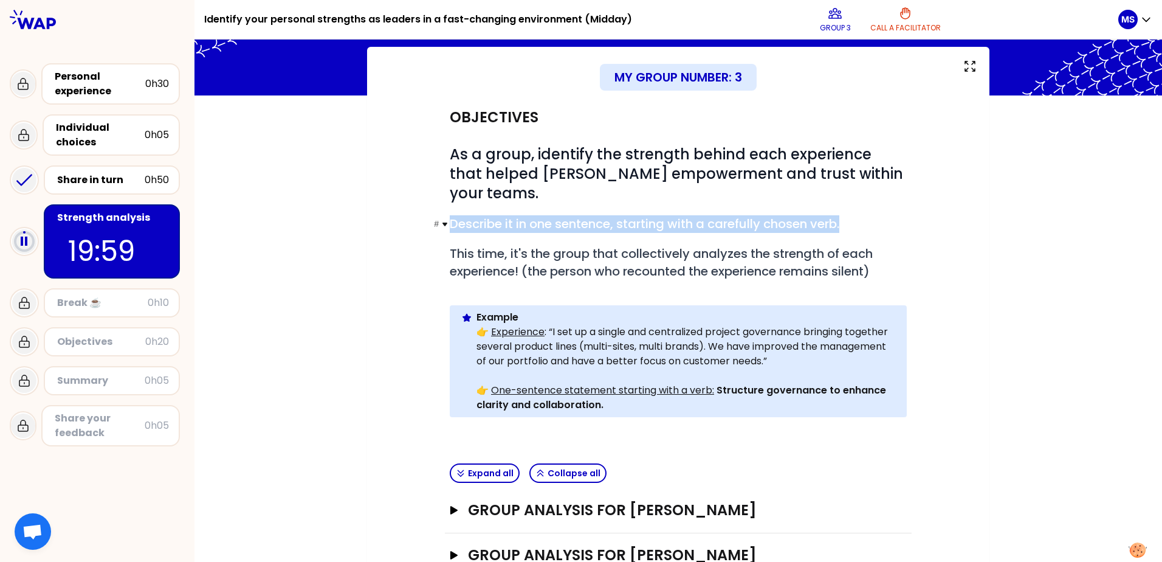
drag, startPoint x: 858, startPoint y: 209, endPoint x: 440, endPoint y: 203, distance: 417.7
click at [450, 215] on h2 "# Describe it in one sentence, starting with a carefully chosen verb." at bounding box center [678, 224] width 457 height 18
copy span "Describe it in one sentence, starting with a carefully chosen verb."
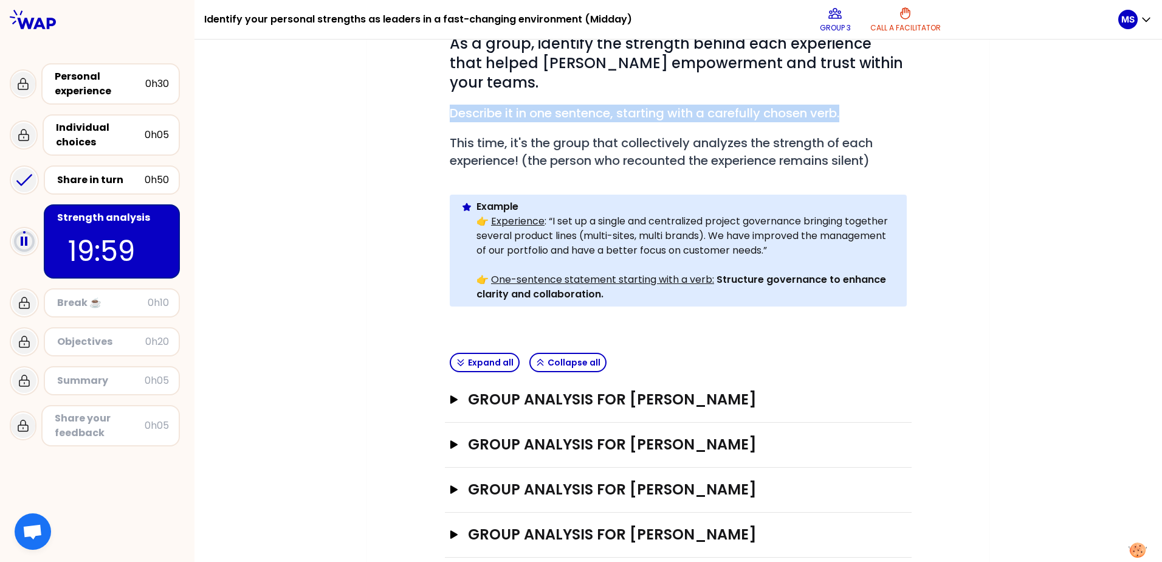
scroll to position [172, 0]
click at [452, 389] on button "Group analysis for Célia HENRY Open" at bounding box center [678, 398] width 457 height 19
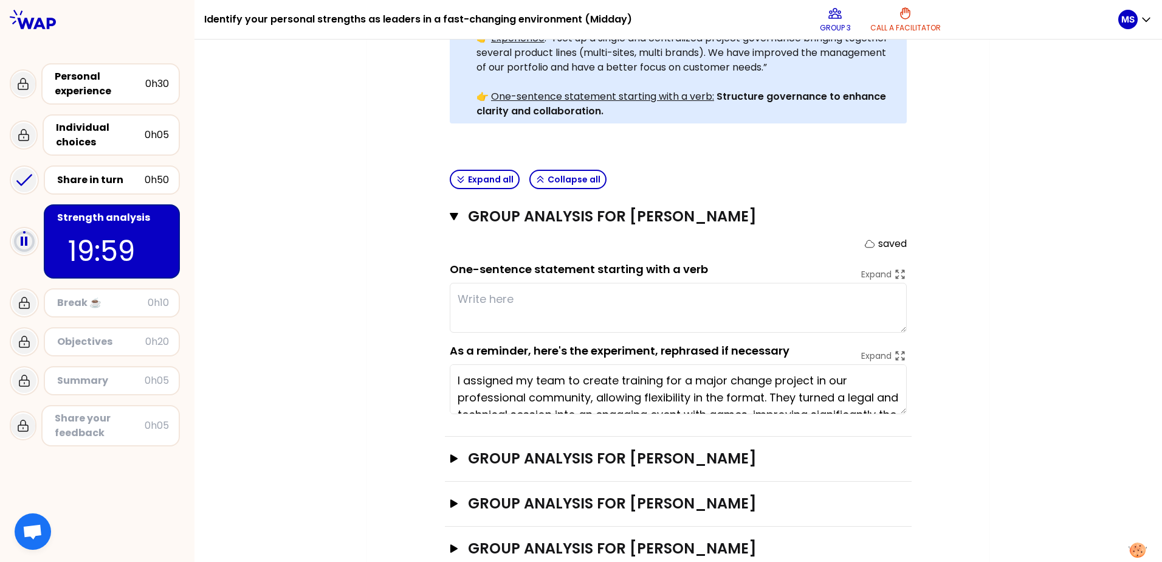
scroll to position [34, 0]
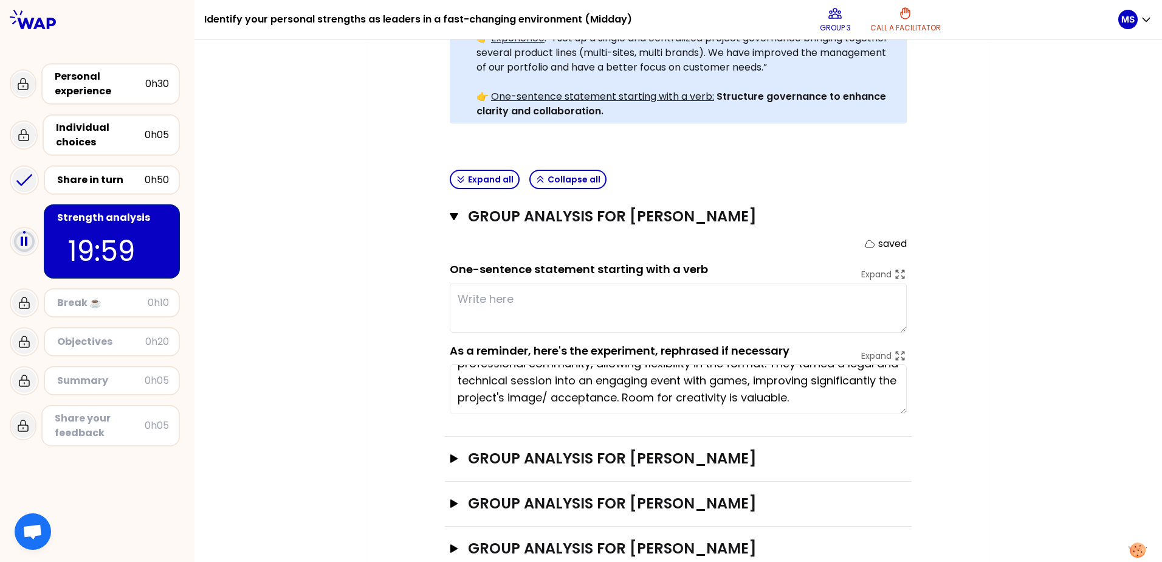
drag, startPoint x: 447, startPoint y: 361, endPoint x: 795, endPoint y: 379, distance: 348.9
click at [904, 418] on div "Objectives # As a group, identify the strength behind each experience that help…" at bounding box center [678, 187] width 467 height 770
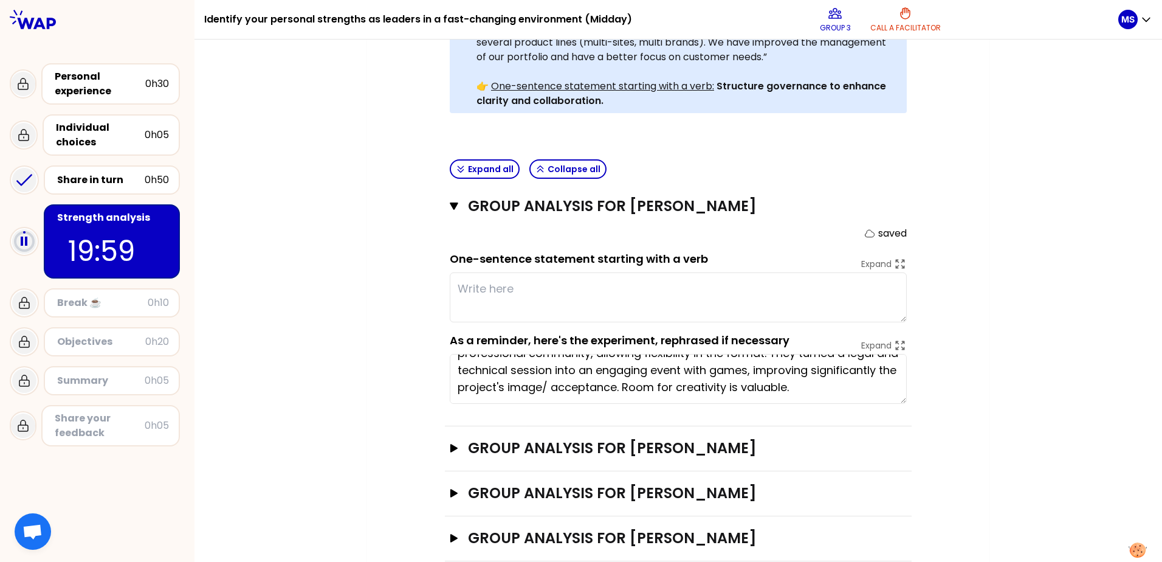
click at [494, 272] on textarea at bounding box center [678, 297] width 457 height 50
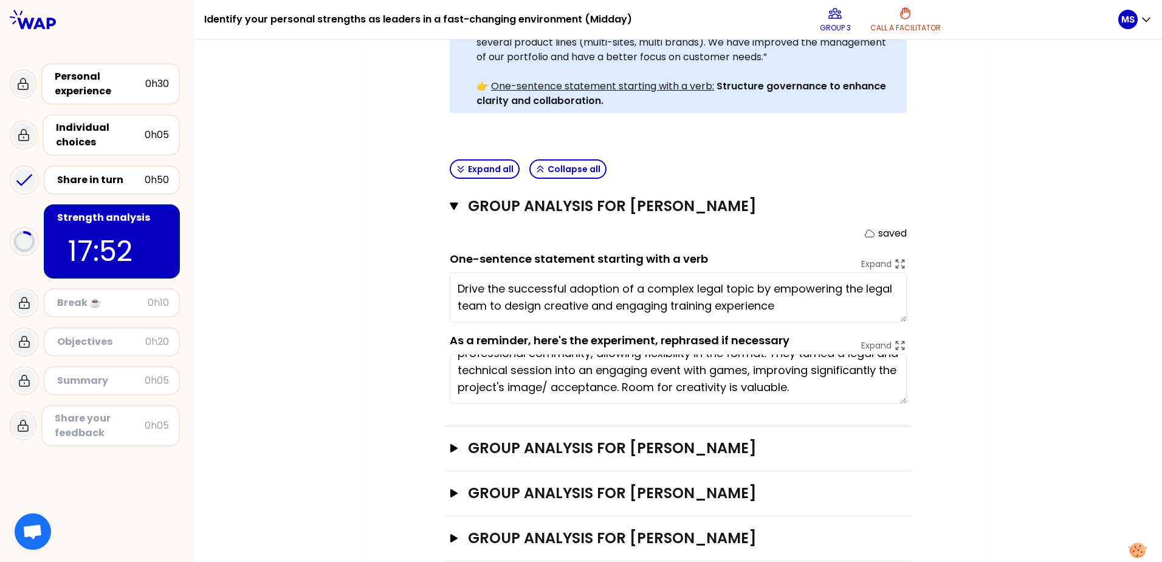
type textarea "Drive the successful adoption of a complex legal topic by empowering the legal …"
click at [450, 444] on icon "button" at bounding box center [453, 448] width 7 height 9
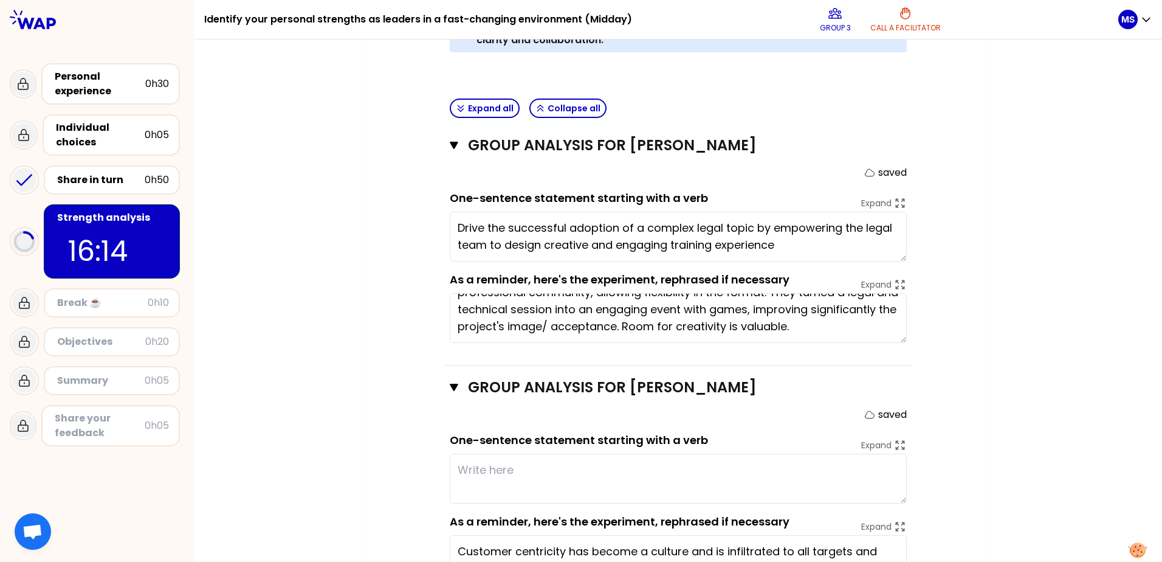
scroll to position [486, 0]
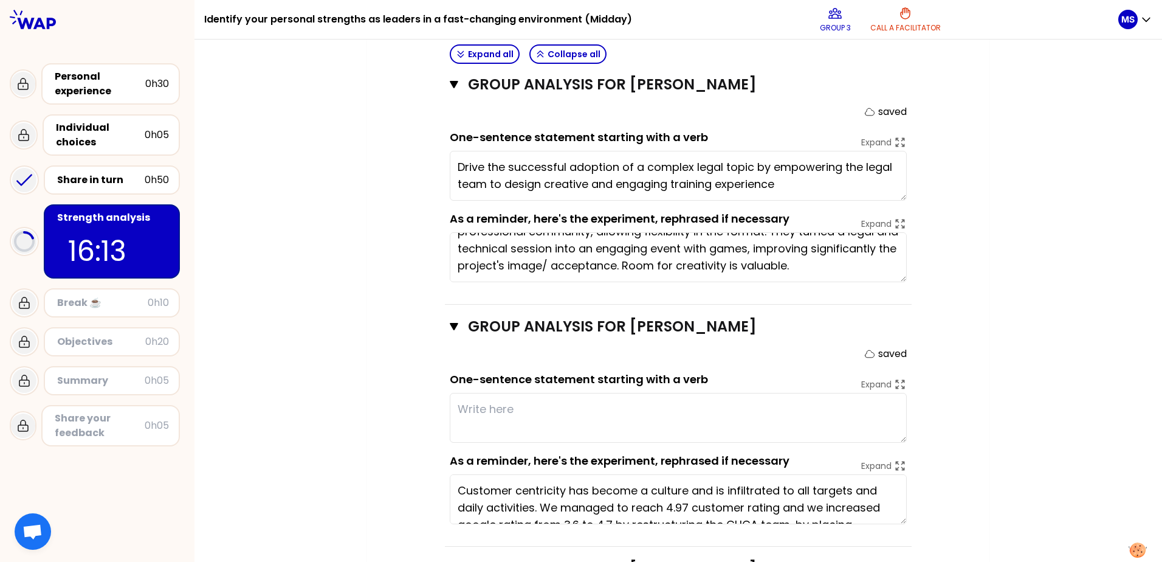
click at [461, 393] on textarea at bounding box center [678, 418] width 457 height 50
type textarea "Customer centricity has become a culture and is infiltrated to all targets and …"
click at [457, 393] on textarea "Drive customer excellence by reshapping customer care organisation" at bounding box center [678, 418] width 457 height 50
drag, startPoint x: 707, startPoint y: 421, endPoint x: 702, endPoint y: 404, distance: 17.3
click at [702, 404] on textarea "Organisation to make customer excellence by reshapping customer care organisati…" at bounding box center [678, 418] width 457 height 50
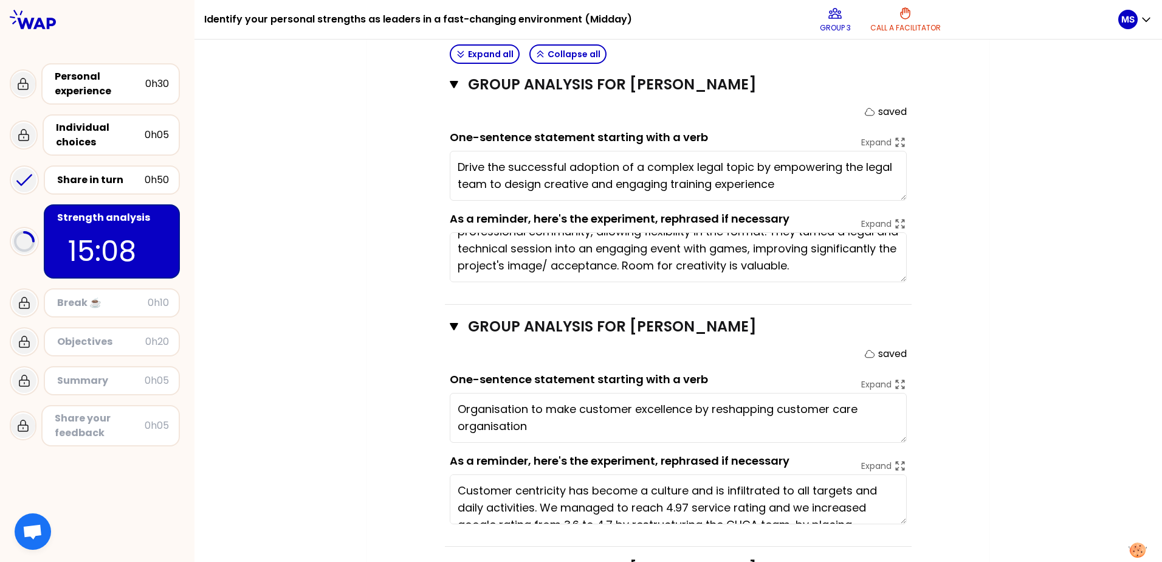
drag, startPoint x: 699, startPoint y: 404, endPoint x: 692, endPoint y: 384, distance: 21.3
click at [692, 393] on textarea "Organisation to make customer excellence by reshapping customer care organisati…" at bounding box center [678, 418] width 457 height 50
drag, startPoint x: 571, startPoint y: 390, endPoint x: 446, endPoint y: 387, distance: 125.9
click at [450, 393] on textarea "Organisation to make customer excellence part of the mindset and wo" at bounding box center [678, 418] width 457 height 50
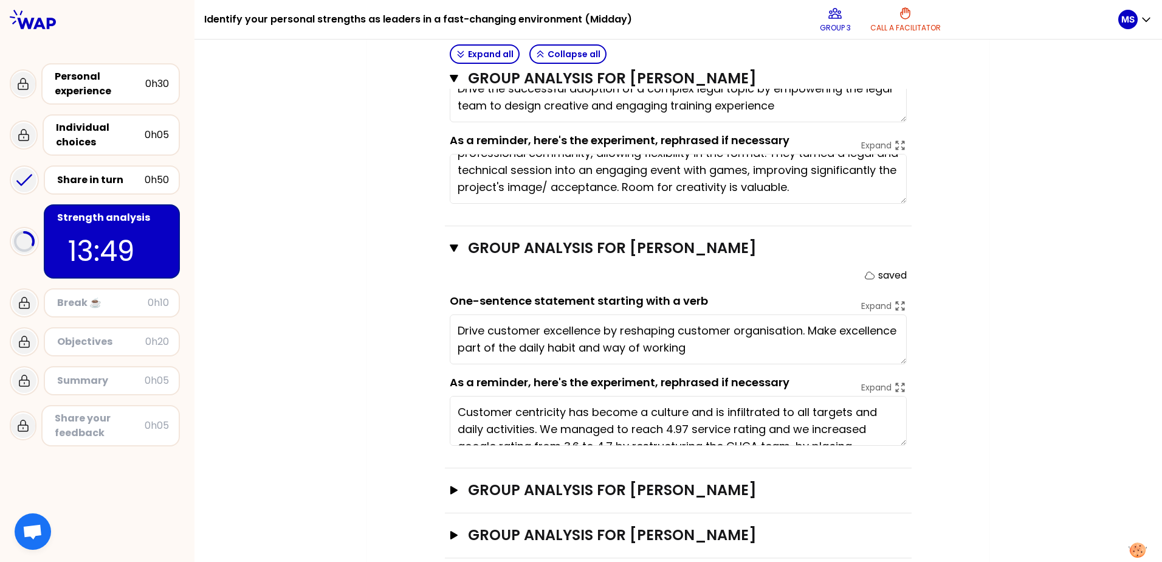
scroll to position [566, 0]
click at [450, 485] on icon "button" at bounding box center [453, 489] width 7 height 9
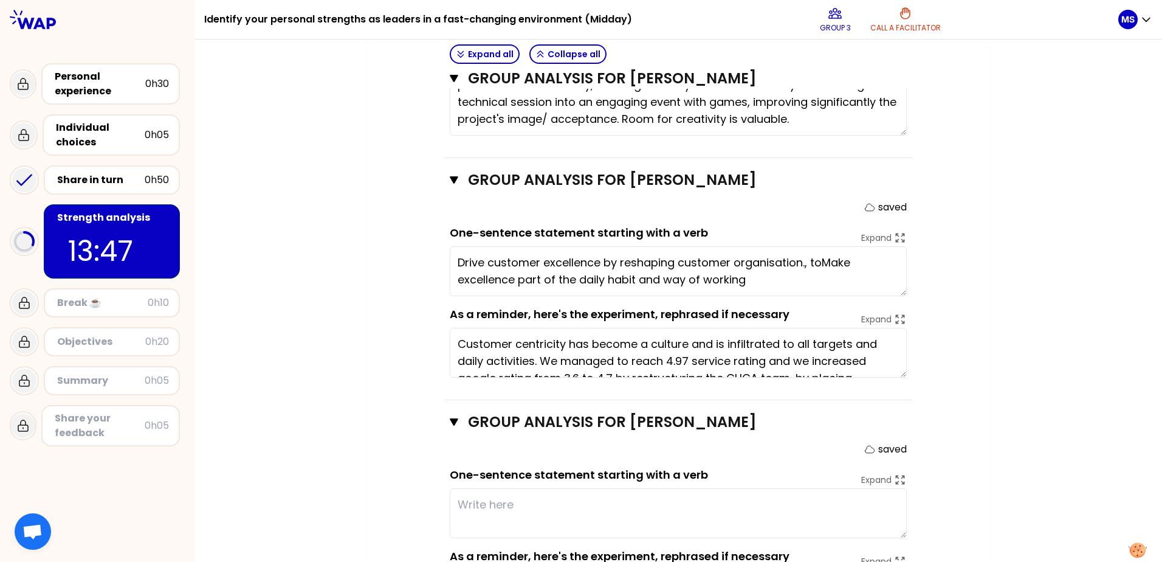
scroll to position [763, 0]
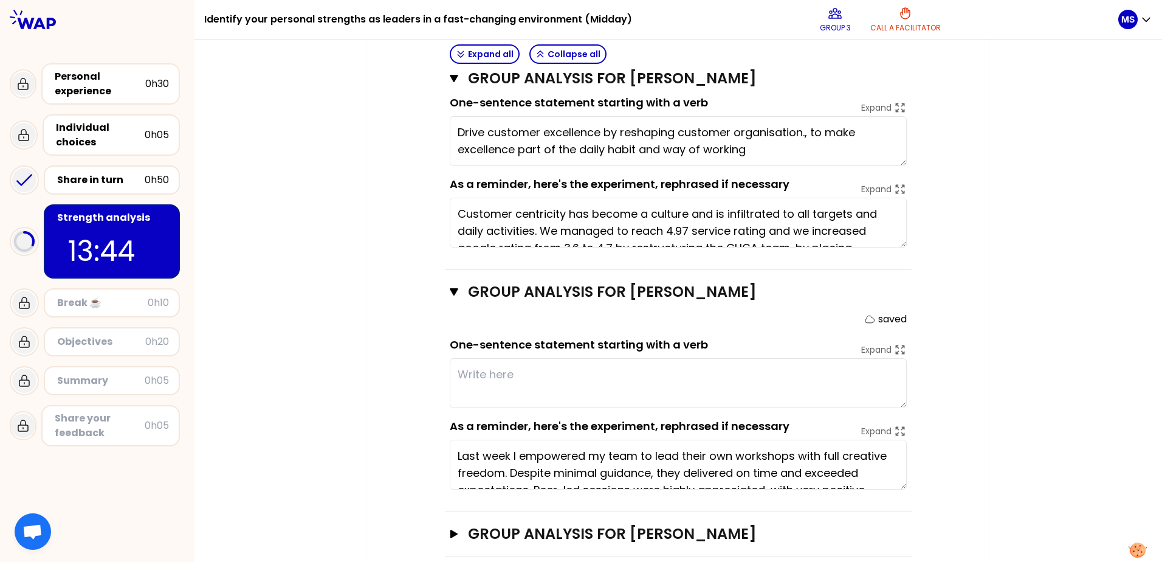
type textarea "Drive customer excellence by reshaping customer organisation, to make excellenc…"
click at [461, 358] on textarea at bounding box center [678, 383] width 457 height 50
type textarea "Unite a"
type textarea "Drive customer excellence by reshaping customer organisation, to make texcellen…"
type textarea "Unite a m"
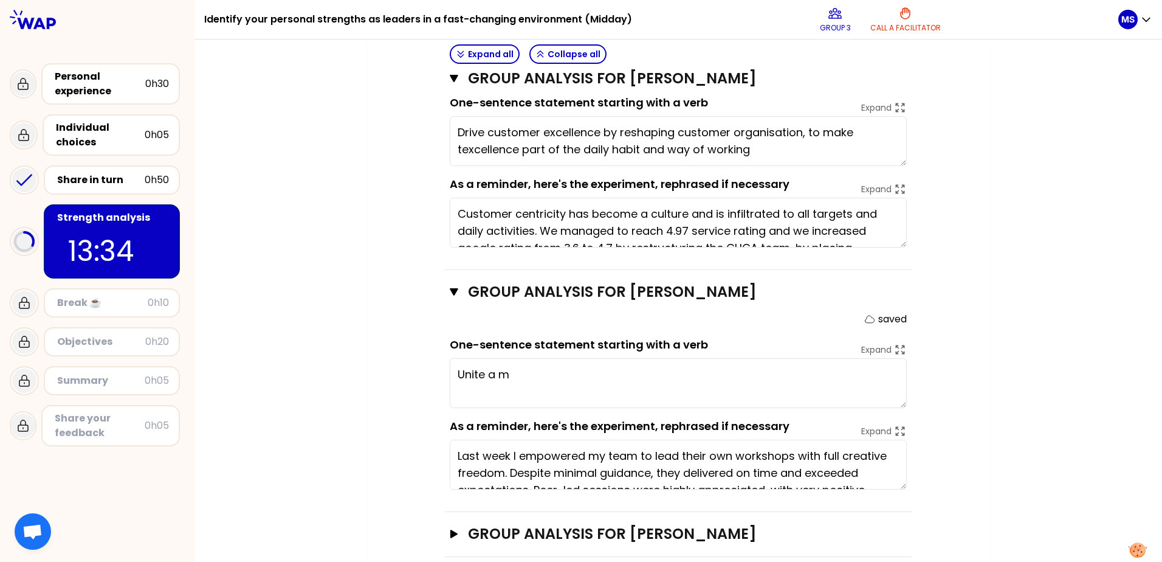
type textarea "Drive customer excellence by reshaping customer organisation, to make the excel…"
type textarea "Unite a multi cultural and diver"
type textarea "Drive customer excellence by reshaping customer organisation, to make the excel…"
type textarea "Unite a multi cultural and diverse teams into"
type textarea "Drive customer excellence by reshaping customer organiation, to make the excell…"
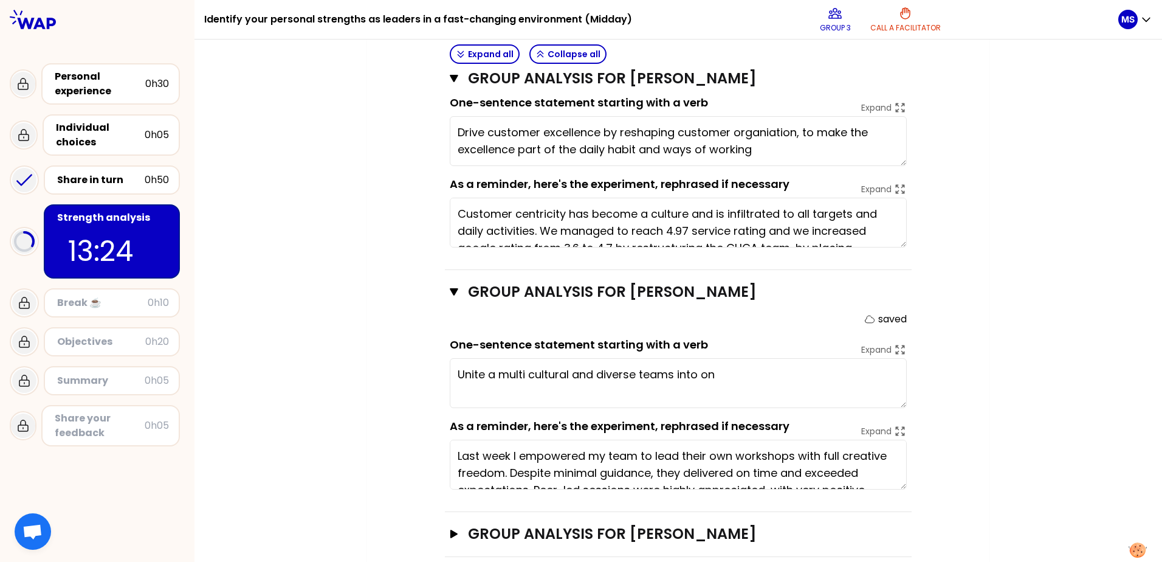
type textarea "Unite a multi cultural and diverse teams into one"
type textarea "Drive customer excellence by reshaping customer organization, to make the excel…"
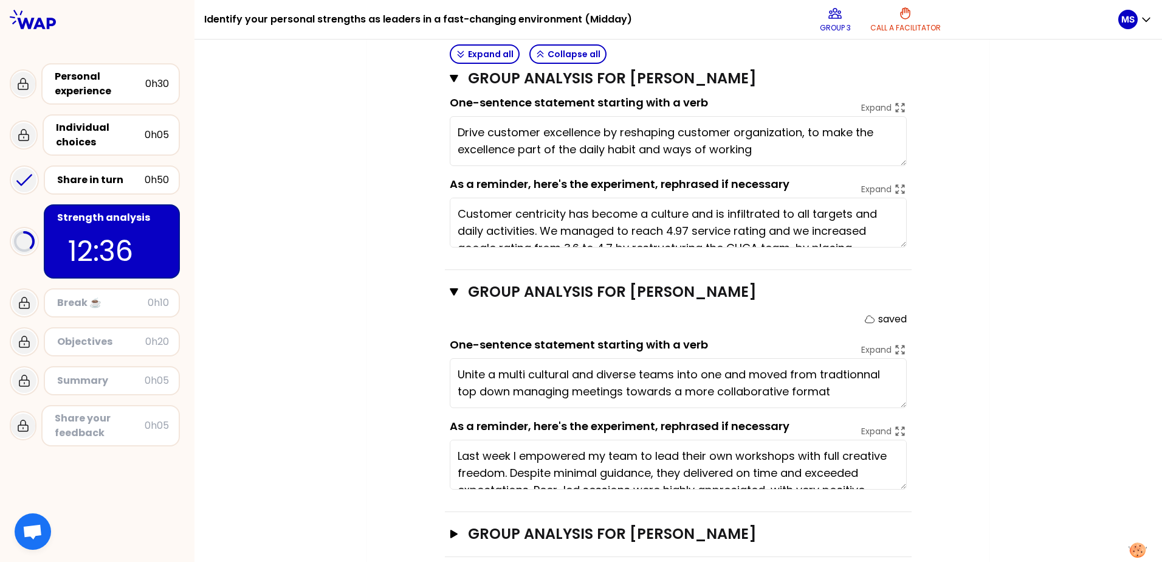
click at [841, 358] on textarea "Unite a multi cultural and diverse teams into one and moved from tradtionnal to…" at bounding box center [678, 383] width 457 height 50
type textarea "Unite a multi cultural and diverse teams into one and moved from traditionnal t…"
click at [454, 524] on button "Group analysis for Wissam Abou Dargham Open" at bounding box center [678, 533] width 457 height 19
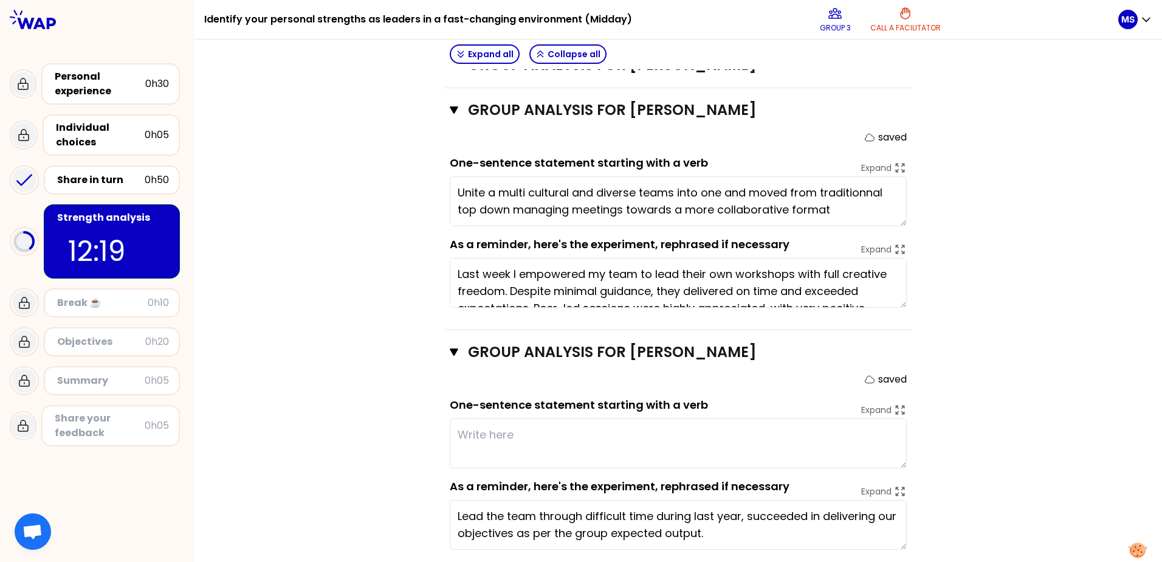
scroll to position [945, 0]
click at [468, 421] on textarea at bounding box center [678, 443] width 457 height 50
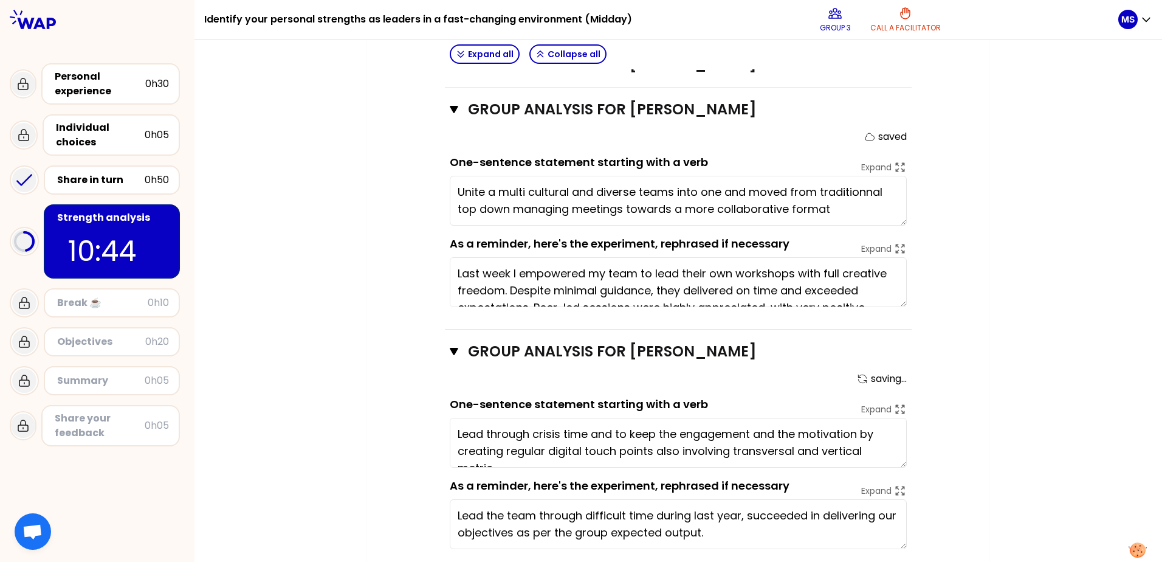
scroll to position [9, 0]
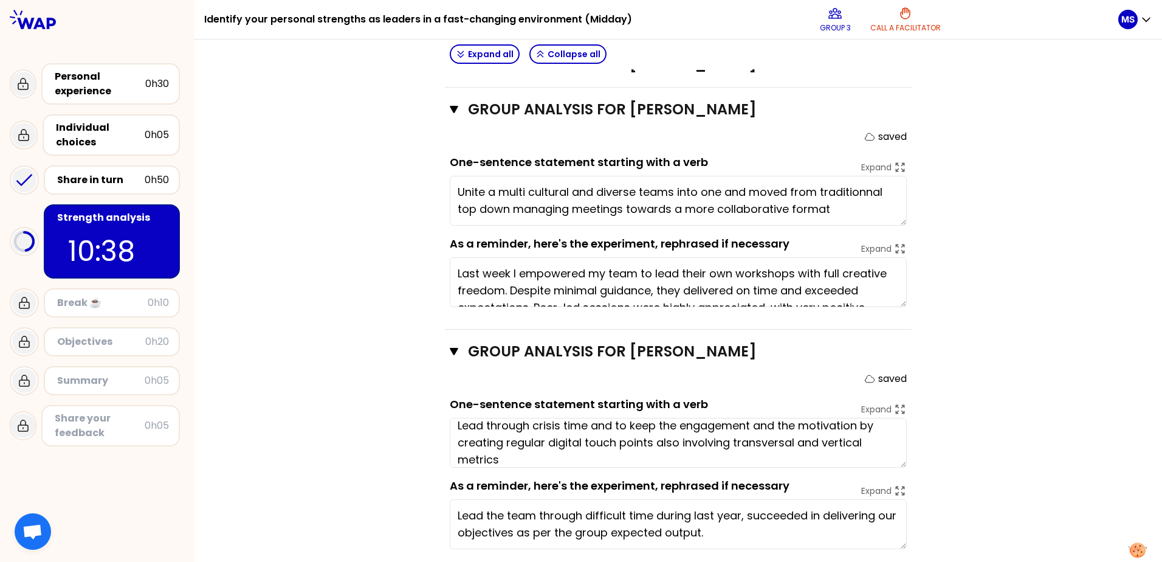
click at [653, 423] on textarea "Lead through crisis time and to keep the engagement and the motivation by creat…" at bounding box center [678, 443] width 457 height 50
click at [593, 438] on textarea "Lead through crisis time and to keep the engagement and the motivation by creat…" at bounding box center [678, 443] width 457 height 50
click at [844, 440] on textarea "Lead through crisis time and to keep the engagement and the motivation by creat…" at bounding box center [678, 443] width 457 height 50
type textarea "Lead through crisis time and to keep the engagement and the motivation by creat…"
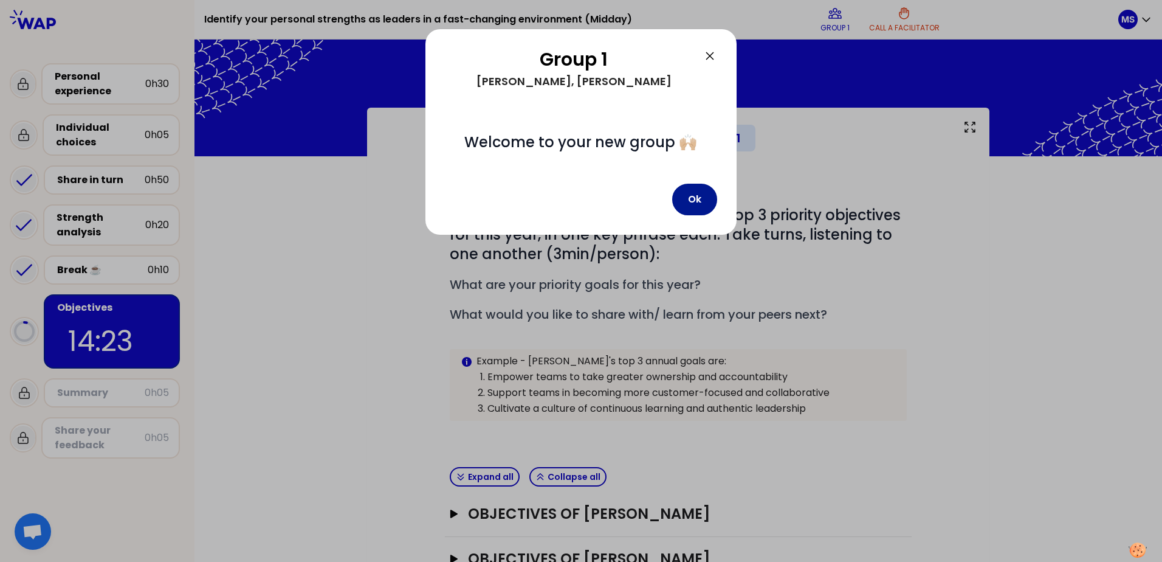
click at [701, 207] on button "Ok" at bounding box center [694, 200] width 45 height 32
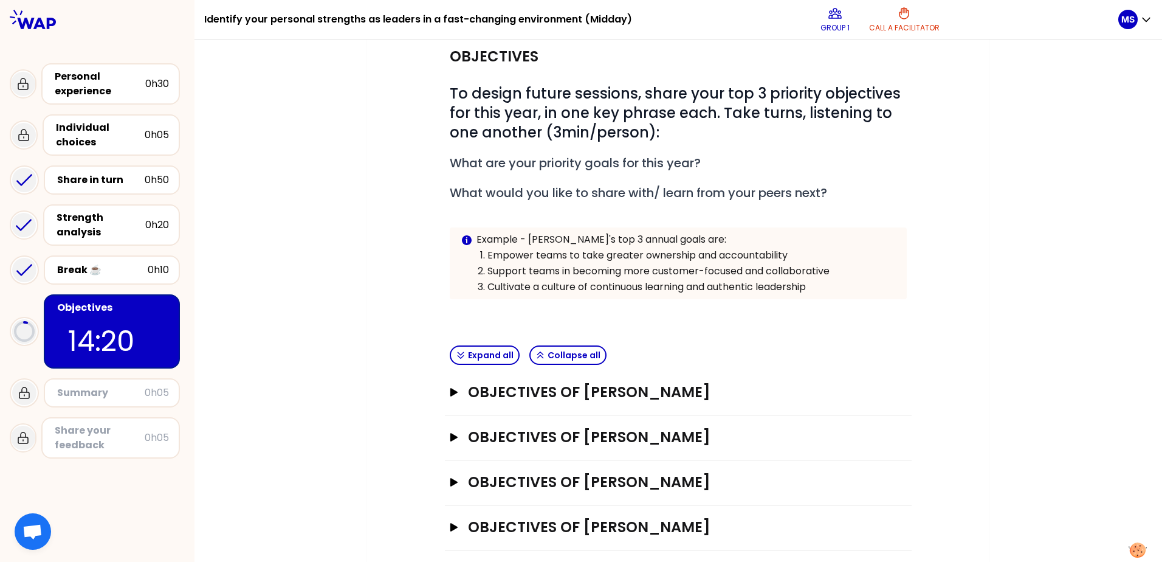
scroll to position [134, 0]
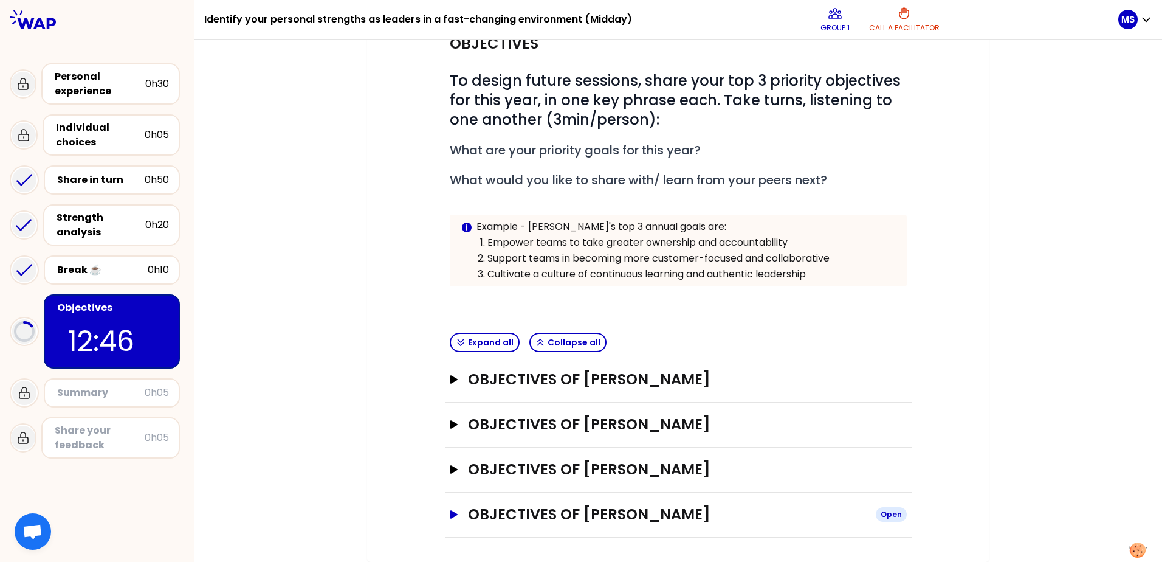
click at [449, 517] on icon "button" at bounding box center [454, 514] width 10 height 9
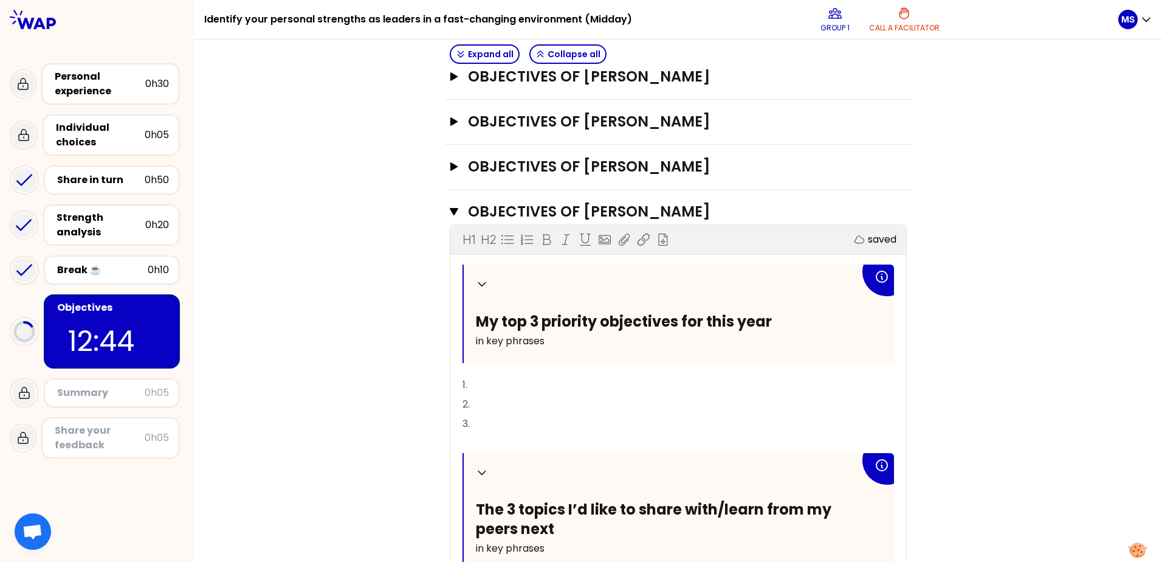
scroll to position [438, 0]
click at [517, 371] on div "Collapse My top 3 priority objectives for this year in key phrases 1. 2. 3. ﻿ C…" at bounding box center [679, 478] width 432 height 430
click at [492, 376] on p "1." at bounding box center [679, 383] width 432 height 19
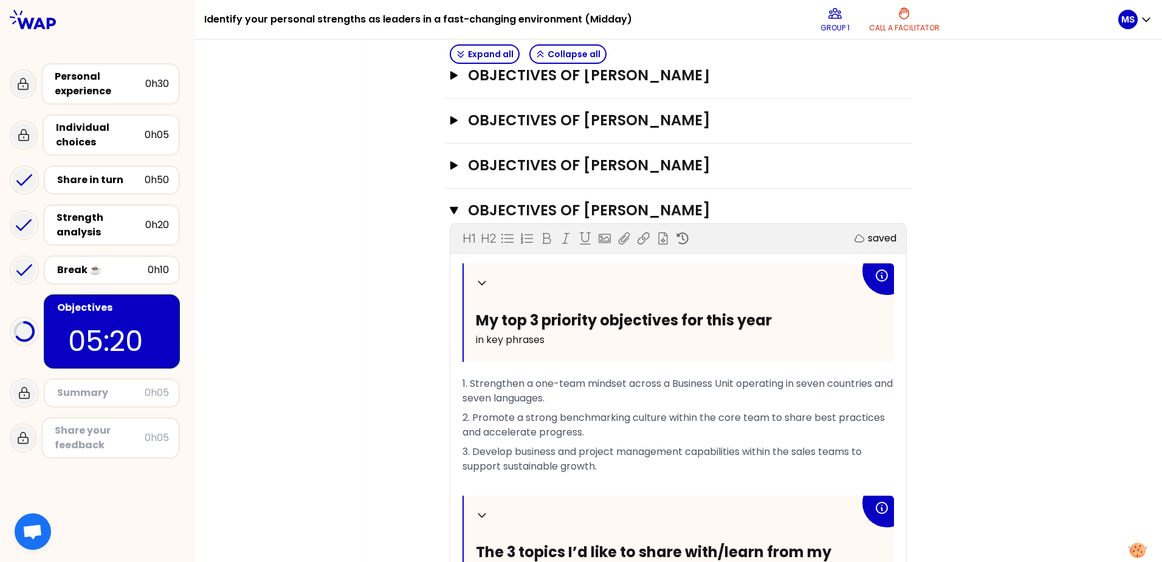
click at [404, 337] on div "Objectives # To design future sessions, share your top 3 priority objectives fo…" at bounding box center [679, 239] width 574 height 1042
click at [454, 216] on button "Objectives of Martin SALOME Close" at bounding box center [678, 210] width 457 height 19
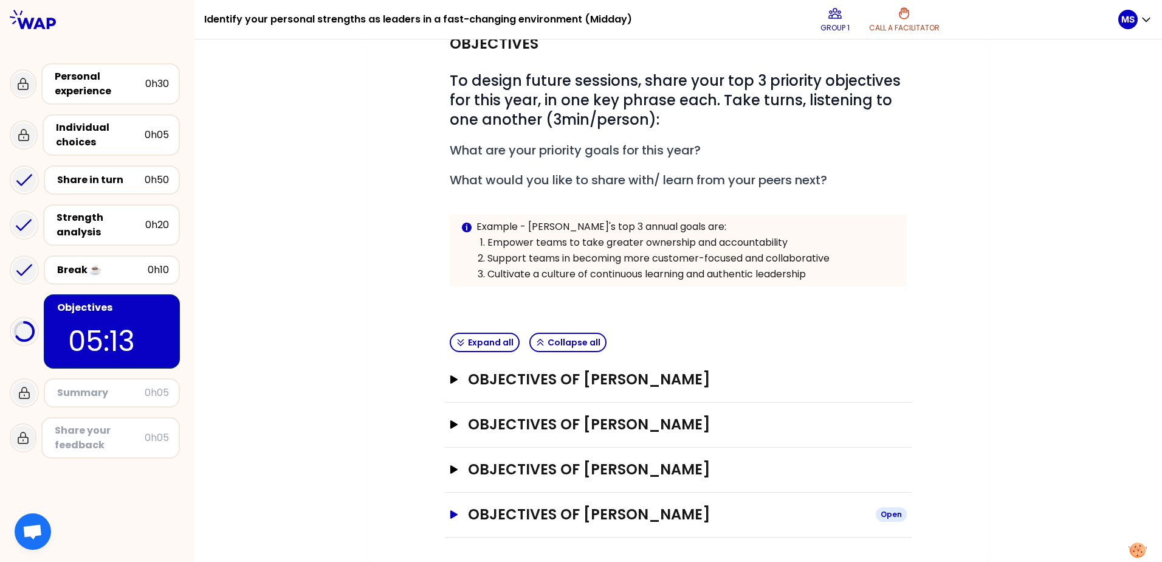
scroll to position [134, 0]
click at [450, 423] on icon "button" at bounding box center [453, 424] width 7 height 9
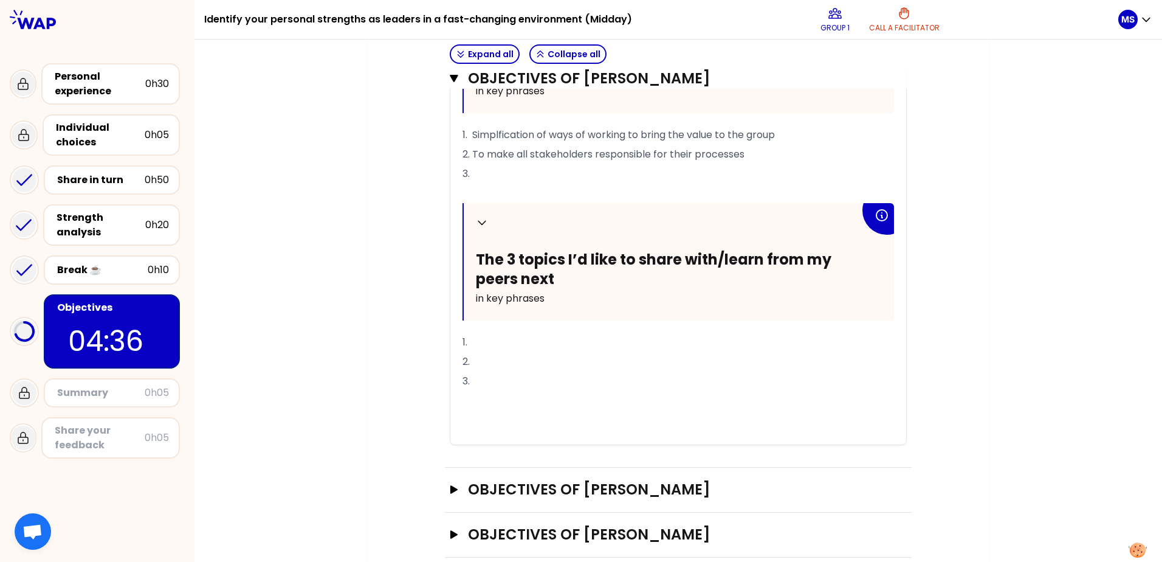
scroll to position [617, 0]
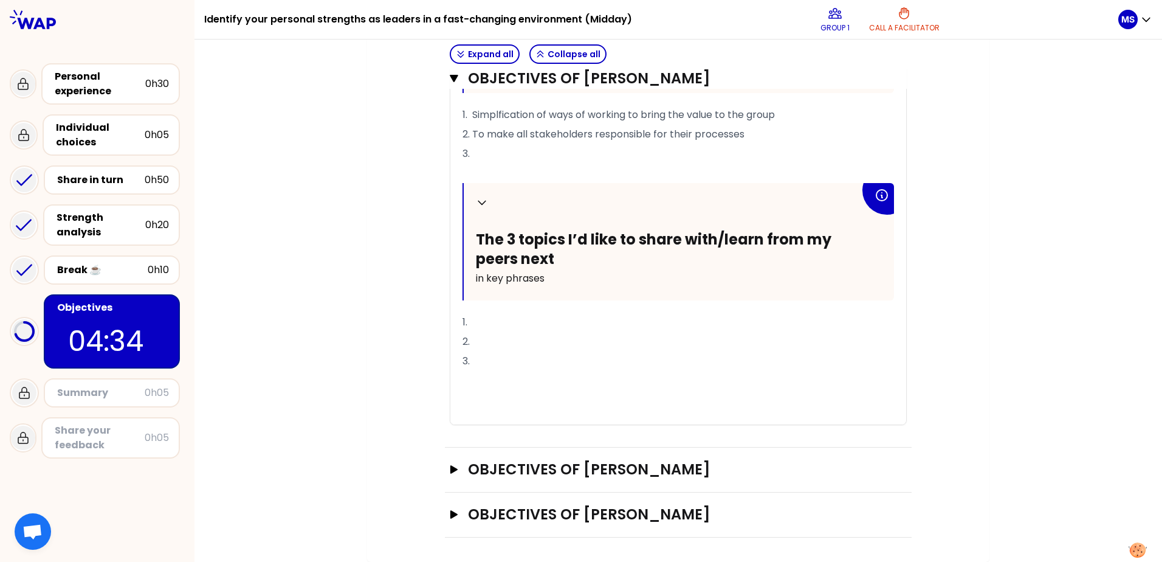
click at [445, 516] on div "Objectives of Martin SALOME Open" at bounding box center [678, 514] width 467 height 45
click at [450, 513] on icon "button" at bounding box center [453, 514] width 7 height 9
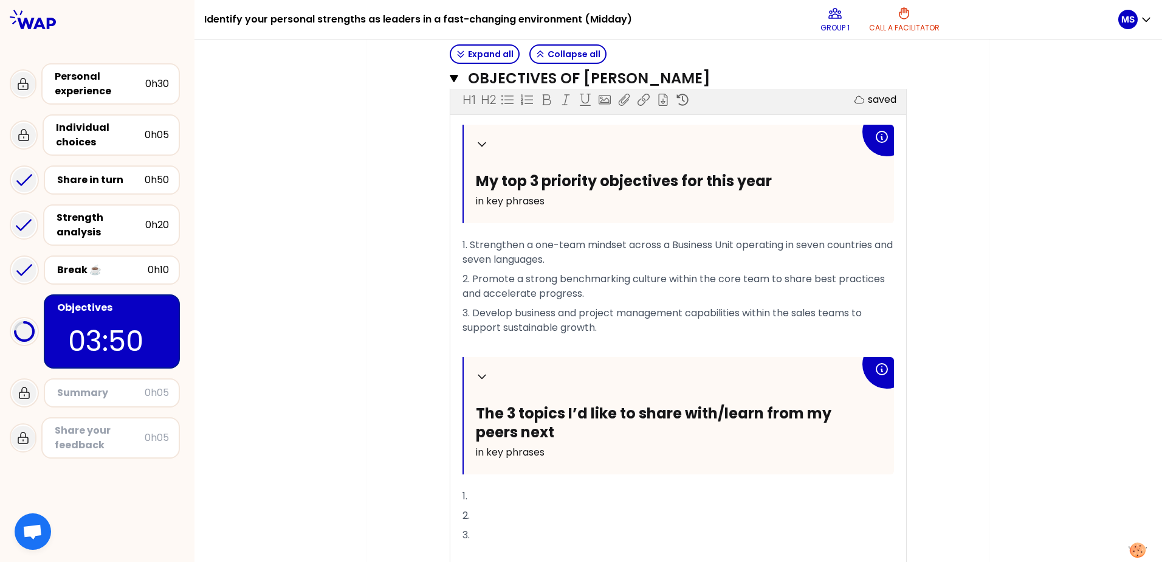
scroll to position [1144, 0]
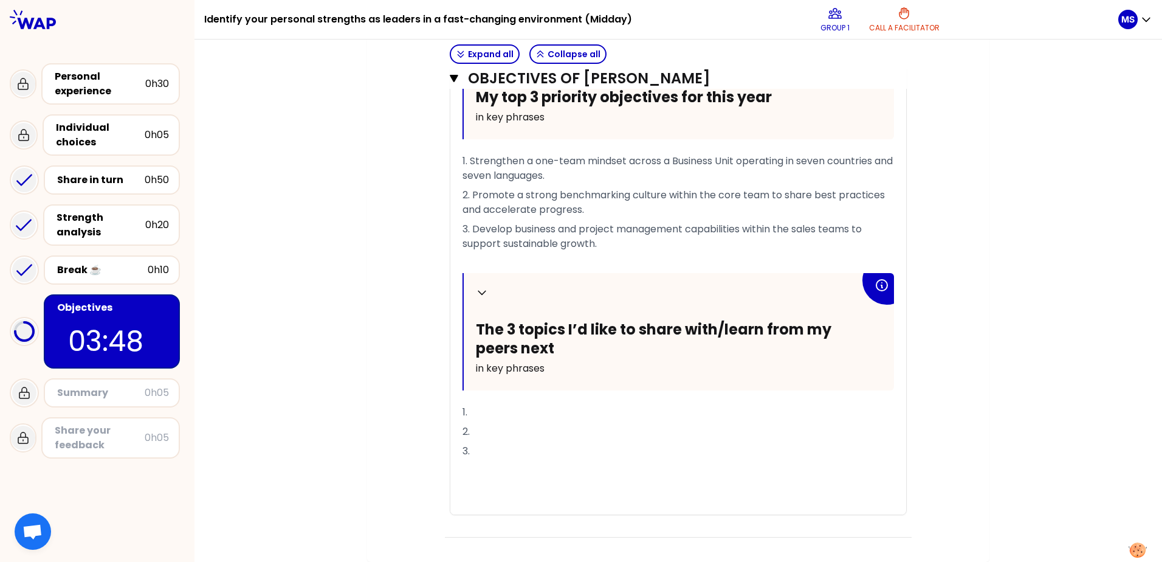
click at [548, 406] on p "1." at bounding box center [679, 411] width 432 height 19
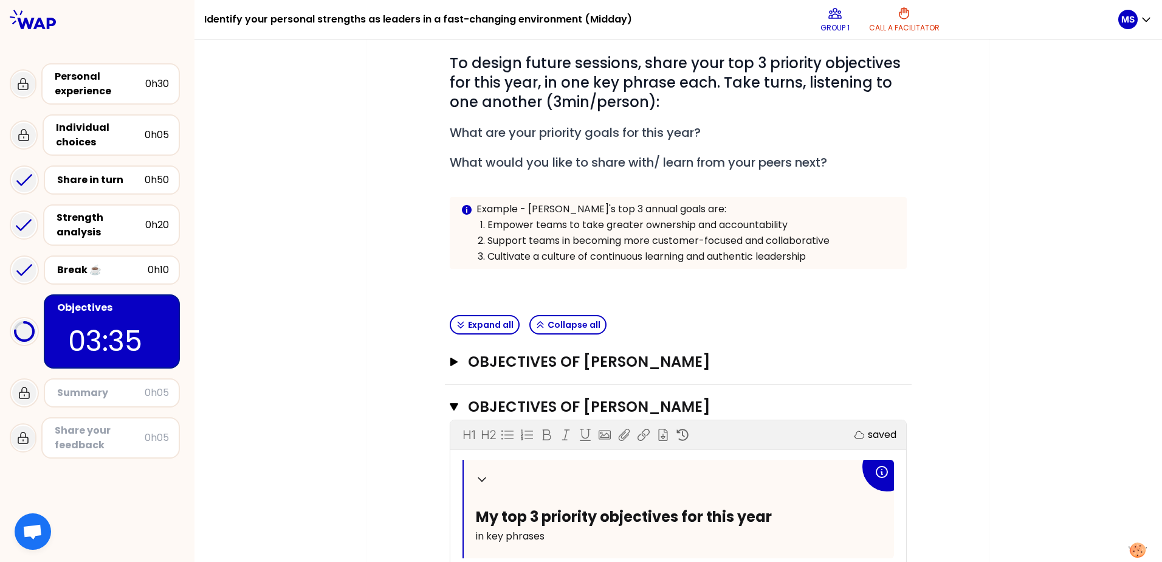
scroll to position [144, 0]
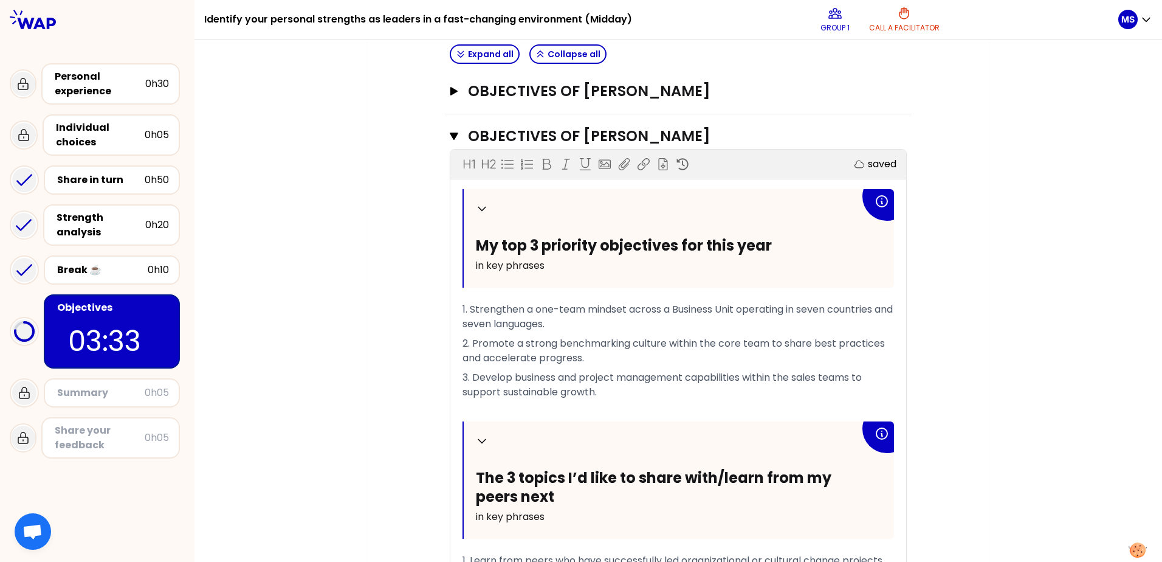
scroll to position [1187, 0]
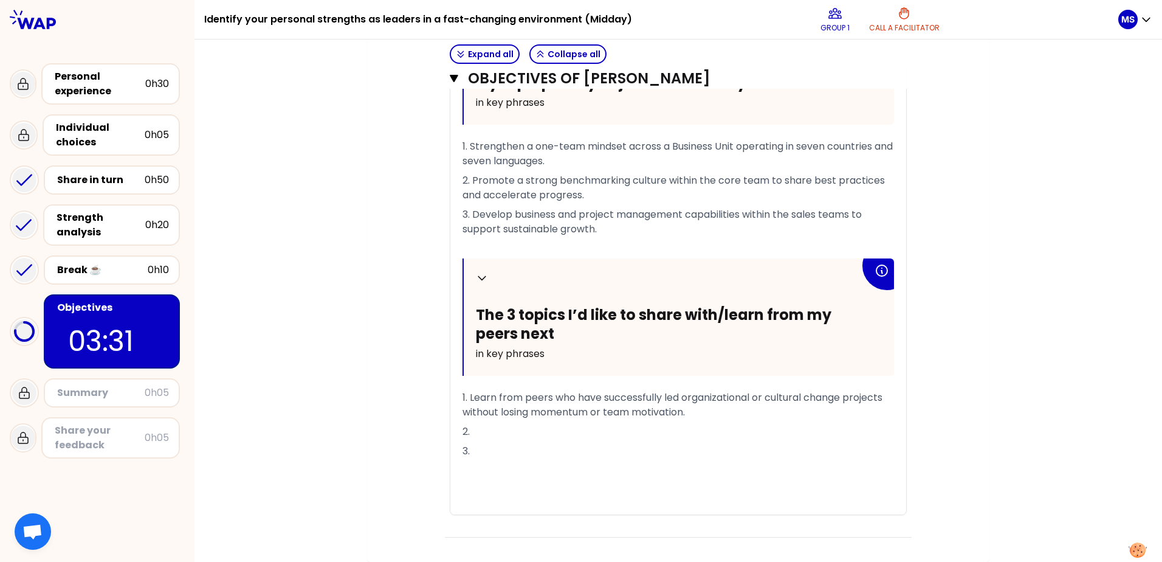
click at [490, 403] on p "1. Learn from peers who have successfully led organizational or cultural change…" at bounding box center [679, 405] width 432 height 34
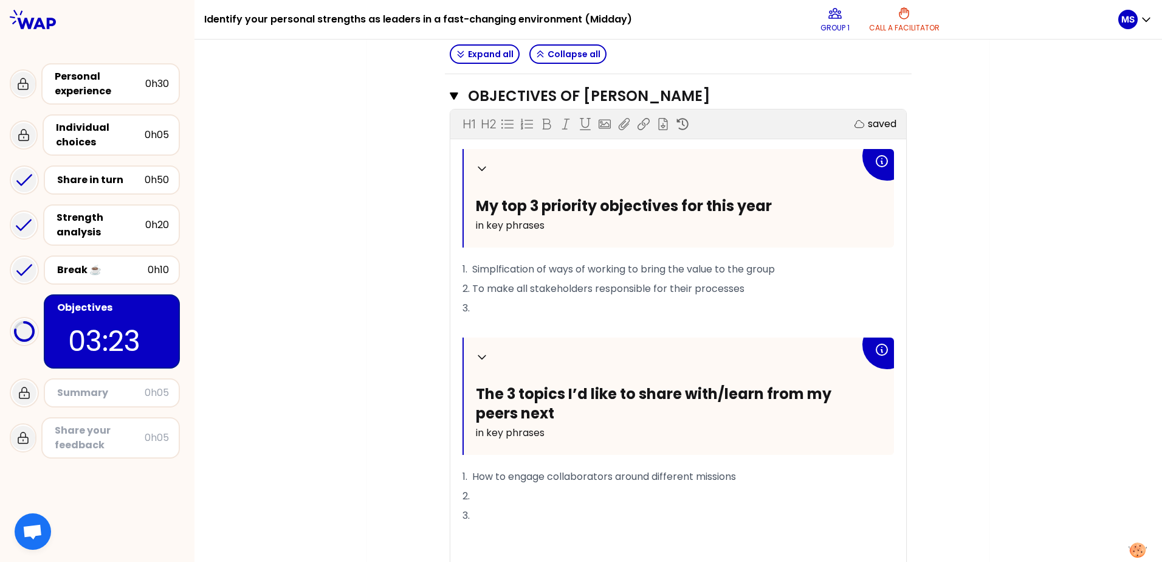
scroll to position [440, 0]
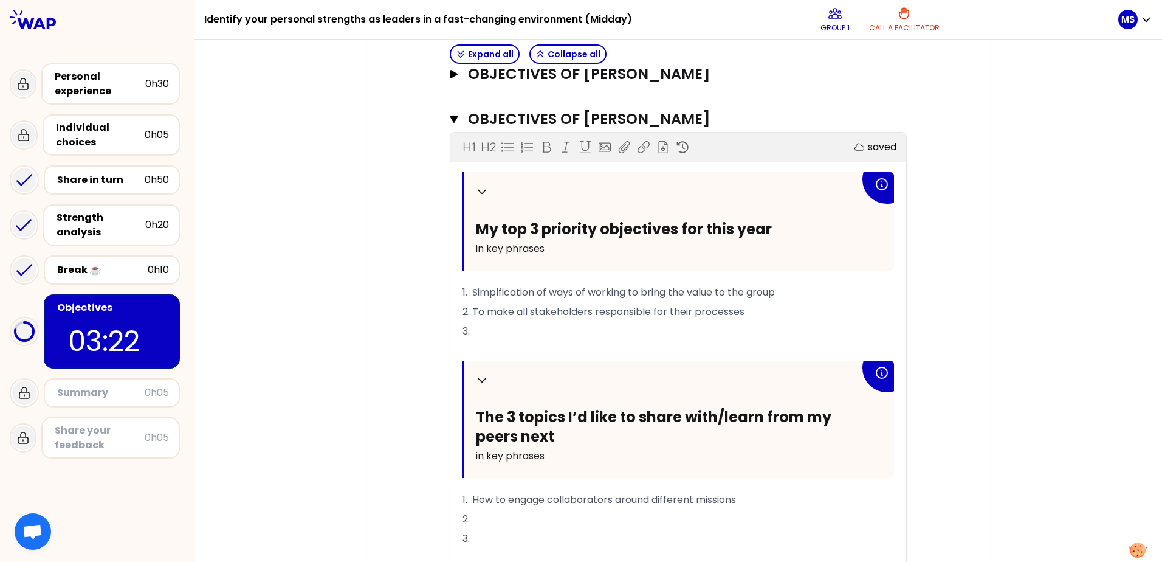
click at [557, 520] on p "2." at bounding box center [679, 518] width 432 height 19
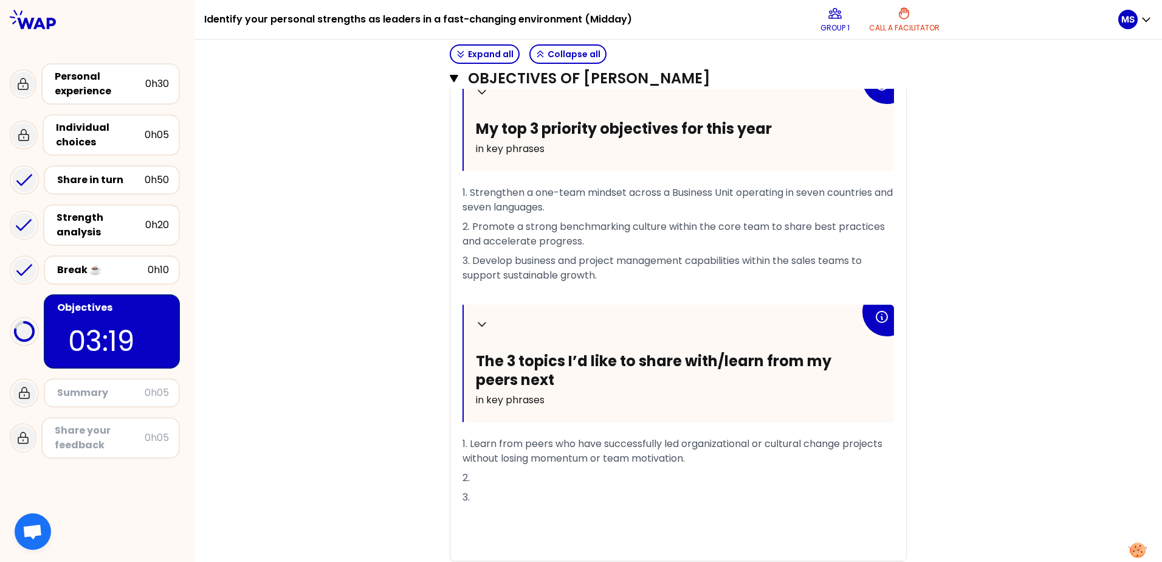
scroll to position [872, 0]
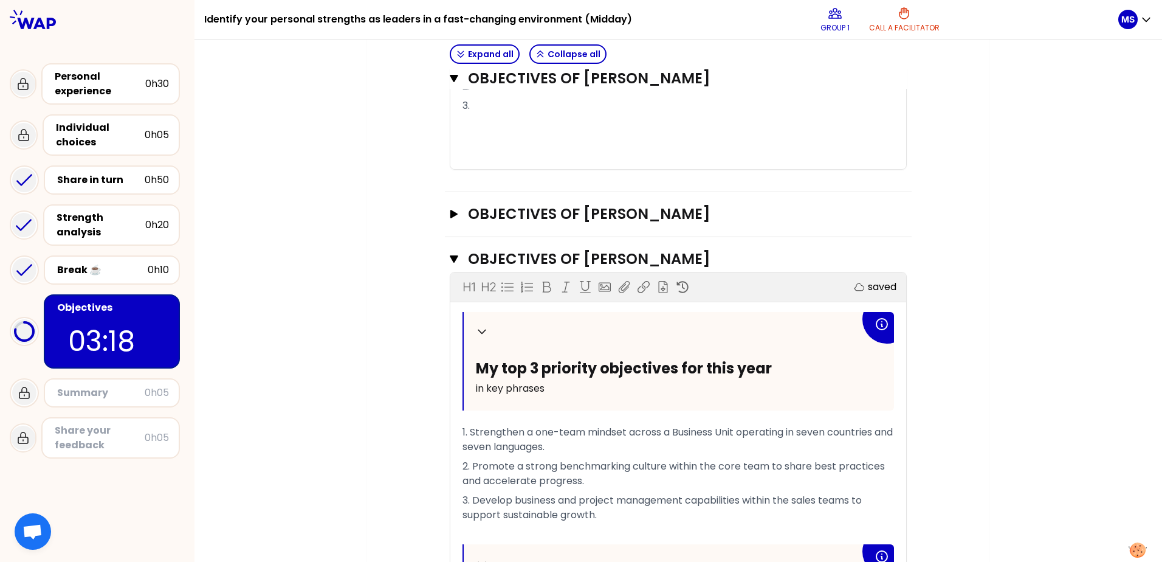
drag, startPoint x: 733, startPoint y: 410, endPoint x: 454, endPoint y: 453, distance: 281.7
click at [477, 444] on div "Collapse My top 3 priority objectives for this year in key phrases 1. Strengthe…" at bounding box center [679, 556] width 432 height 488
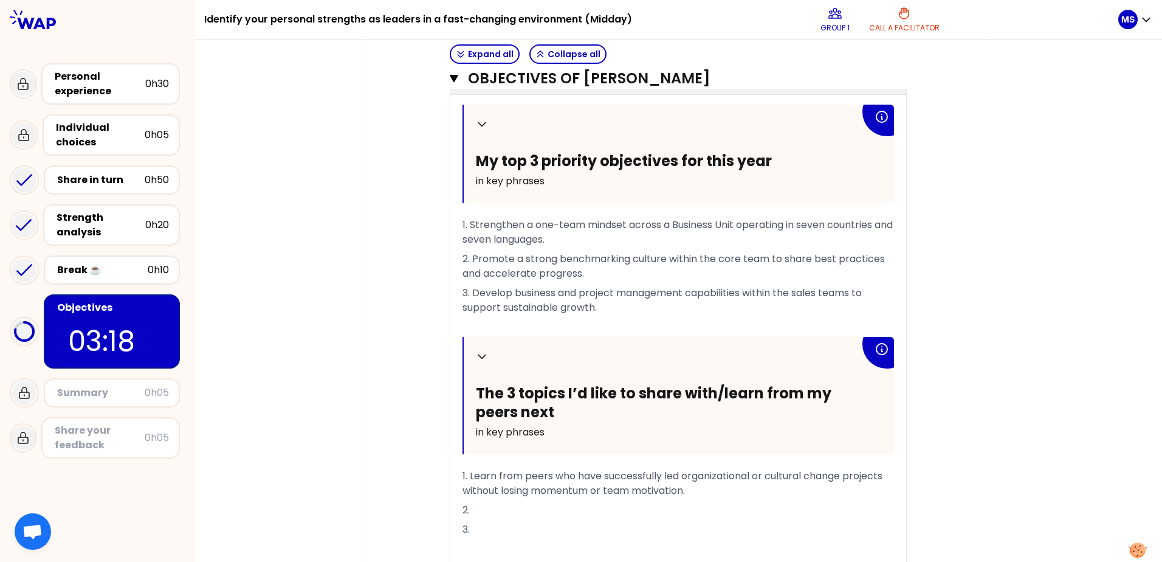
scroll to position [1173, 0]
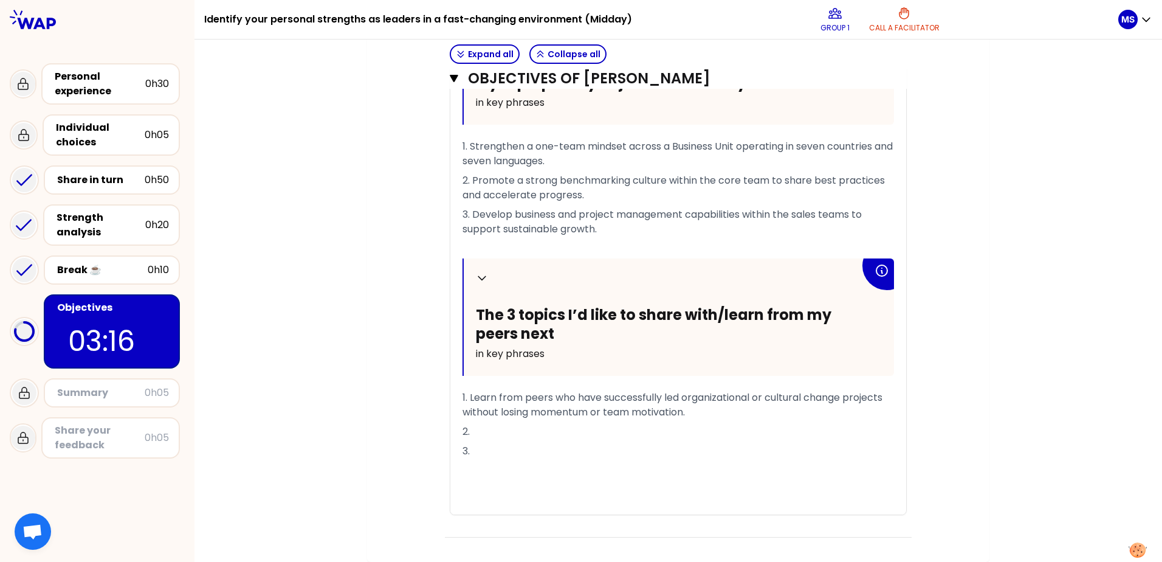
click at [474, 412] on p "1. Learn from peers who have successfully led organizational or cultural change…" at bounding box center [679, 405] width 432 height 34
click at [476, 432] on p "2." at bounding box center [679, 431] width 432 height 19
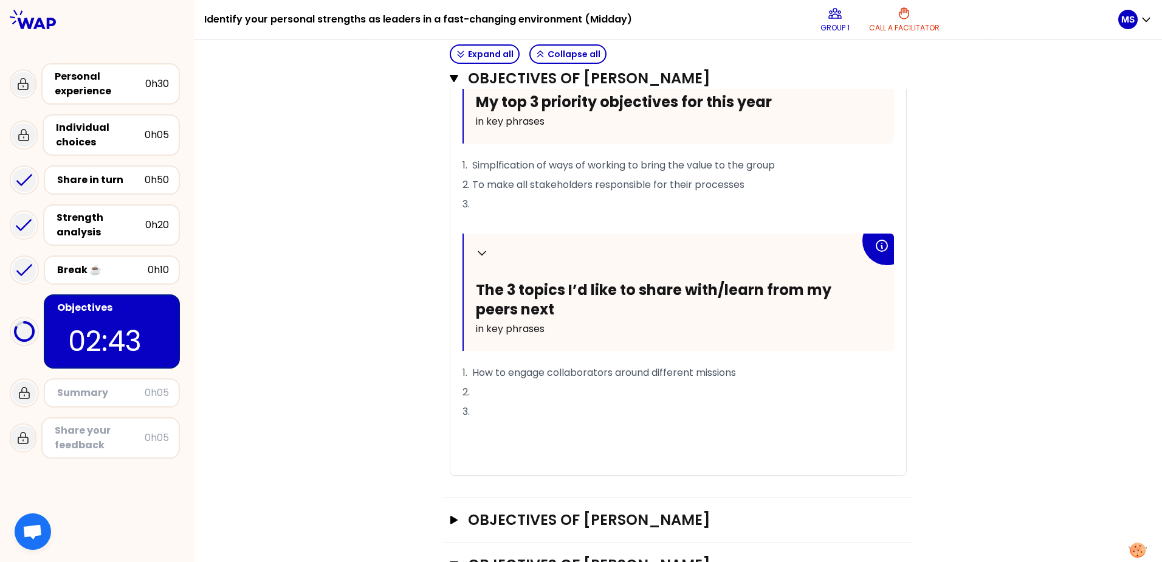
scroll to position [249, 0]
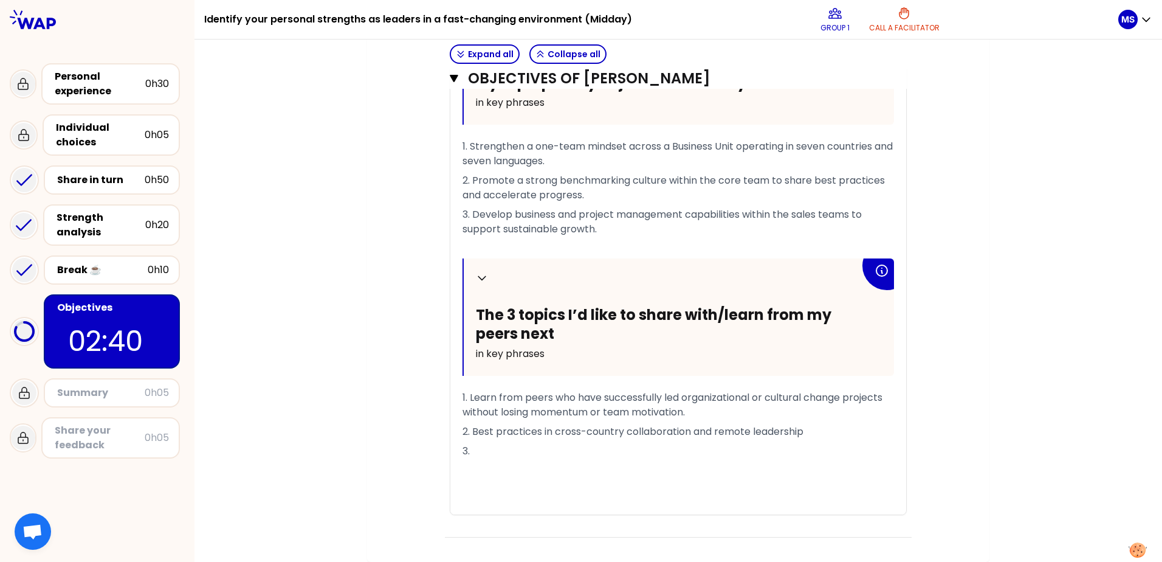
scroll to position [1173, 0]
click at [503, 436] on p "2. Best practices in cross-country collaboration and remote leadership" at bounding box center [679, 431] width 432 height 19
click at [503, 447] on p "3." at bounding box center [679, 450] width 432 height 19
click at [641, 234] on p "3. Develop business and project management capabilities within the sales teams …" at bounding box center [679, 222] width 432 height 34
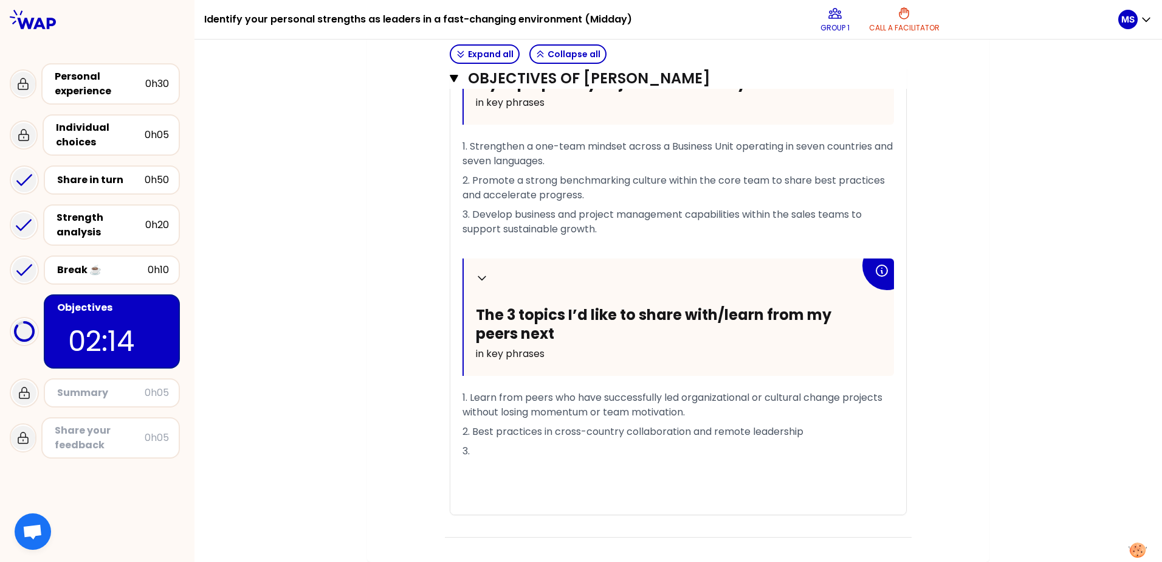
click at [588, 164] on p "1. Strengthen a one-team mindset across a Business Unit operating in seven coun…" at bounding box center [679, 154] width 432 height 34
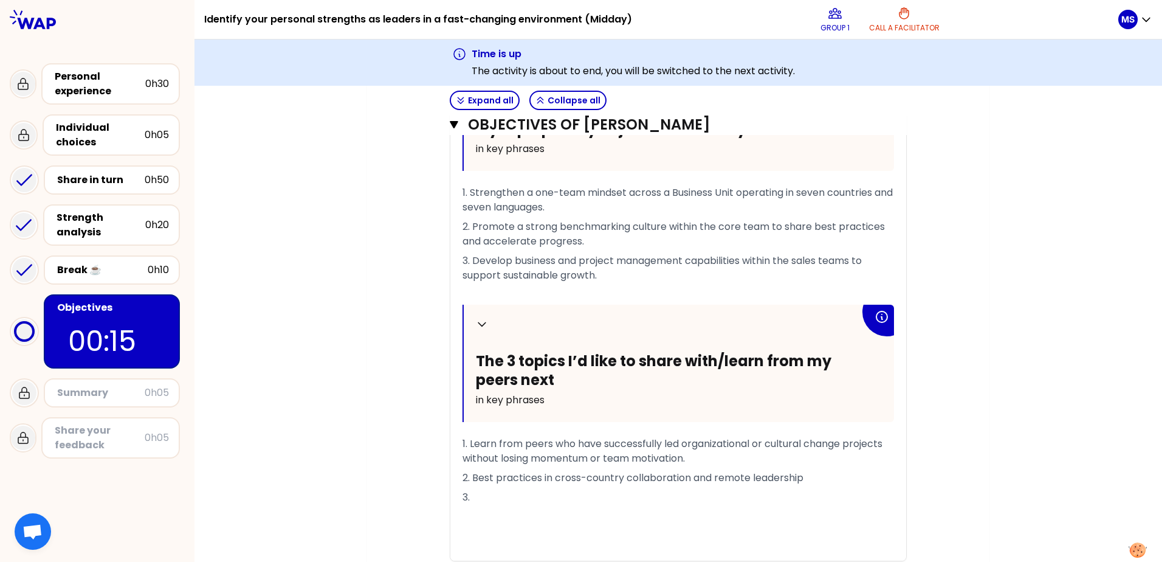
scroll to position [1173, 0]
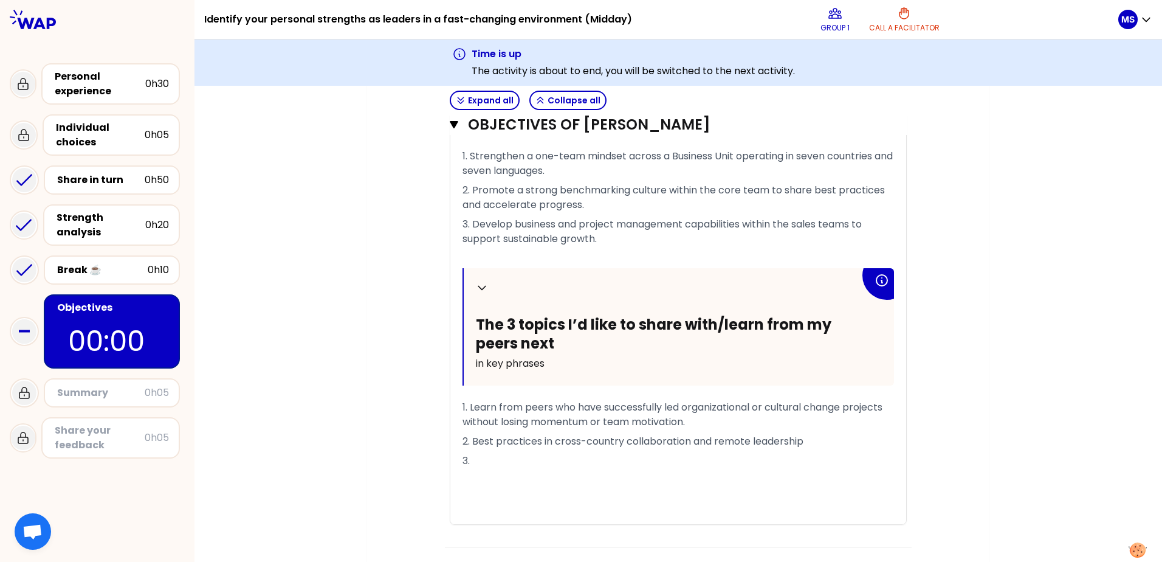
scroll to position [1204, 0]
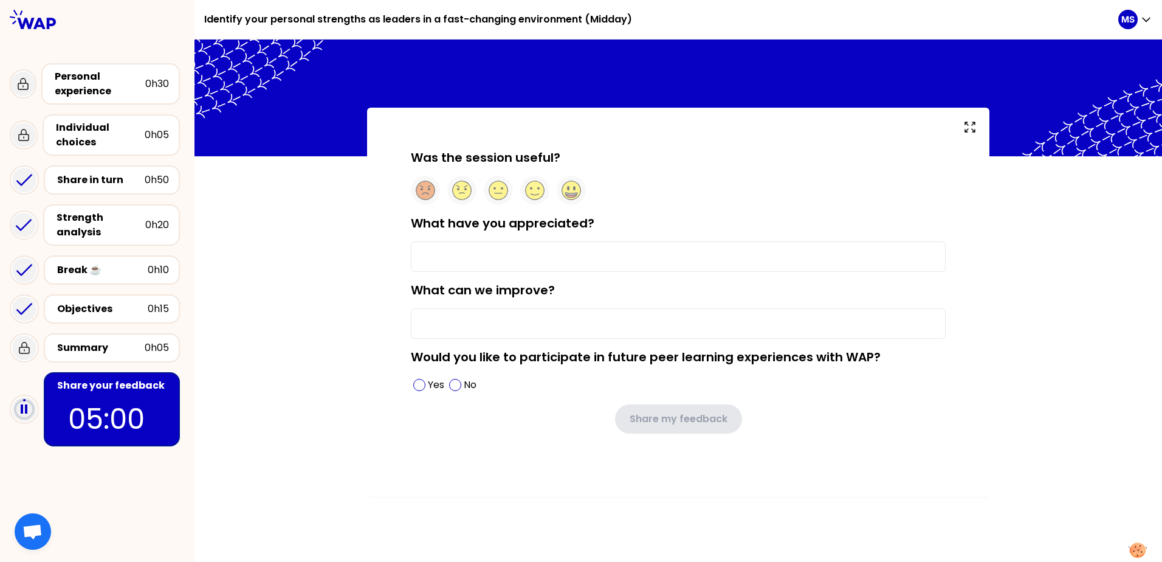
click at [466, 258] on input "What have you appreciated?" at bounding box center [678, 256] width 535 height 30
click at [534, 188] on circle at bounding box center [535, 190] width 19 height 19
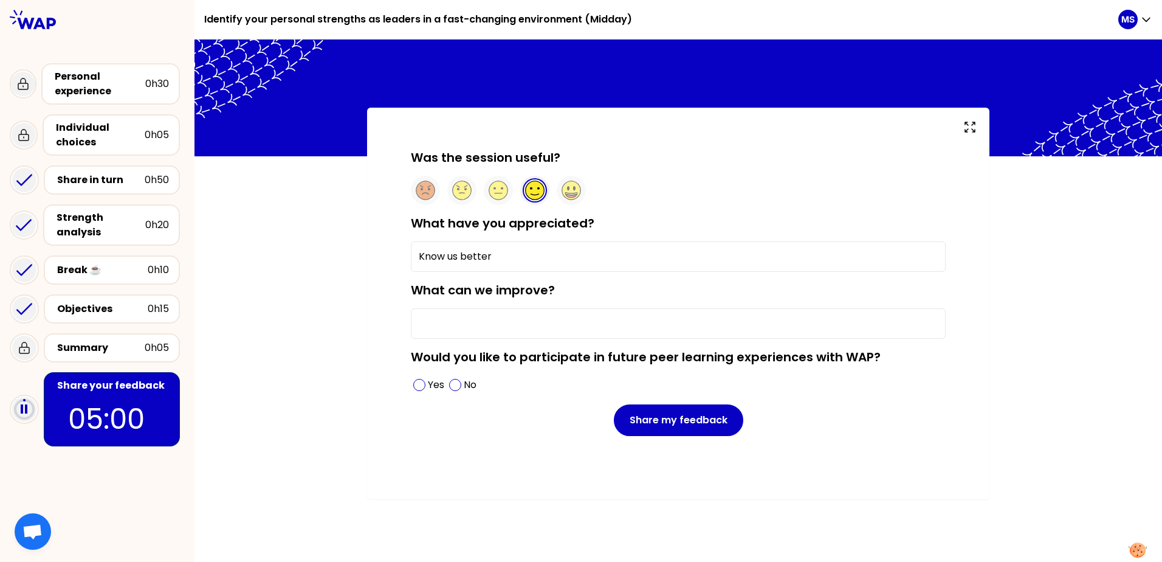
click at [455, 326] on input "What can we improve?" at bounding box center [678, 323] width 535 height 30
click at [513, 254] on input "Know us better" at bounding box center [678, 256] width 535 height 30
click at [453, 320] on input "What can we improve?" at bounding box center [678, 323] width 535 height 30
click at [548, 255] on input "Know us better, experience sharing" at bounding box center [678, 256] width 535 height 30
type input "Know us better, experiences sharing"
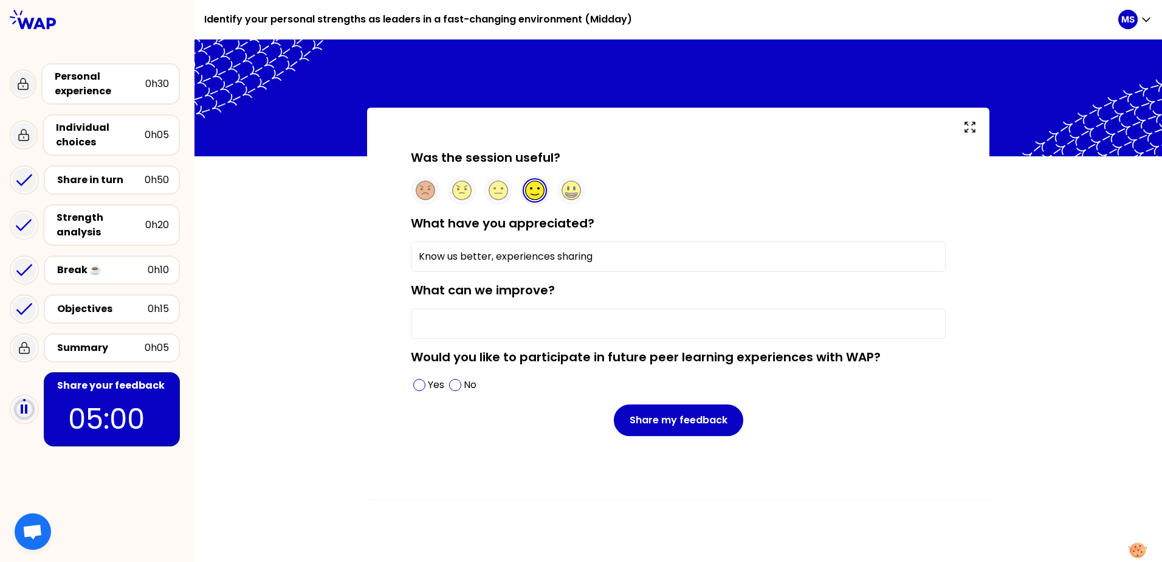
click at [497, 322] on input "What can we improve?" at bounding box center [678, 323] width 535 height 30
type input "ven more interactive"
drag, startPoint x: 547, startPoint y: 322, endPoint x: 416, endPoint y: 320, distance: 131.3
click at [416, 320] on input "ven more interactive" at bounding box center [678, 323] width 535 height 30
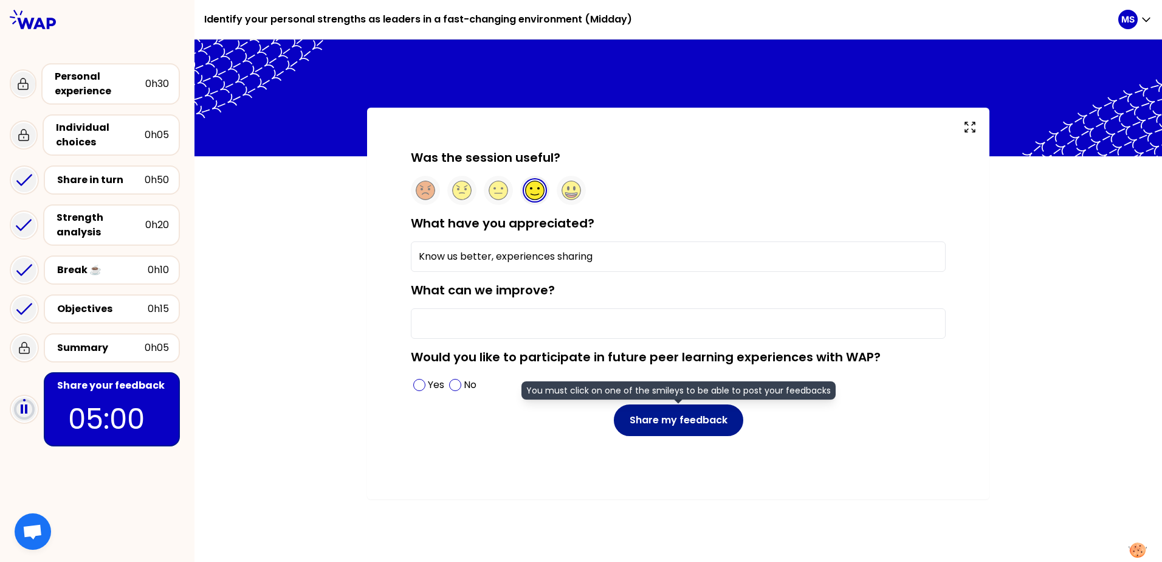
click at [665, 421] on button "Share my feedback" at bounding box center [678, 420] width 129 height 32
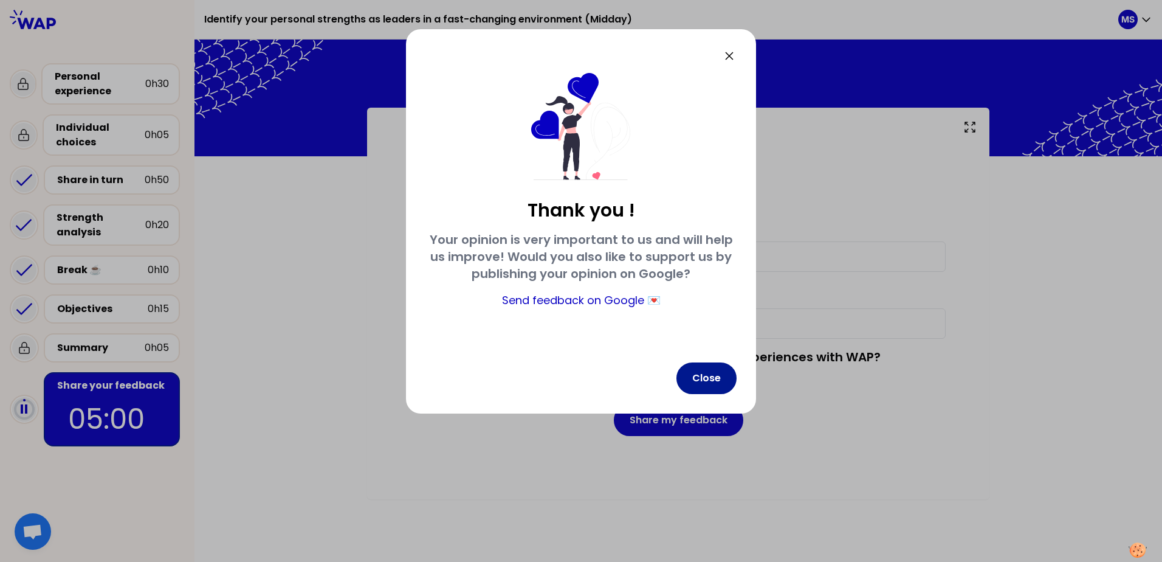
click at [712, 382] on button "Close" at bounding box center [707, 378] width 60 height 32
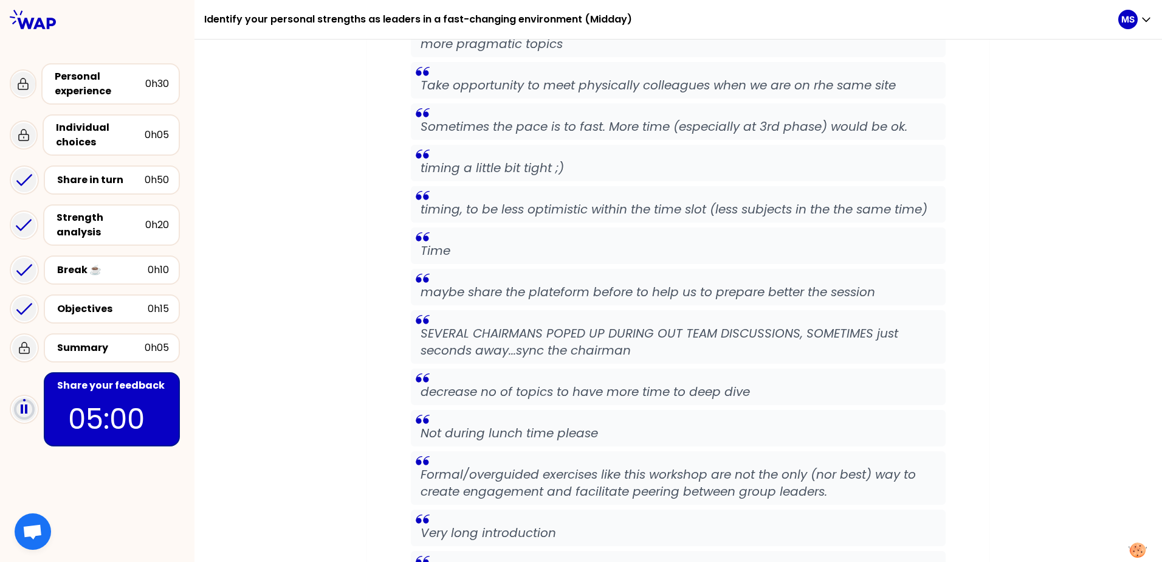
scroll to position [1388, 0]
